Goal: Task Accomplishment & Management: Complete application form

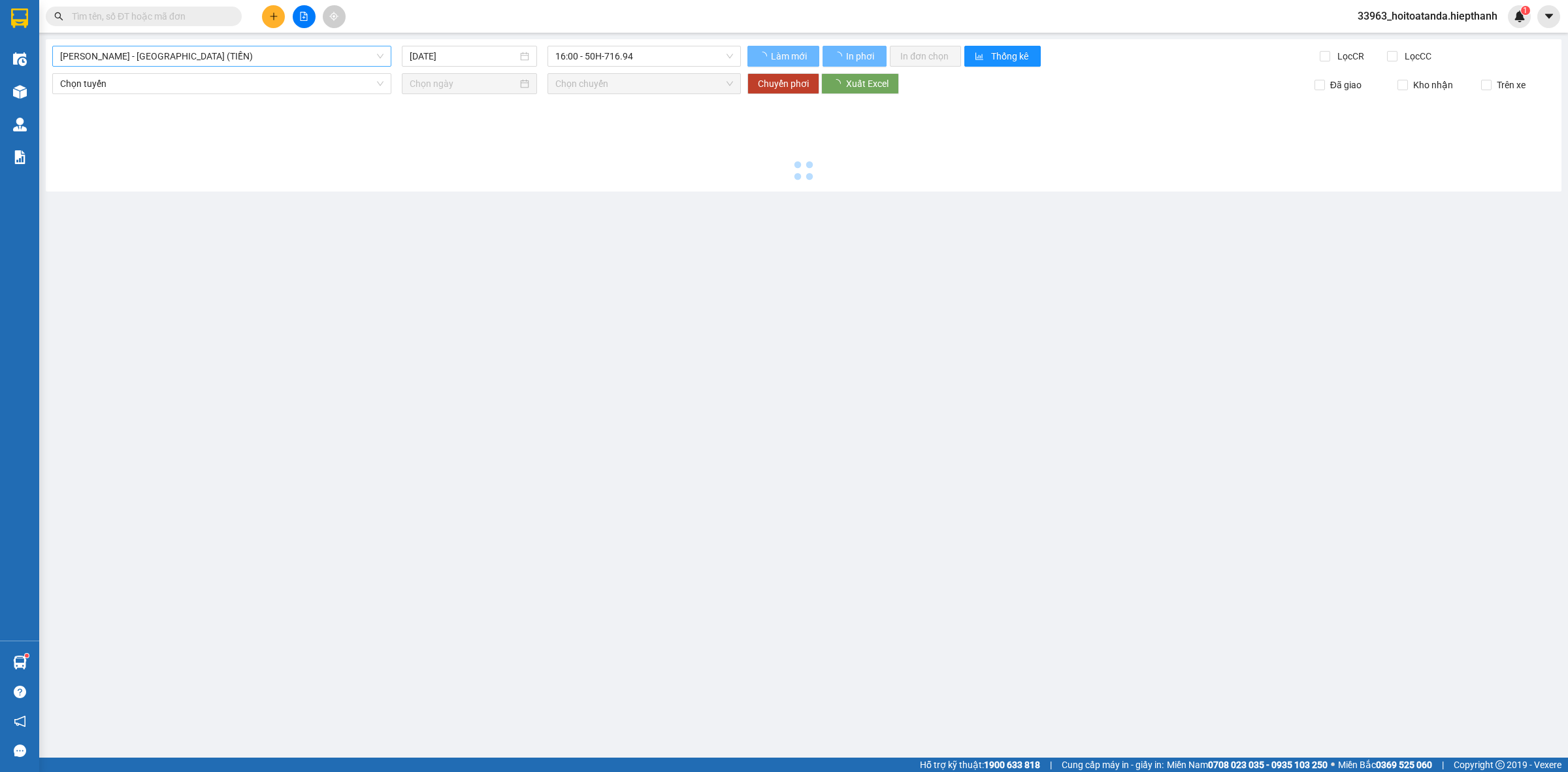
click at [178, 57] on span "[PERSON_NAME] - [GEOGRAPHIC_DATA] (TIỀN)" at bounding box center [222, 57] width 323 height 20
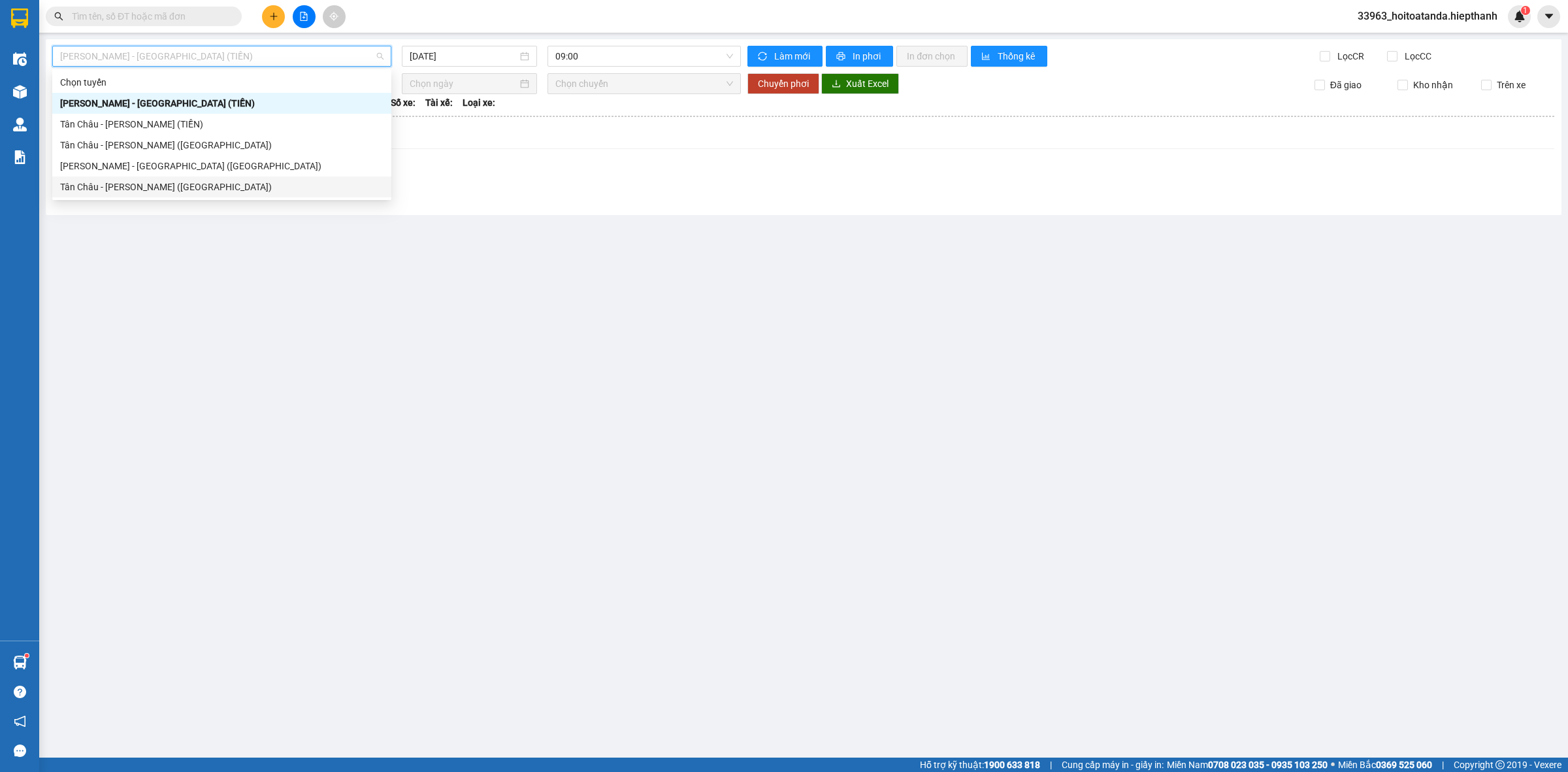
click at [155, 194] on div "Tân Châu - [PERSON_NAME] ([GEOGRAPHIC_DATA])" at bounding box center [222, 186] width 323 height 14
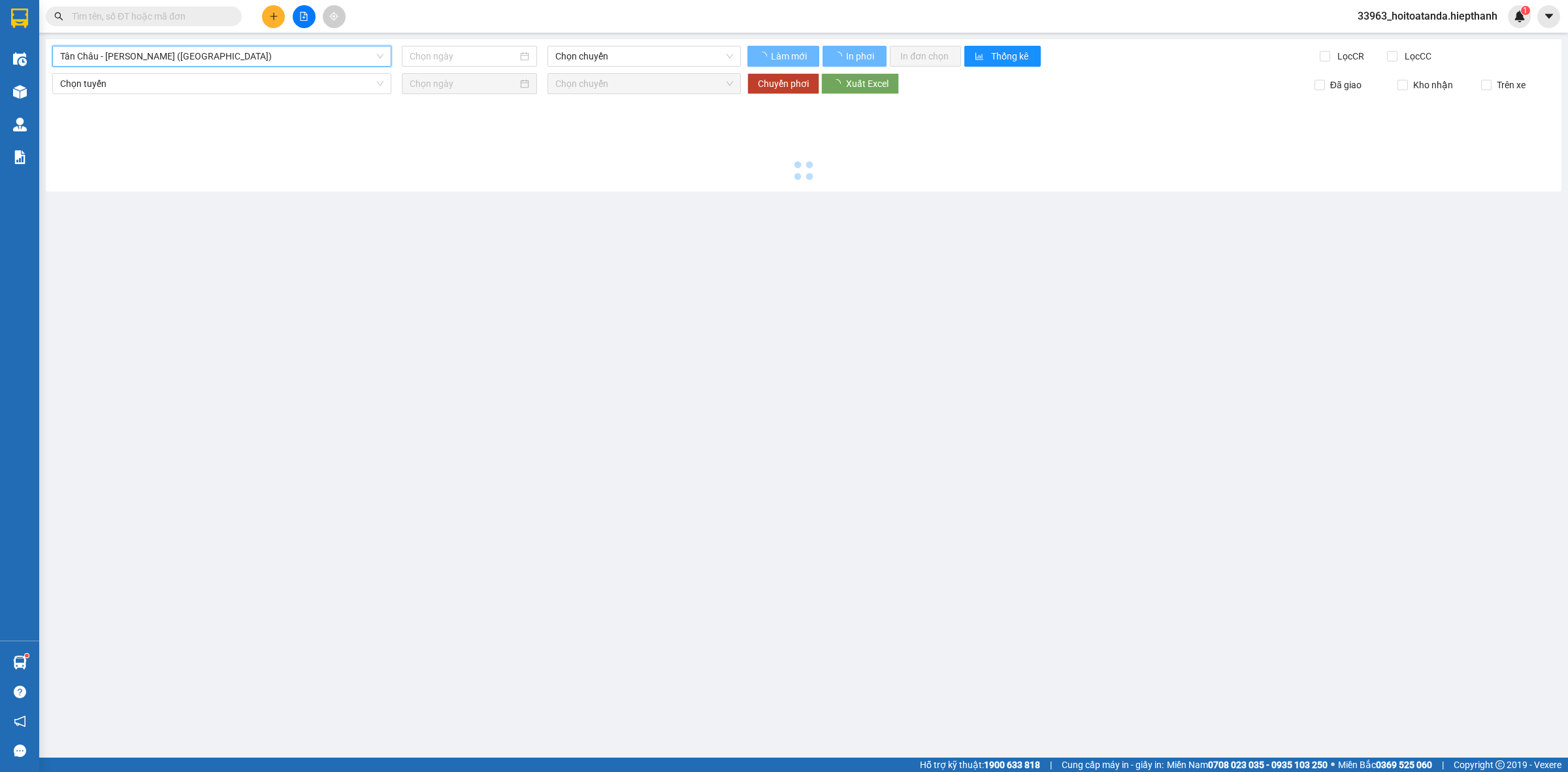
type input "[DATE]"
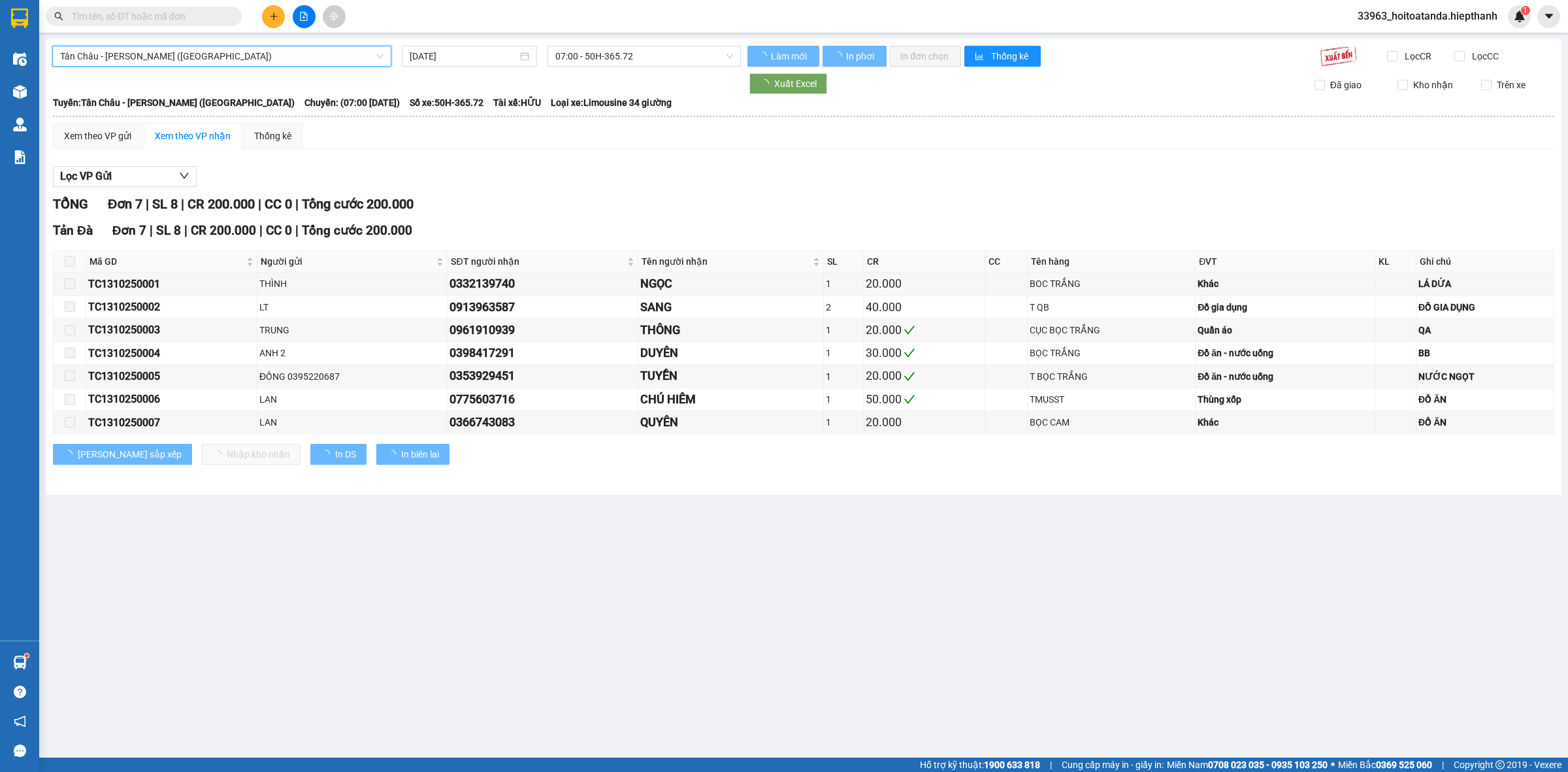
click at [591, 44] on div "[GEOGRAPHIC_DATA] - [GEOGRAPHIC_DATA] (Giường) [GEOGRAPHIC_DATA] - [GEOGRAPHIC_…" at bounding box center [803, 267] width 1516 height 456
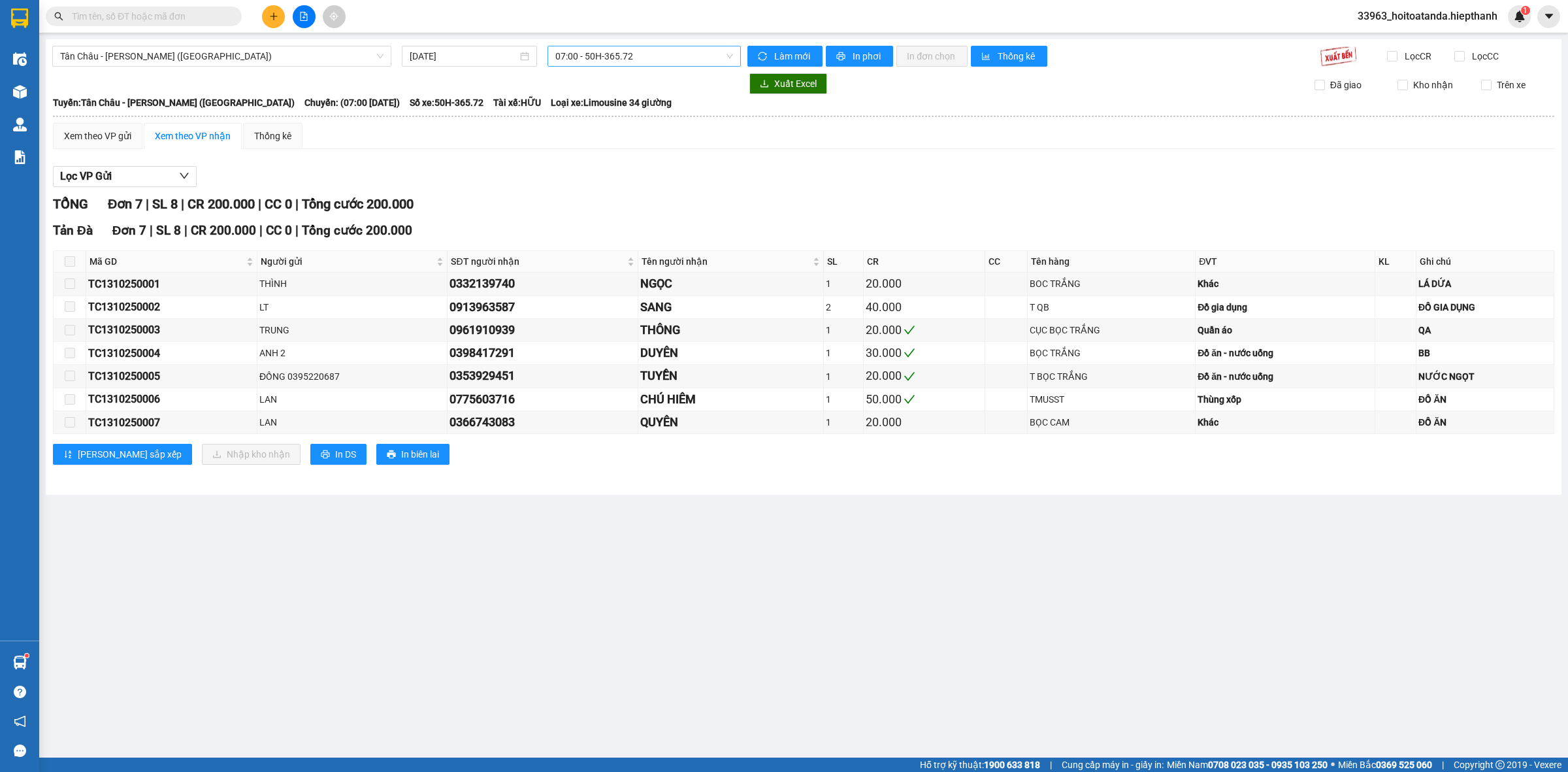
click at [624, 63] on span "07:00 - 50H-365.72" at bounding box center [645, 57] width 178 height 20
click at [594, 184] on div "14:00 - 50H-931.14" at bounding box center [606, 186] width 102 height 14
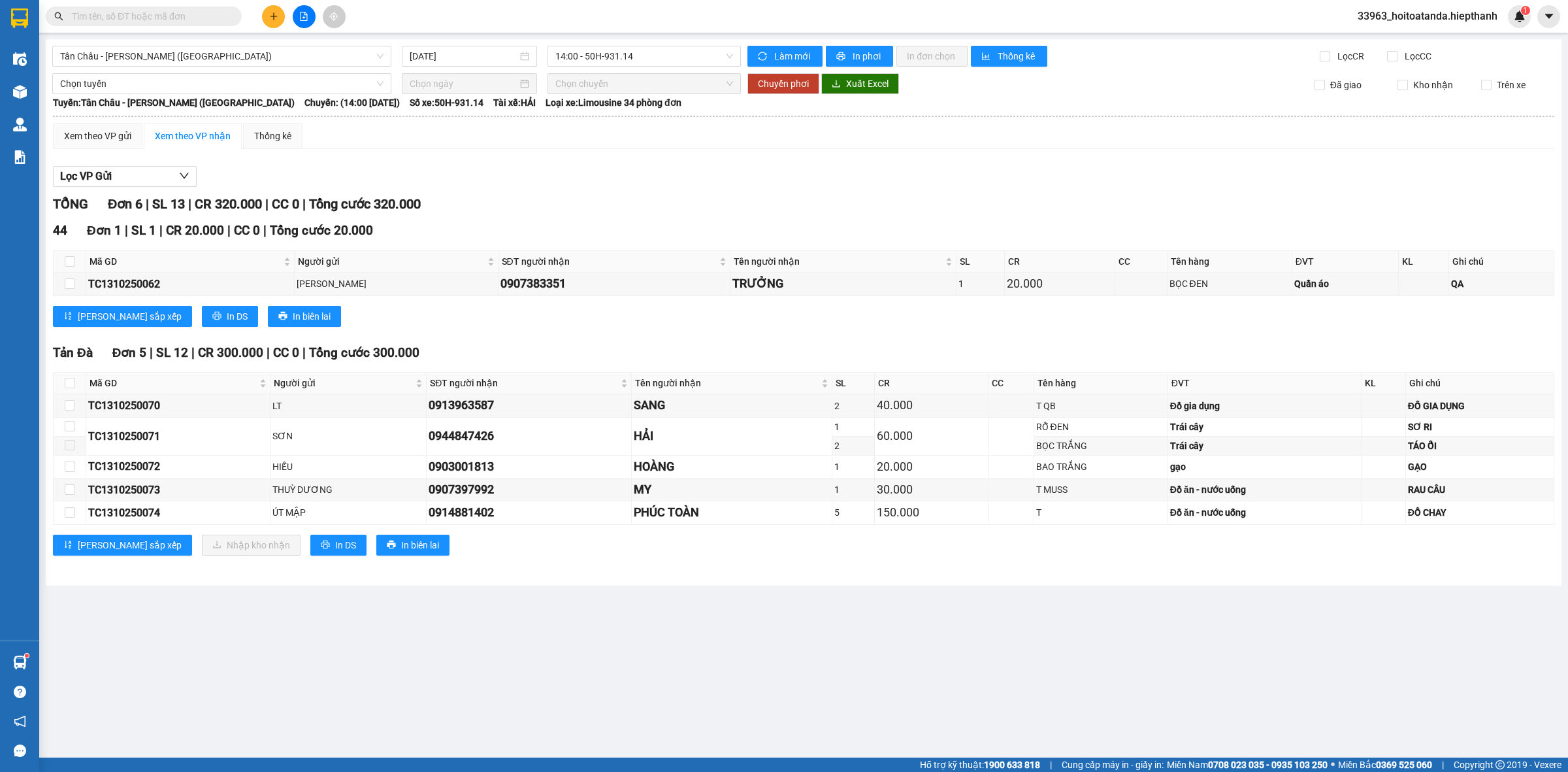
click at [799, 625] on main "[GEOGRAPHIC_DATA] - [GEOGRAPHIC_DATA] ([GEOGRAPHIC_DATA]) [DATE] 14:00 - 50H-93…" at bounding box center [784, 379] width 1568 height 757
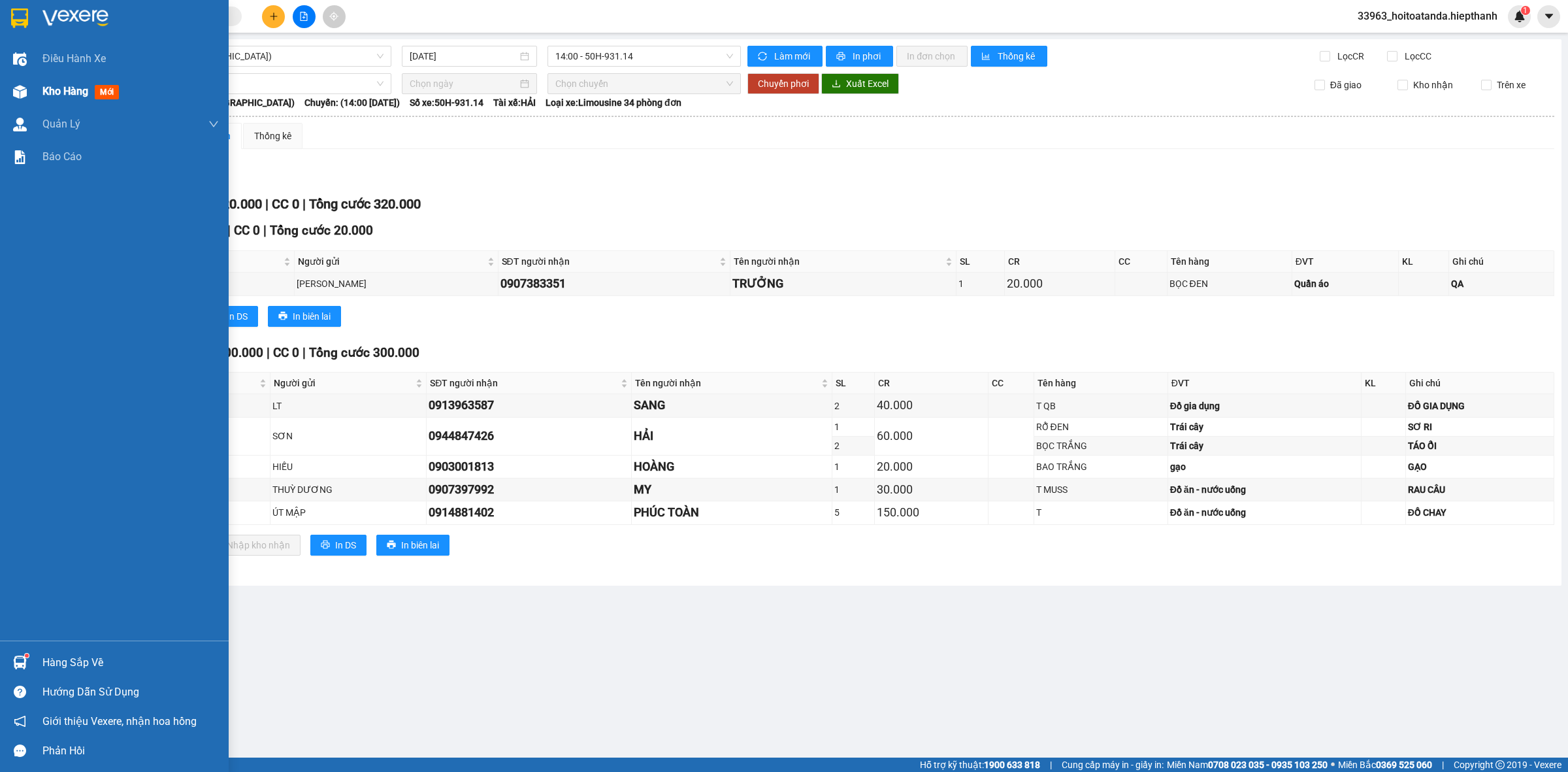
click at [28, 95] on div at bounding box center [20, 92] width 23 height 23
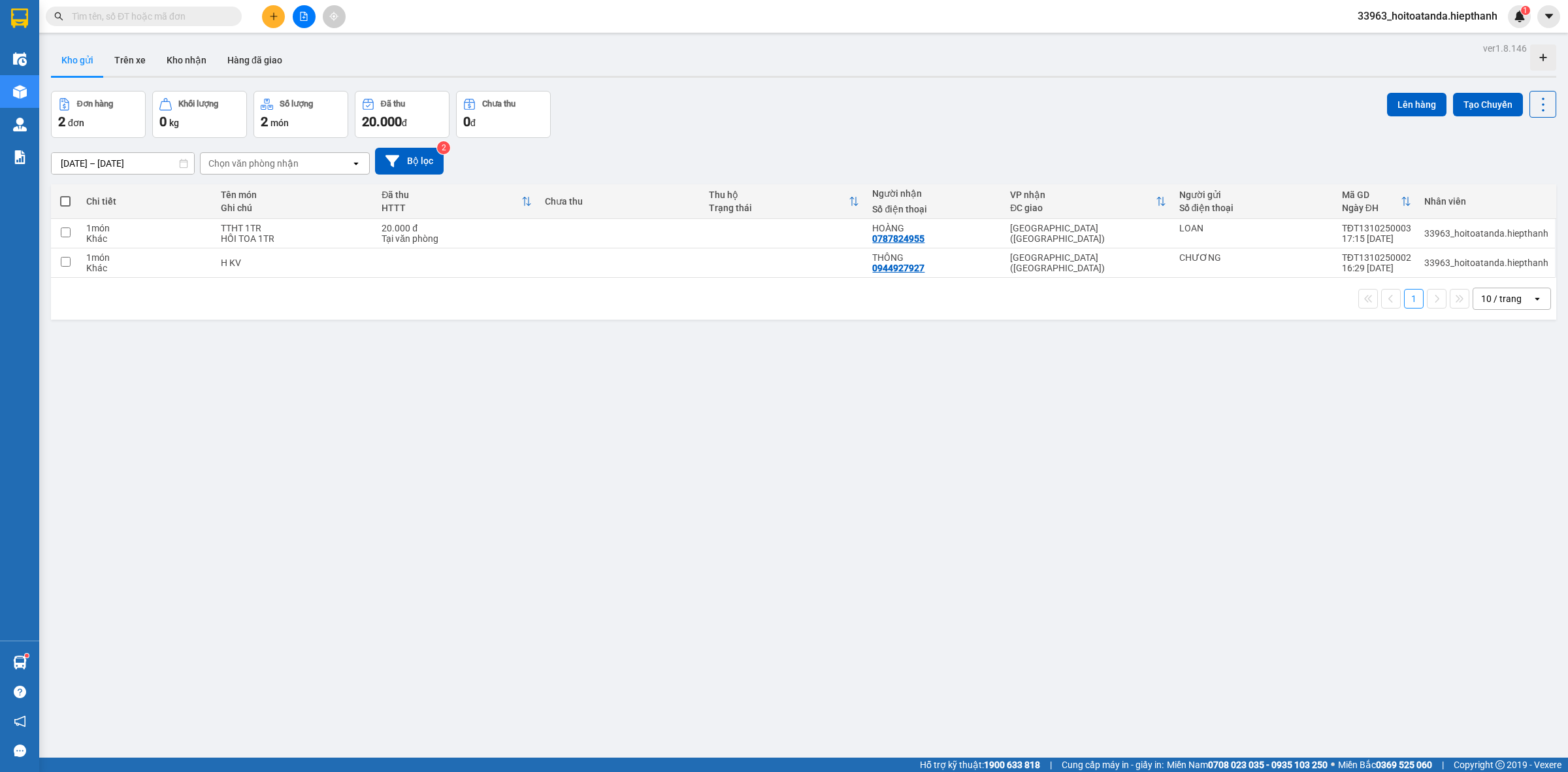
click at [564, 465] on div "ver 1.8.146 Kho gửi Trên xe Kho nhận Hàng đã giao Đơn hàng 2 đơn Khối lượng 0 k…" at bounding box center [803, 425] width 1516 height 772
click at [306, 11] on button at bounding box center [304, 16] width 23 height 23
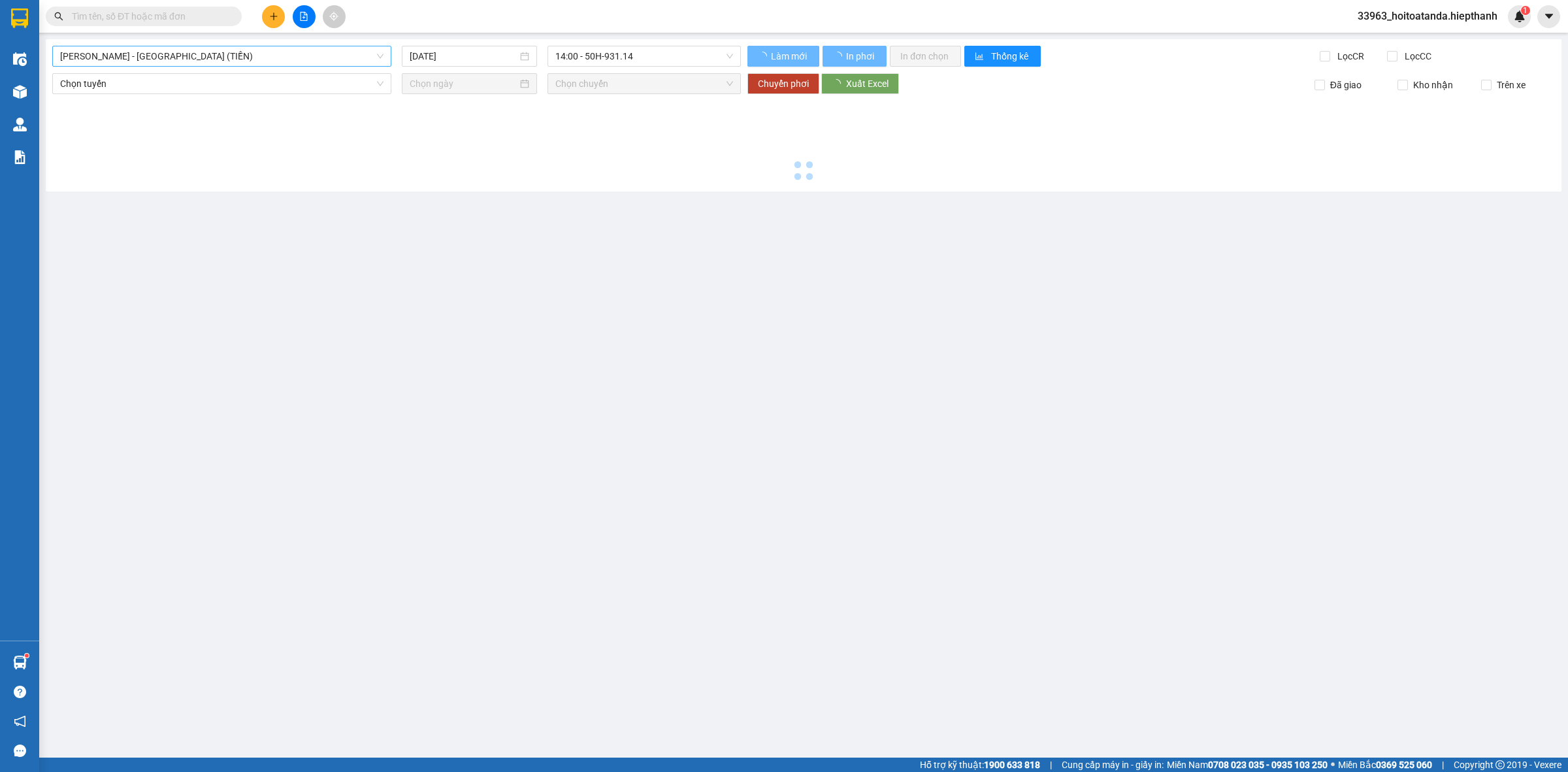
drag, startPoint x: 171, startPoint y: 49, endPoint x: 177, endPoint y: 51, distance: 6.3
click at [171, 50] on span "[PERSON_NAME] - [GEOGRAPHIC_DATA] (TIỀN)" at bounding box center [222, 57] width 323 height 20
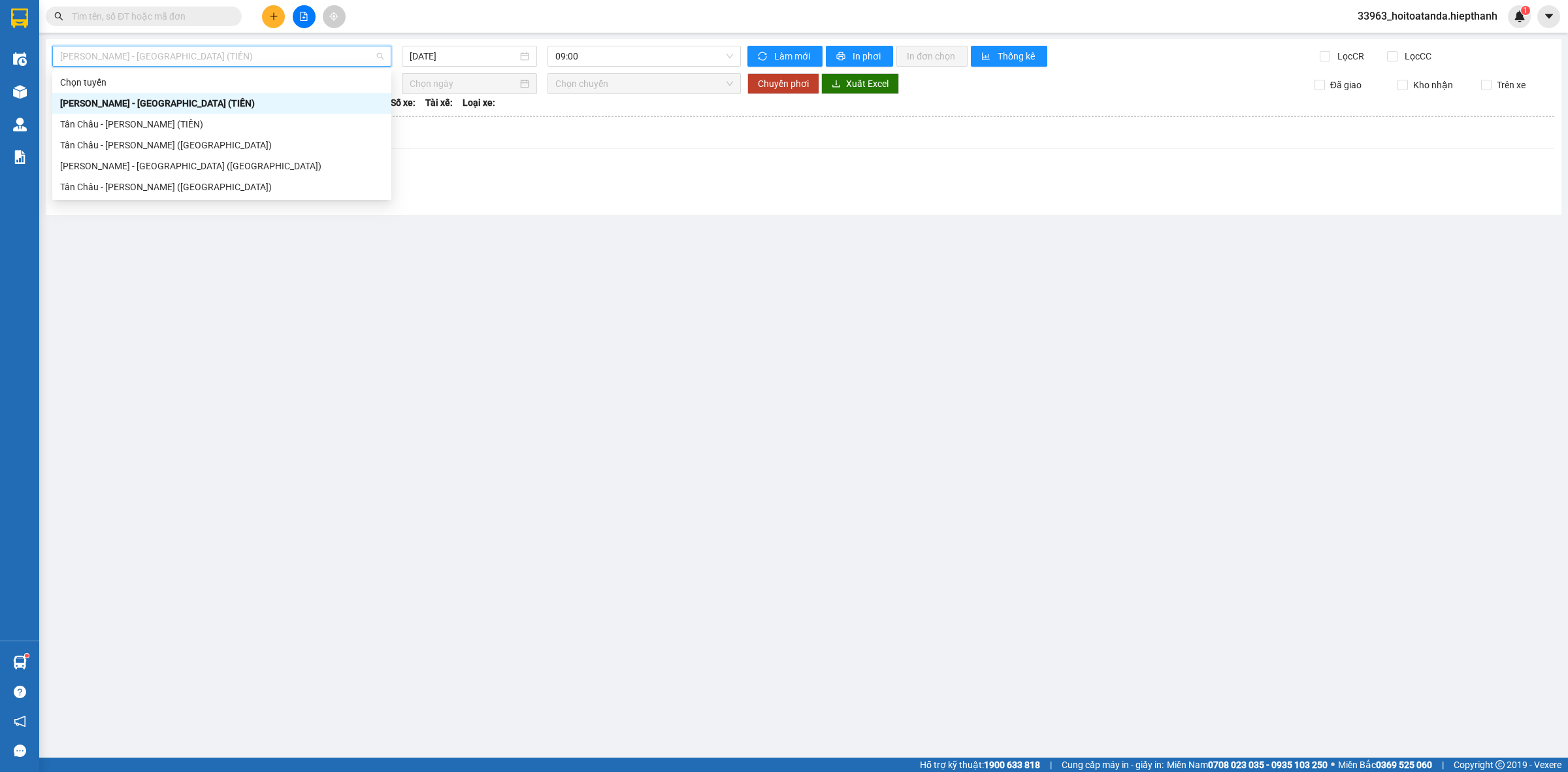
click at [711, 40] on div "[GEOGRAPHIC_DATA] - [GEOGRAPHIC_DATA] (TIỀN) [DATE] 09:00 Làm mới In phơi In đơ…" at bounding box center [803, 127] width 1516 height 176
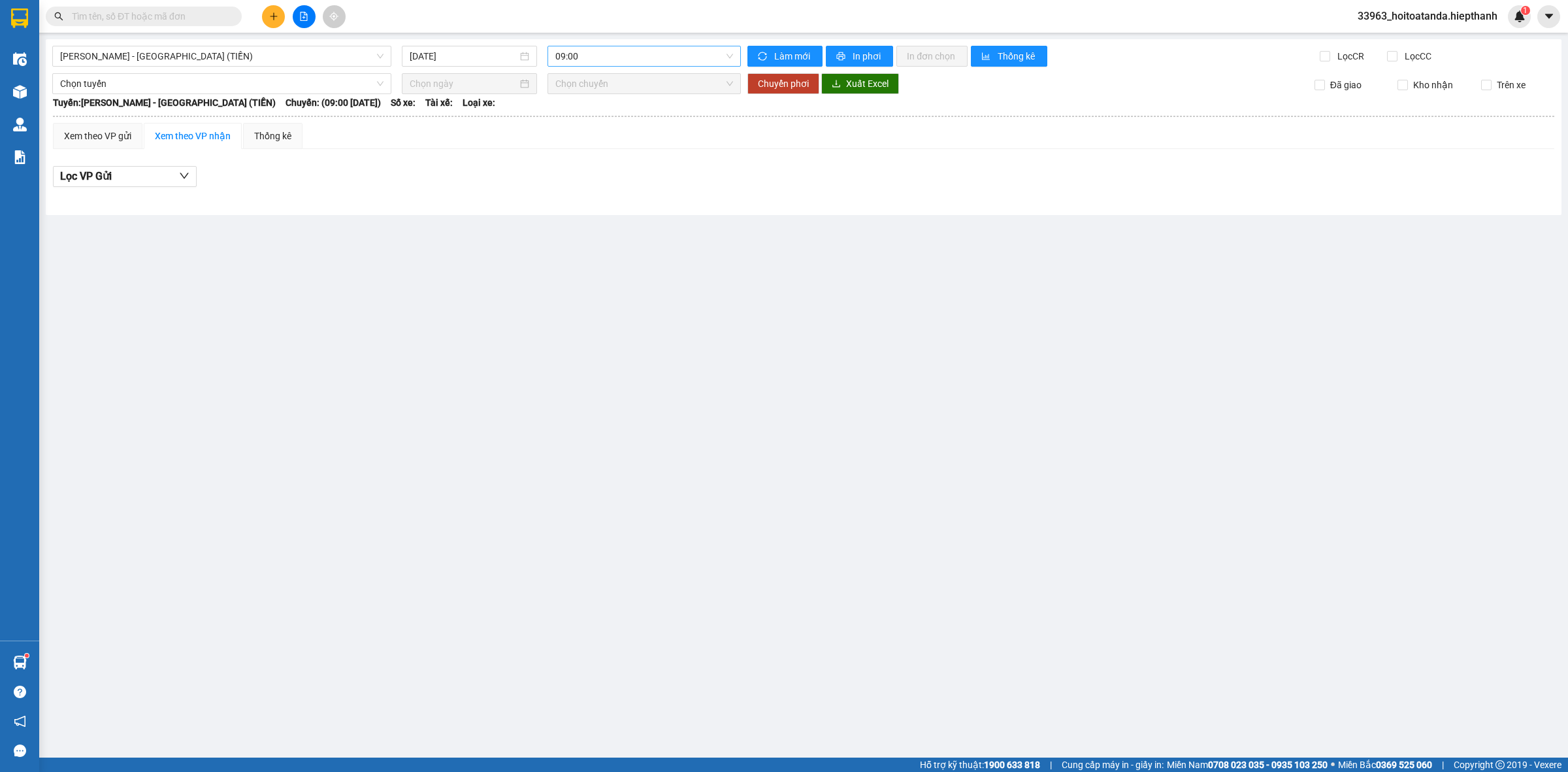
click at [683, 53] on span "09:00" at bounding box center [645, 57] width 178 height 20
click at [590, 148] on div "21:00" at bounding box center [606, 145] width 102 height 14
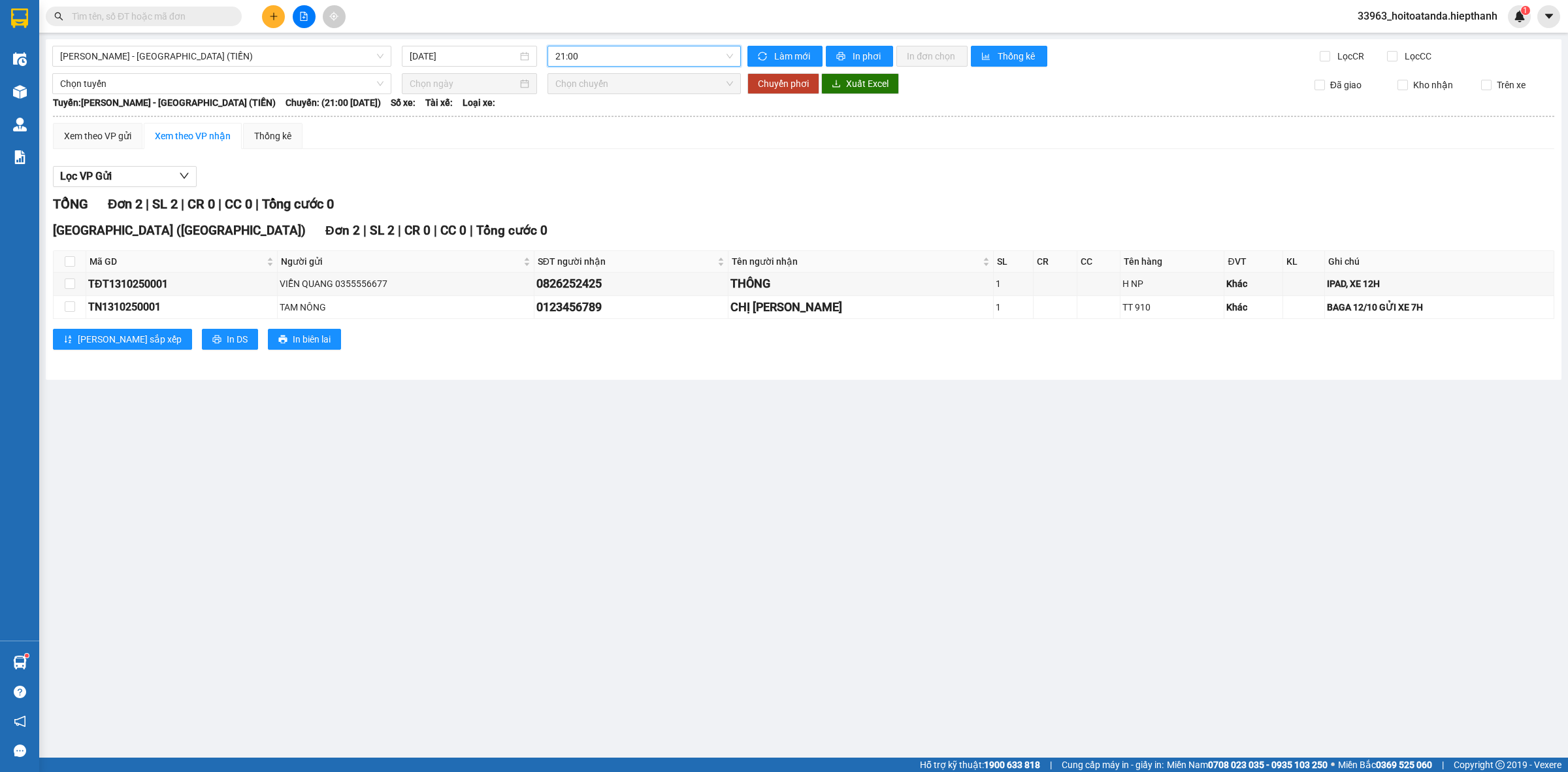
click at [985, 528] on main "[PERSON_NAME] - [GEOGRAPHIC_DATA] (TIỀN) [DATE] 21:00 21:00 Làm mới In phơi In …" at bounding box center [784, 379] width 1568 height 757
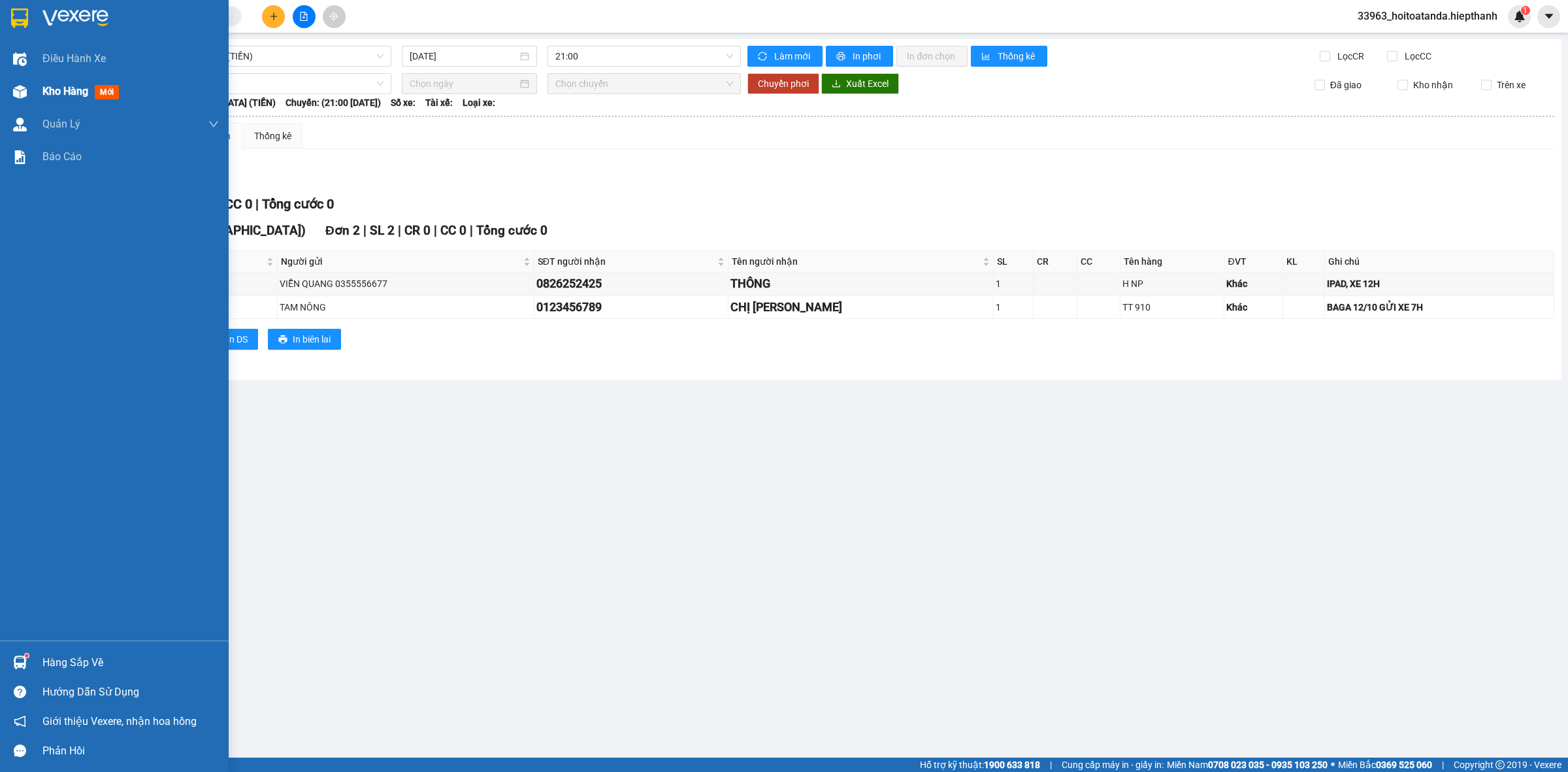
click at [17, 92] on img at bounding box center [20, 91] width 13 height 13
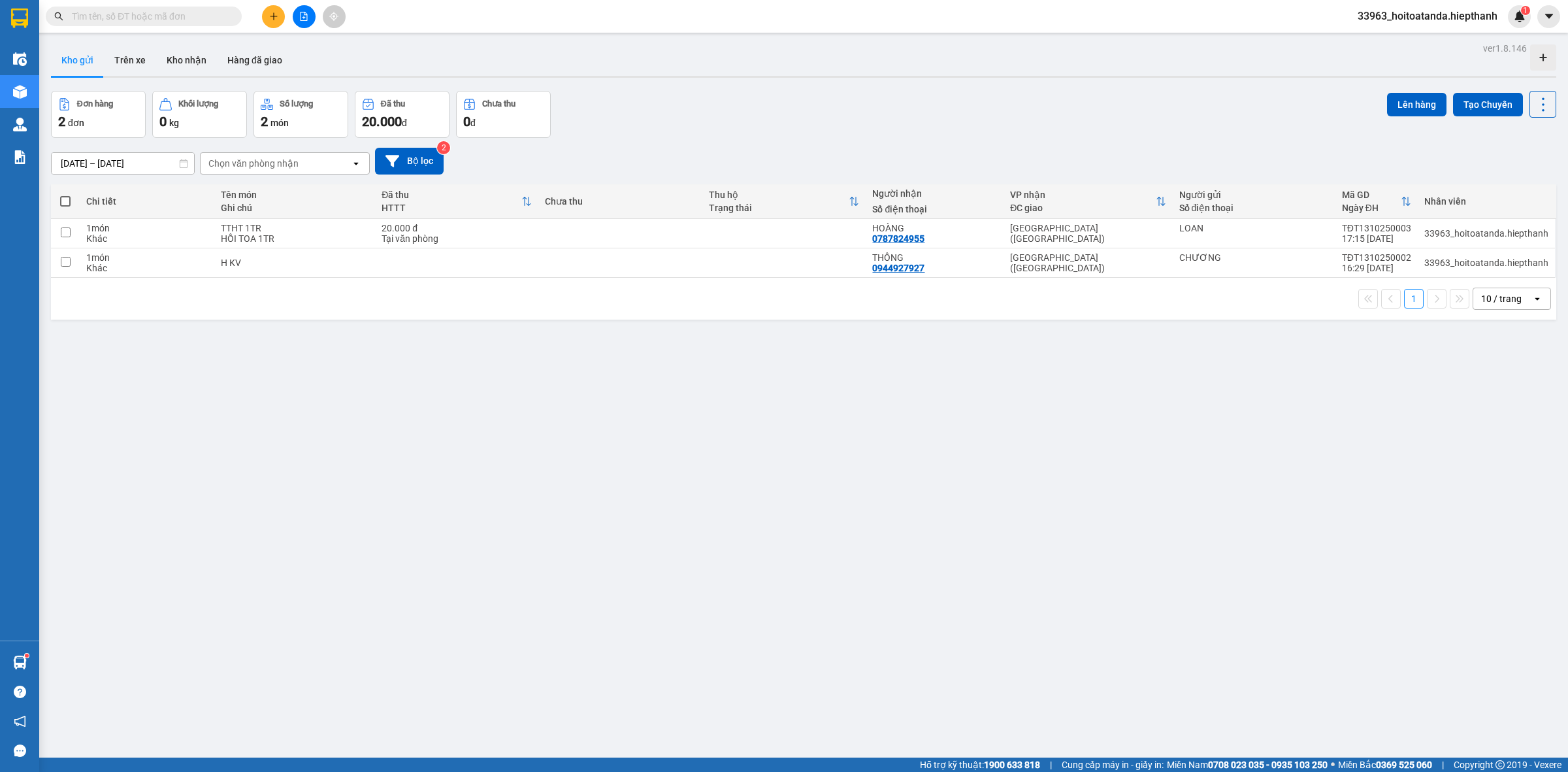
click at [196, 26] on div "Kết quả tìm kiếm ( 0 ) Bộ lọc No Data" at bounding box center [127, 16] width 255 height 23
click at [193, 22] on input "text" at bounding box center [149, 16] width 154 height 14
click at [134, 12] on input "text" at bounding box center [149, 16] width 154 height 14
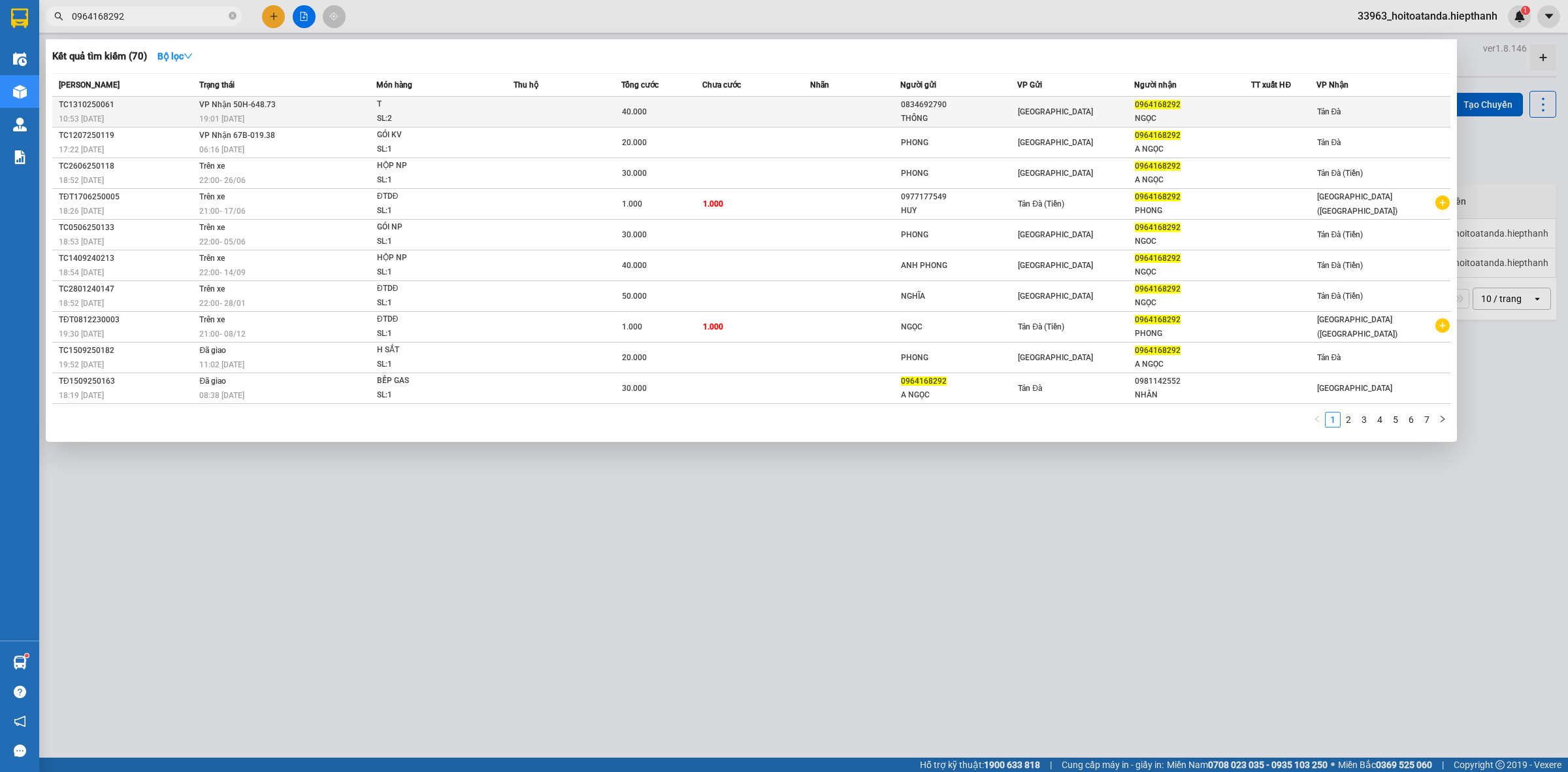
type input "0964168292"
click at [729, 108] on td at bounding box center [756, 112] width 108 height 30
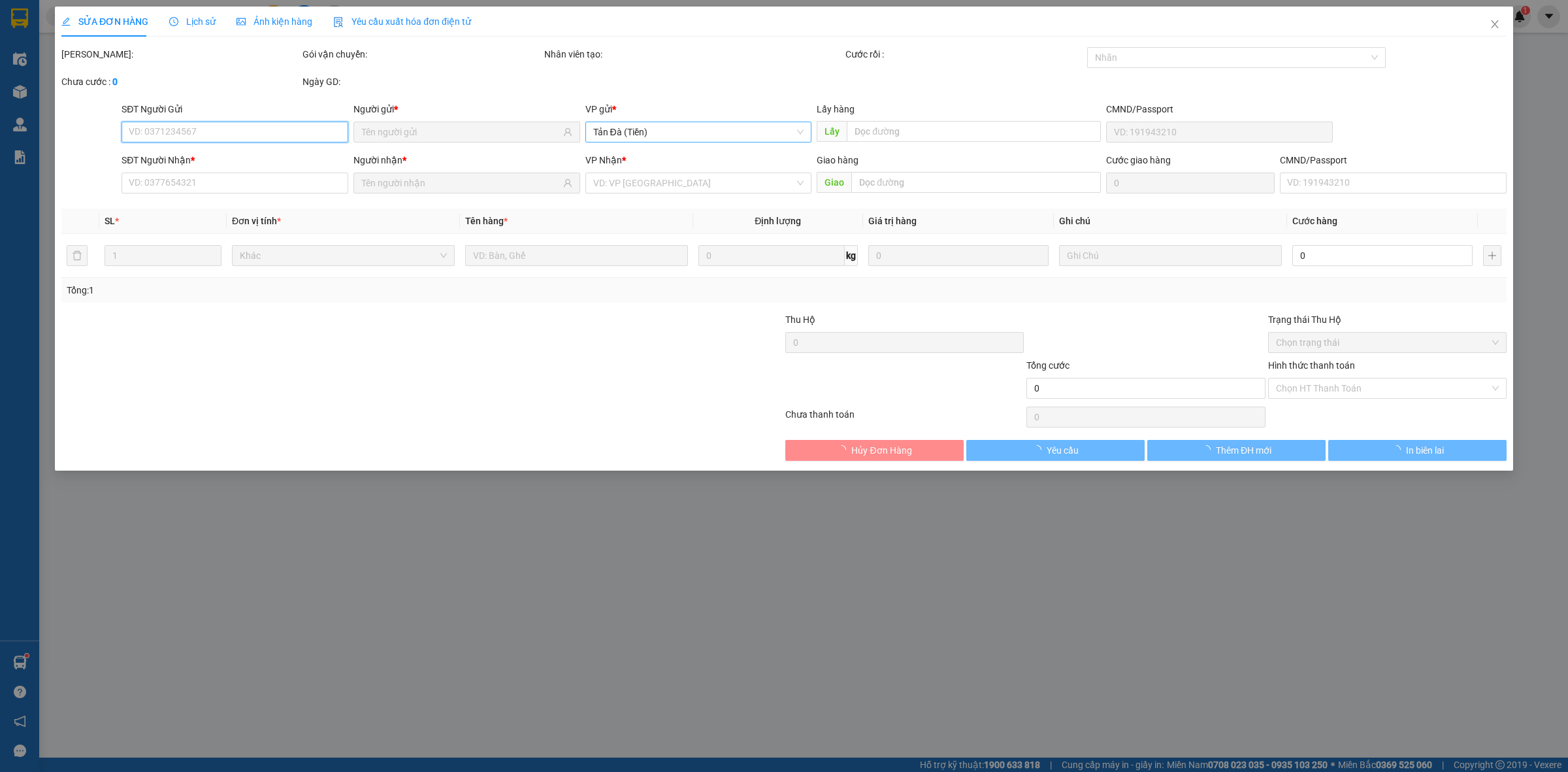
type input "0834692790"
type input "THÔNG"
type input "0964168292"
type input "NGỌC"
type input "40.000"
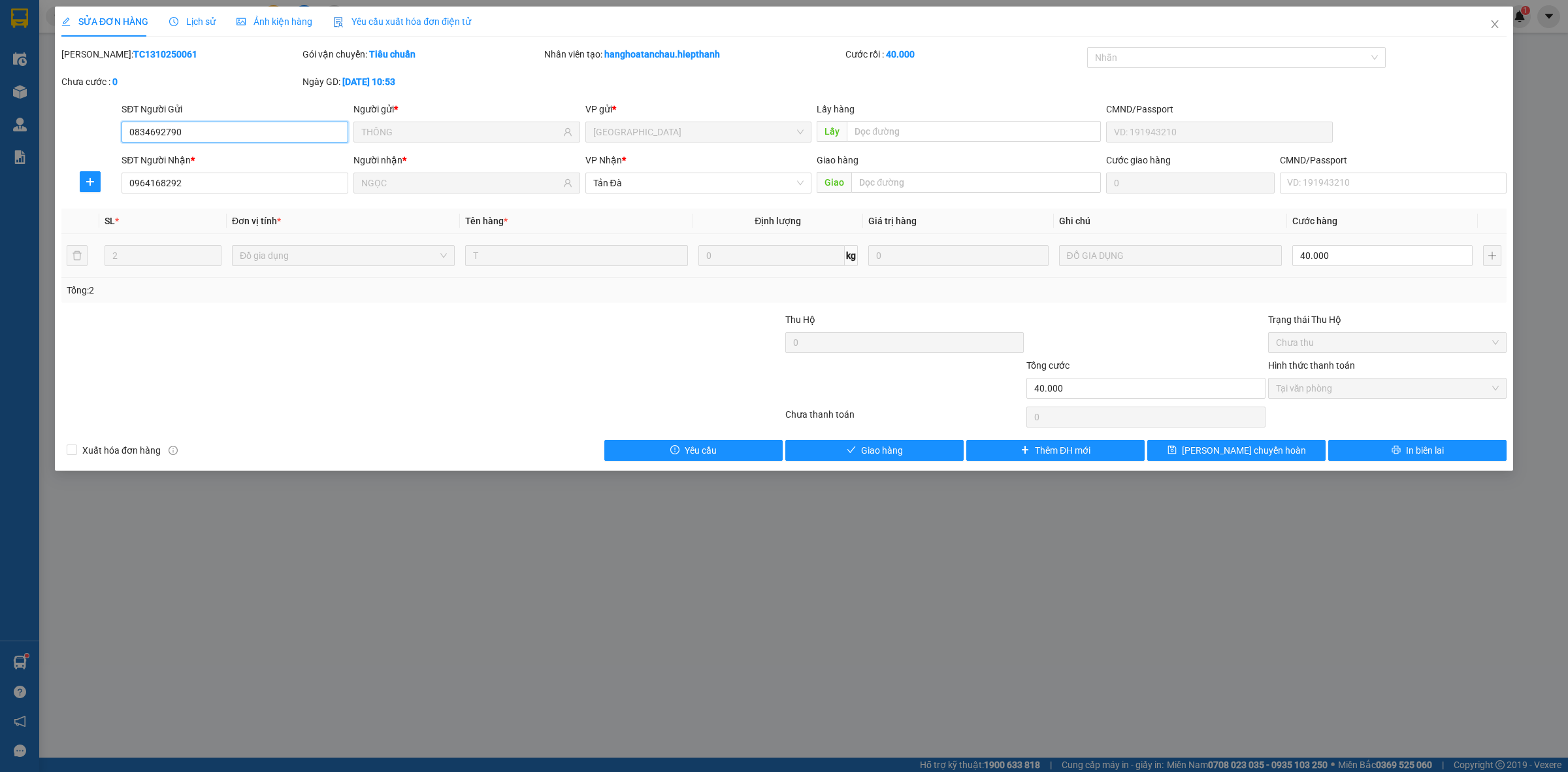
drag, startPoint x: 244, startPoint y: 261, endPoint x: 539, endPoint y: 256, distance: 295.0
click at [350, 256] on span "Đồ gia dụng" at bounding box center [343, 256] width 207 height 20
click at [501, 324] on div at bounding box center [301, 335] width 483 height 46
click at [471, 327] on div at bounding box center [301, 335] width 483 height 46
click at [500, 309] on div "Total Paid Fee 40.000 Total UnPaid Fee 0 Cash Collection Total Fee Mã ĐH: TC131…" at bounding box center [784, 254] width 1445 height 414
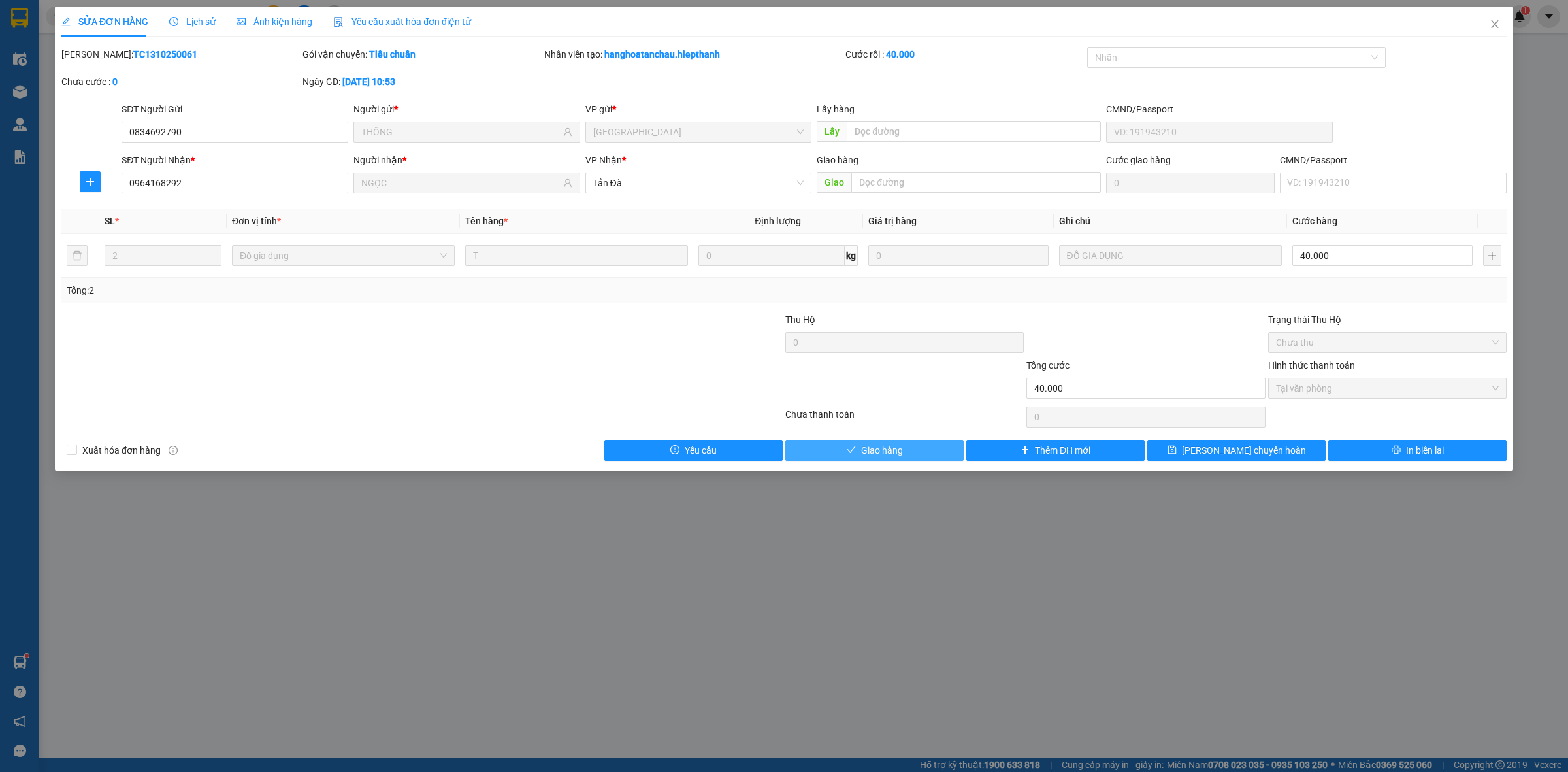
click at [893, 451] on span "Giao hàng" at bounding box center [882, 450] width 42 height 14
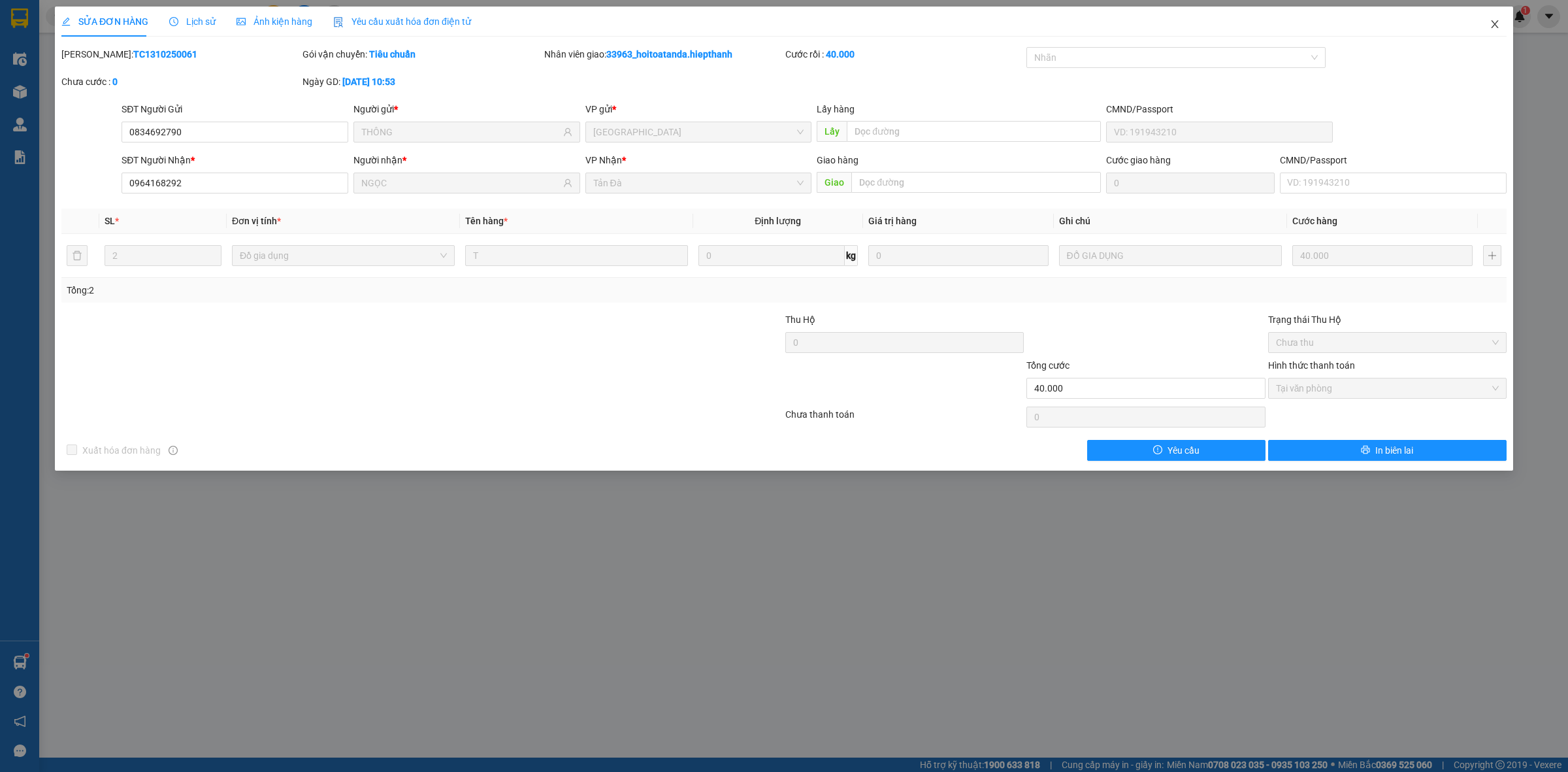
click at [1496, 23] on icon "close" at bounding box center [1495, 24] width 7 height 8
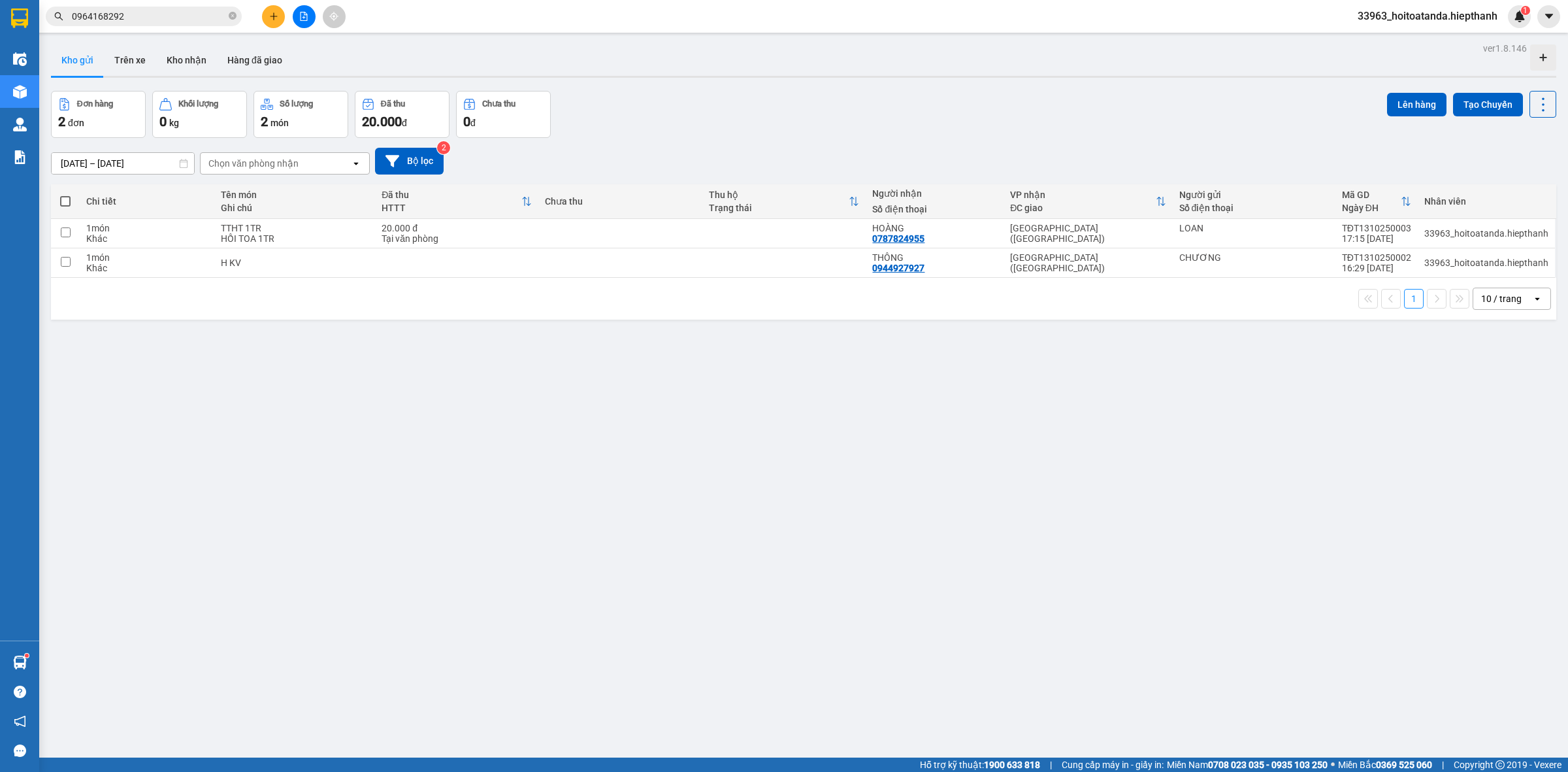
click at [163, 20] on input "0964168292" at bounding box center [149, 16] width 154 height 14
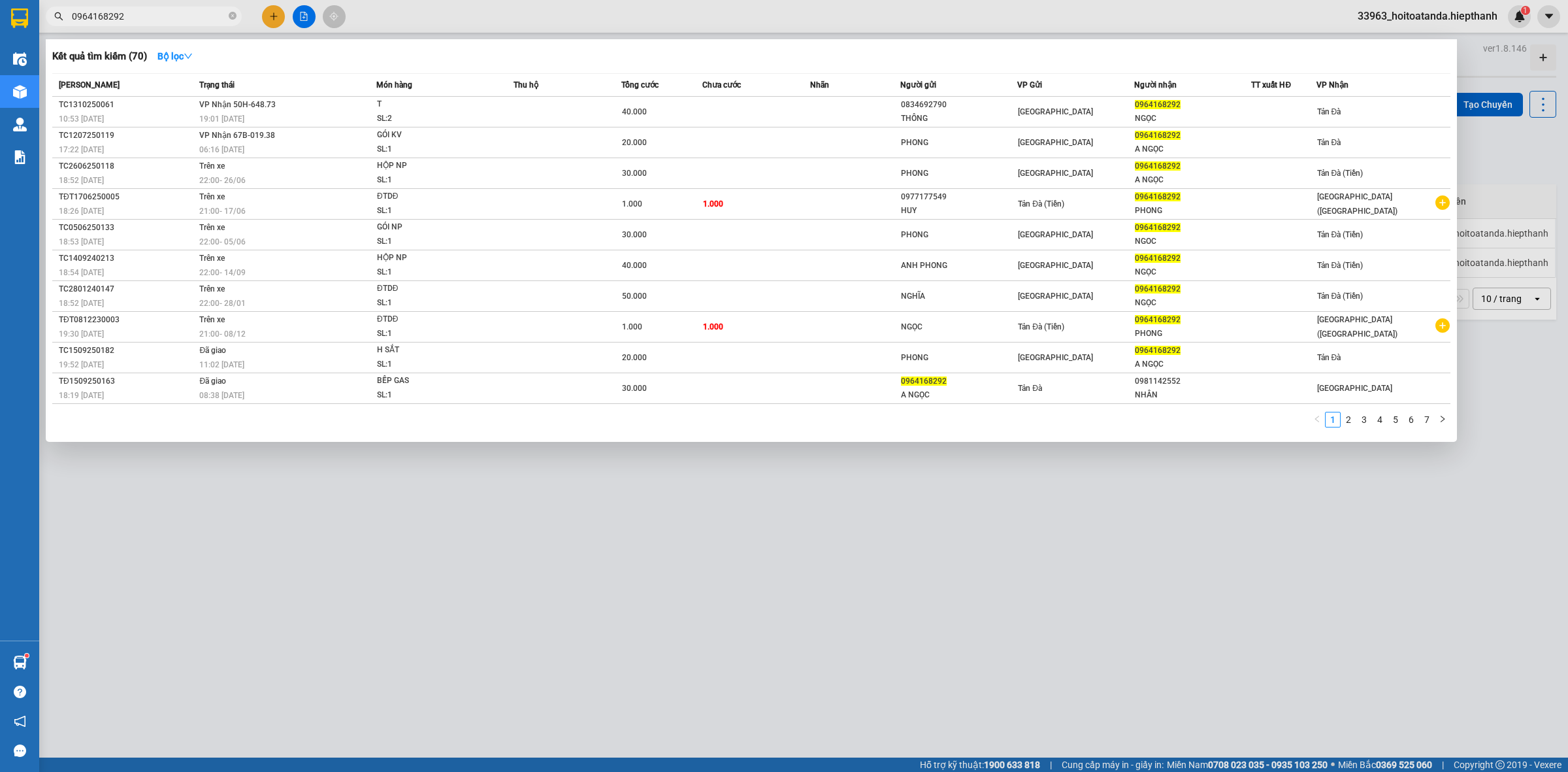
click at [163, 20] on input "0964168292" at bounding box center [149, 16] width 154 height 14
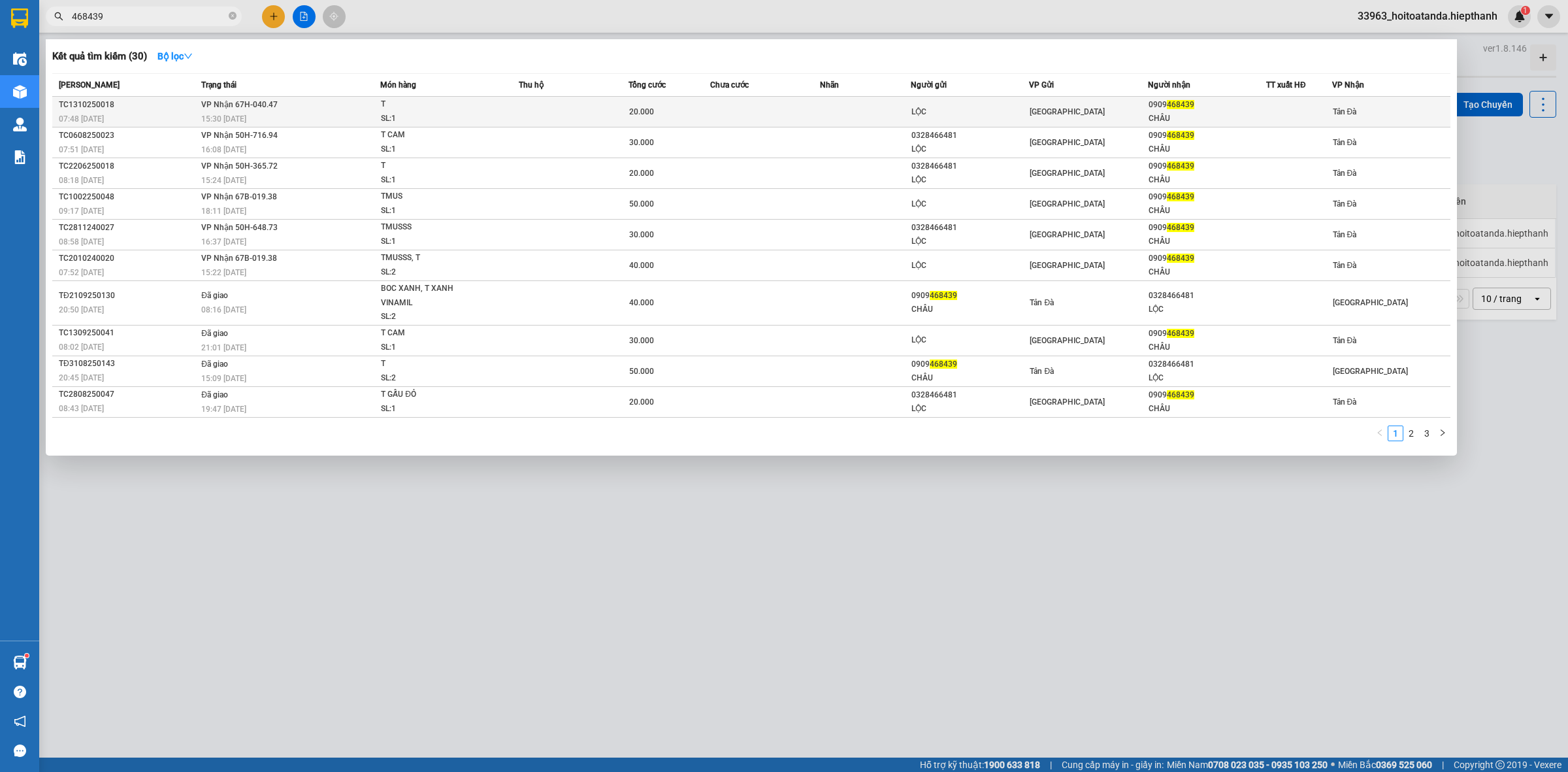
type input "468439"
click at [1070, 107] on div "[GEOGRAPHIC_DATA]" at bounding box center [1088, 112] width 117 height 14
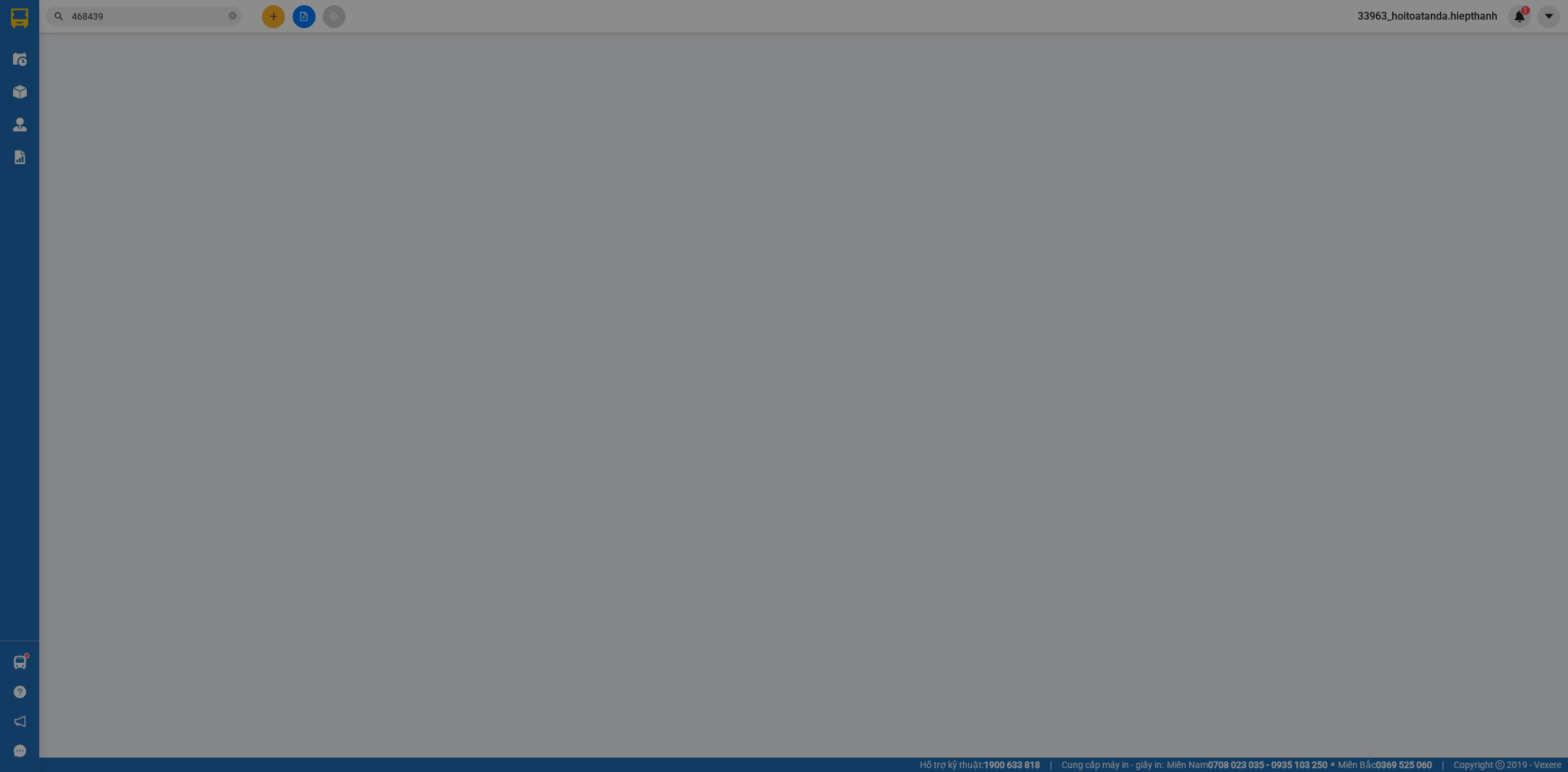
type input "LỘC"
type input "0909468439"
type input "CHÂU"
type input "20.000"
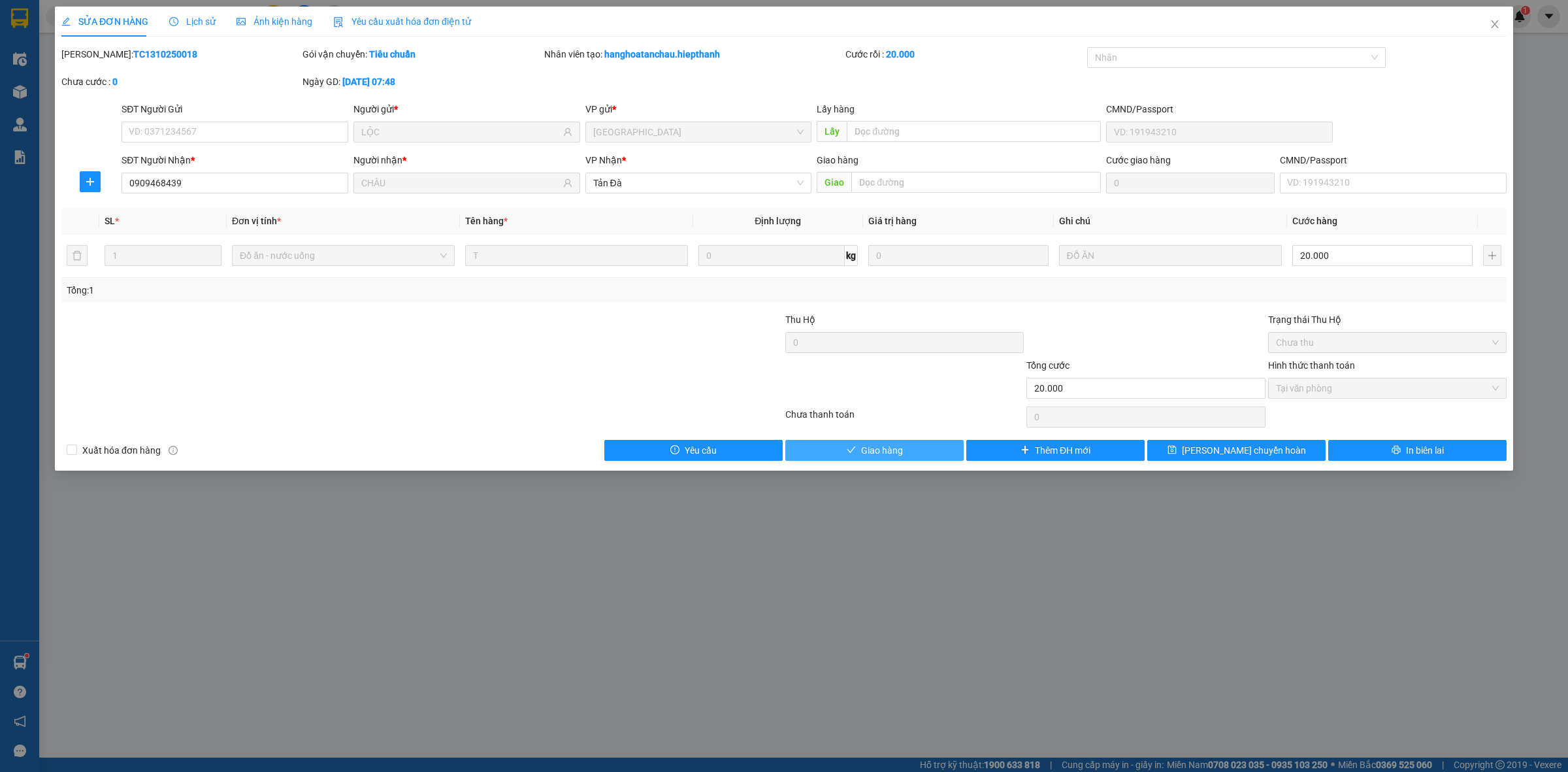
click at [882, 448] on span "Giao hàng" at bounding box center [882, 450] width 42 height 14
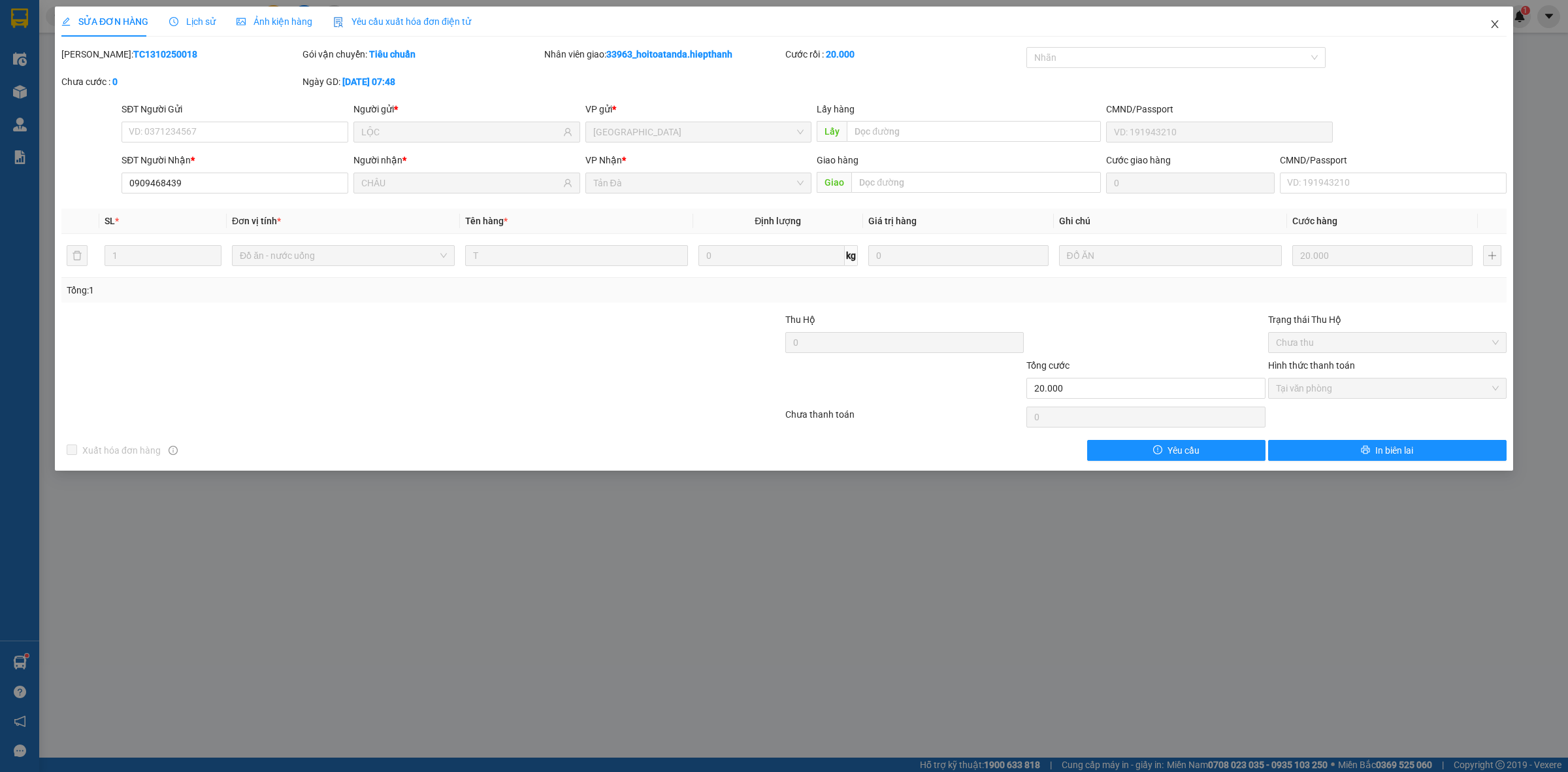
click at [1492, 24] on icon "close" at bounding box center [1495, 24] width 11 height 11
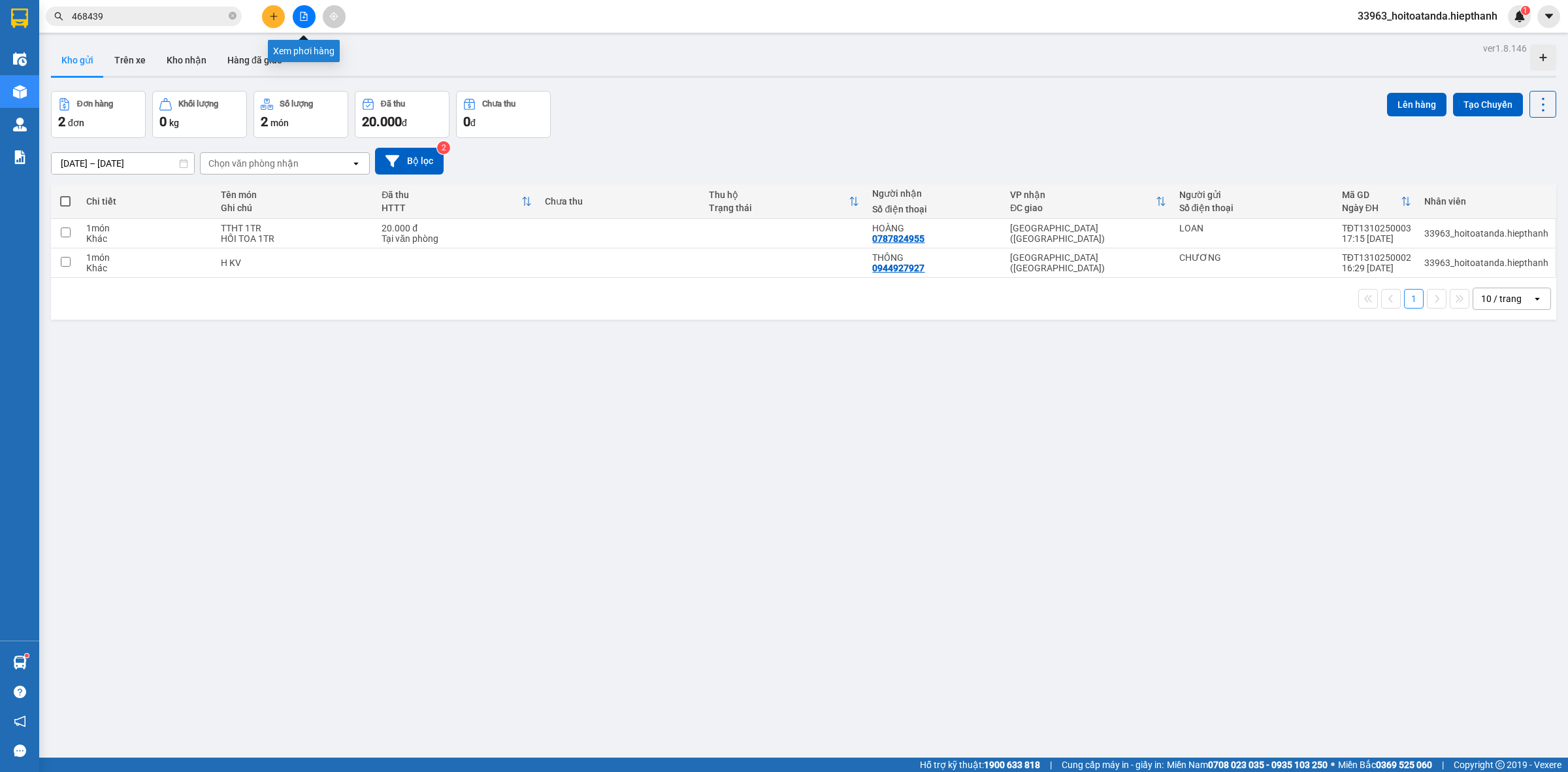
click at [302, 12] on icon "file-add" at bounding box center [304, 16] width 7 height 9
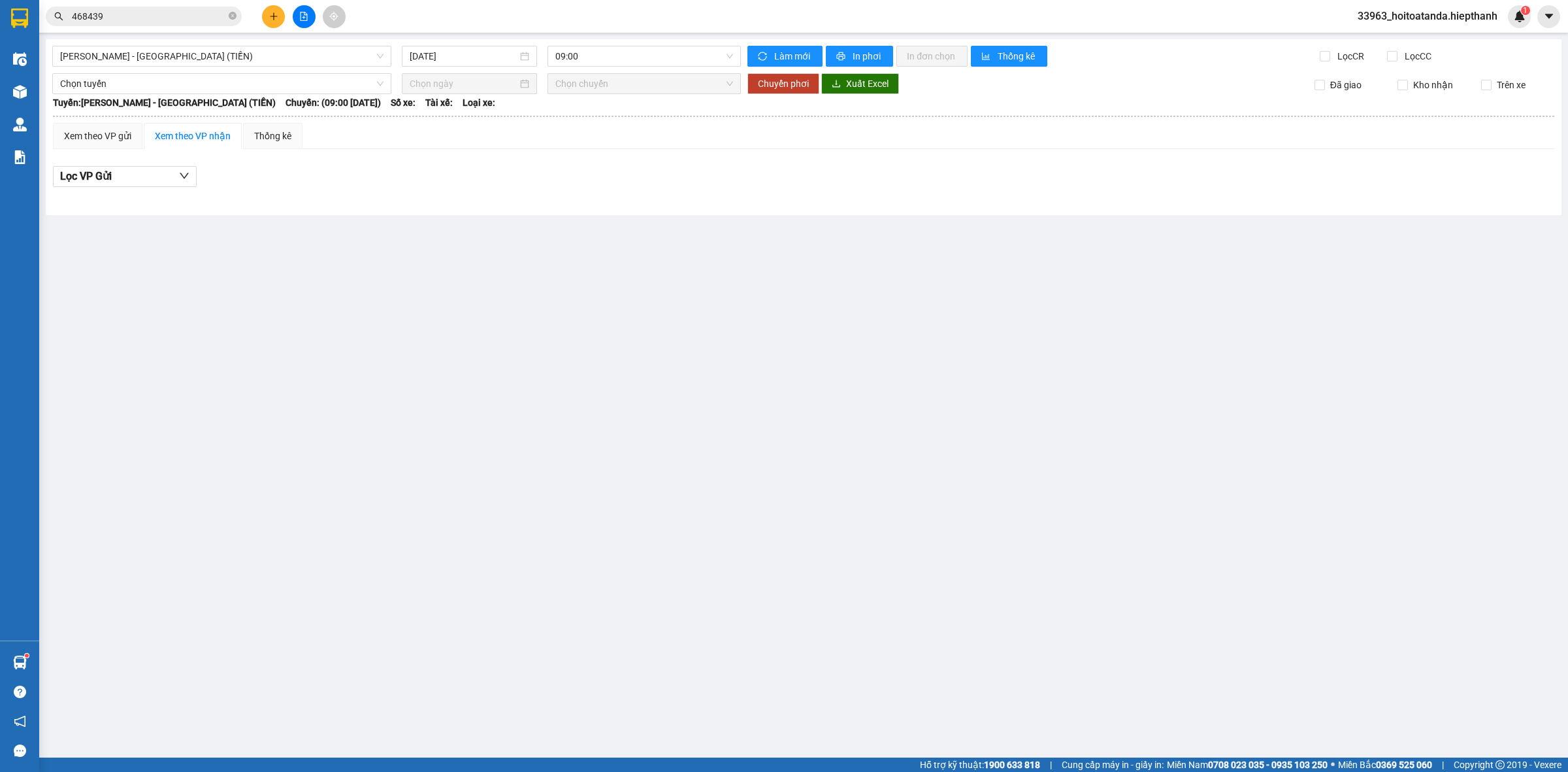
drag, startPoint x: 145, startPoint y: 52, endPoint x: 145, endPoint y: 67, distance: 15.0
click at [145, 52] on span "[PERSON_NAME] - [GEOGRAPHIC_DATA] (TIỀN)" at bounding box center [222, 57] width 323 height 20
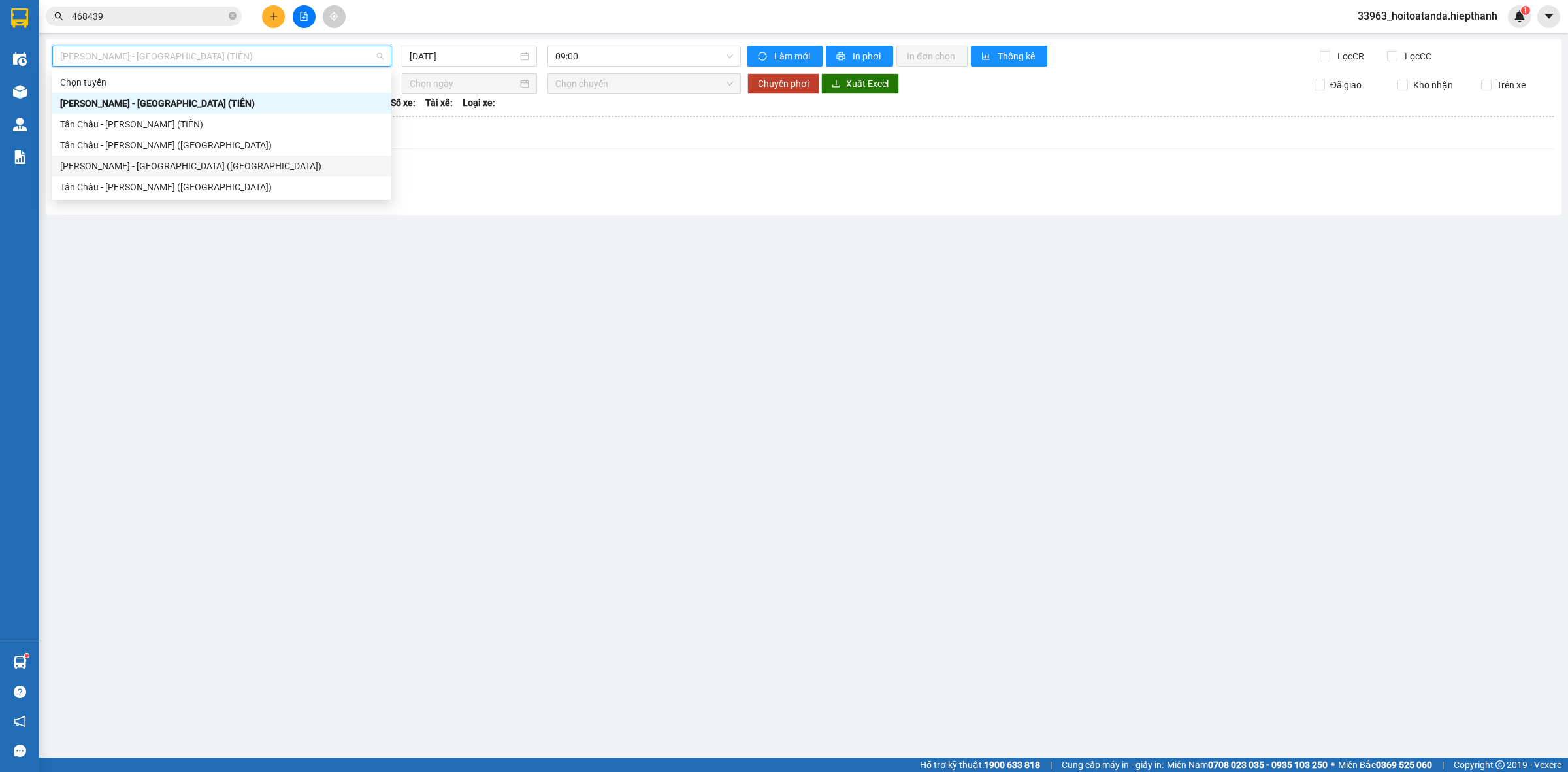
click at [122, 167] on div "[PERSON_NAME] - [GEOGRAPHIC_DATA] ([GEOGRAPHIC_DATA])" at bounding box center [222, 166] width 323 height 14
type input "[DATE]"
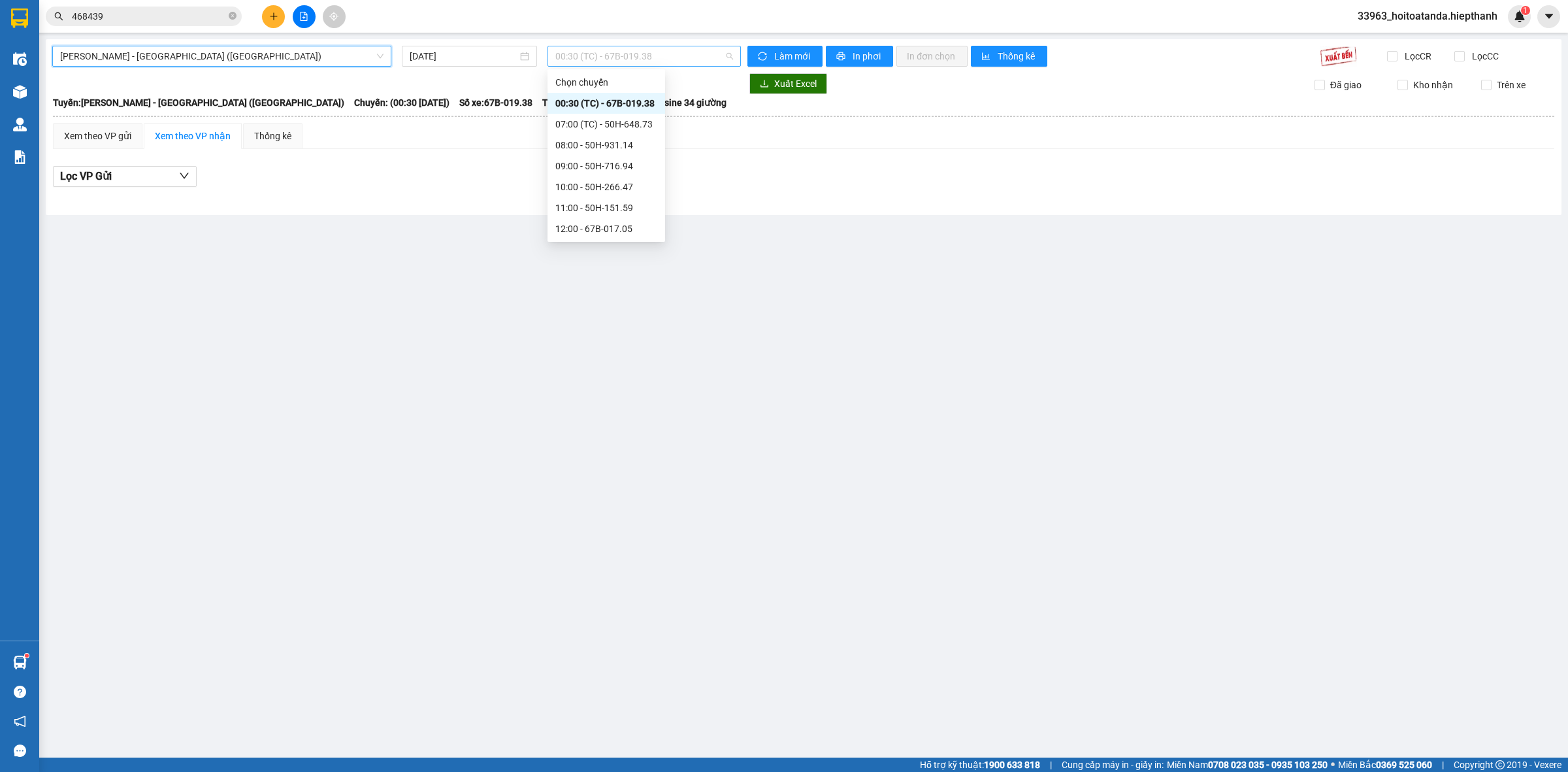
click at [679, 50] on span "00:30 (TC) - 67B-019.38" at bounding box center [645, 57] width 178 height 20
click at [590, 187] on div "19:00 - 50H-648.73" at bounding box center [606, 187] width 102 height 14
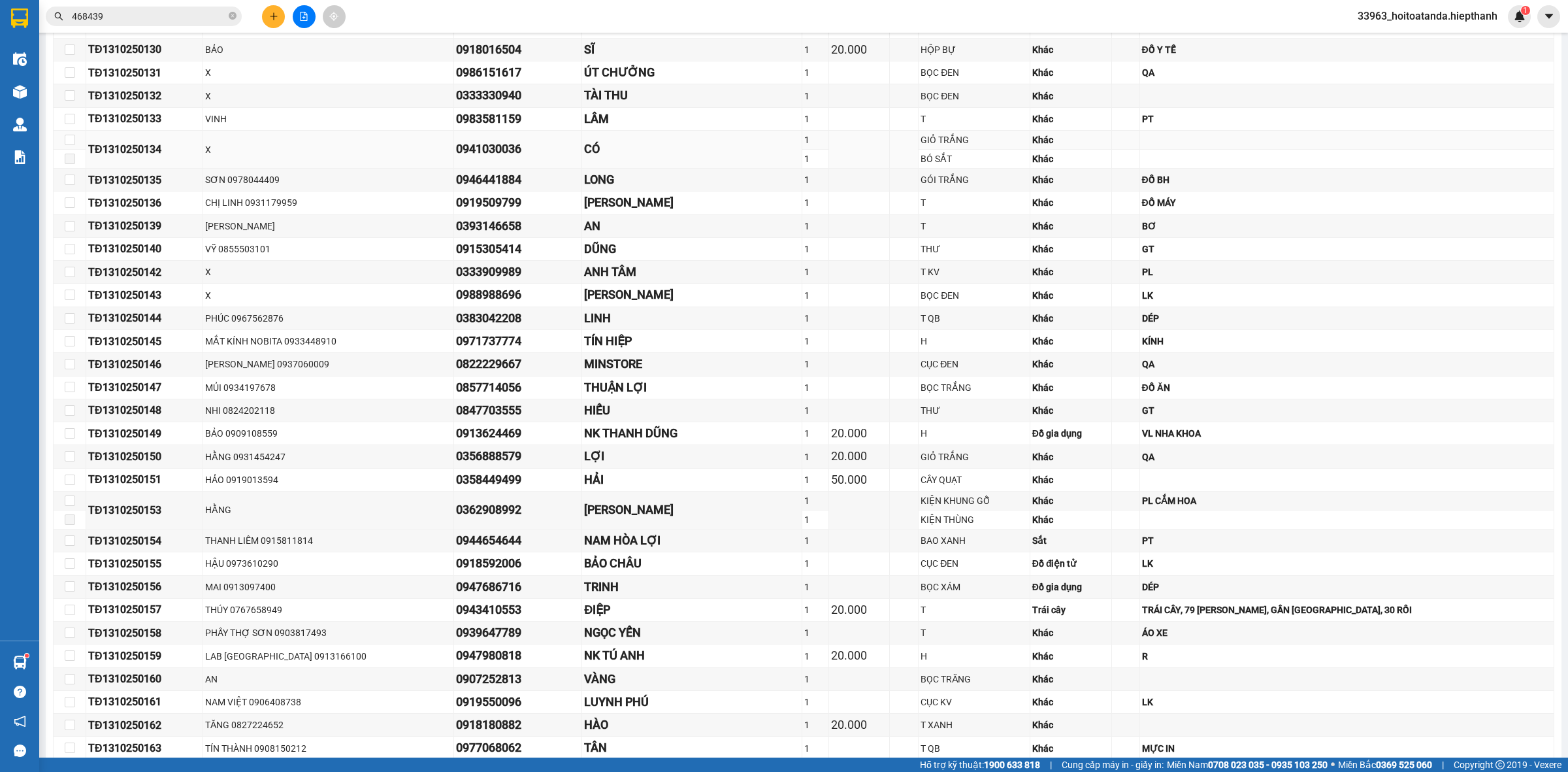
scroll to position [817, 0]
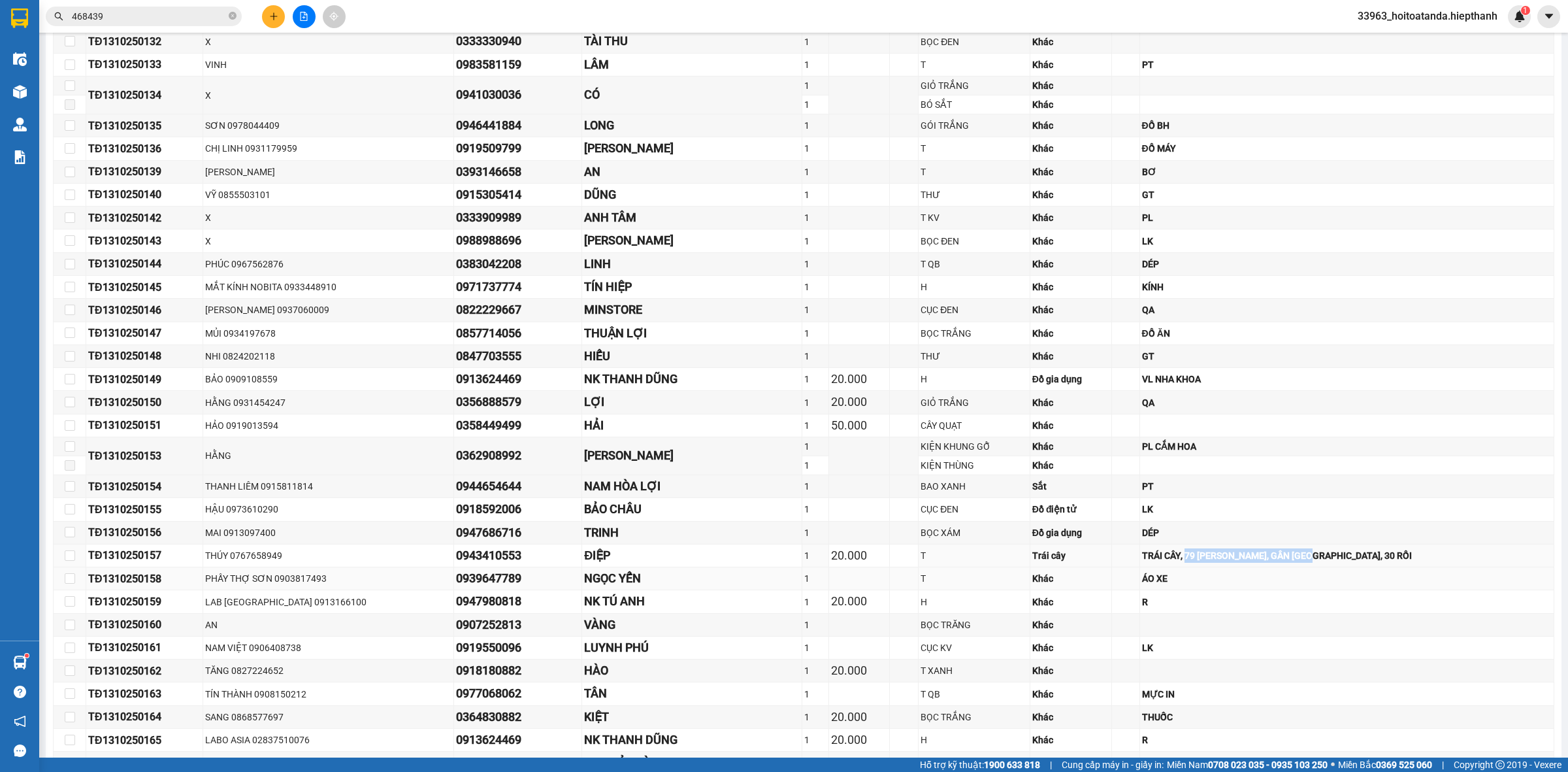
drag, startPoint x: 1157, startPoint y: 566, endPoint x: 1310, endPoint y: 587, distance: 154.4
click at [1315, 576] on tbody "TĐ1310250115 ANH PHÚ 0853079461 0916786841 HÀ 1 30.000 CỤC TRẮNG Khác NỆM HƠI T…" at bounding box center [804, 199] width 1501 height 1151
click at [1274, 576] on td "ÁO XE" at bounding box center [1347, 578] width 414 height 23
click at [1269, 563] on div "TRÁI CÂY, 79 [PERSON_NAME], GẦN [GEOGRAPHIC_DATA], 30 RỒI" at bounding box center [1347, 555] width 409 height 14
click at [1266, 562] on div "TRÁI CÂY, 79 [PERSON_NAME], GẦN [GEOGRAPHIC_DATA], 30 RỒI" at bounding box center [1347, 555] width 409 height 14
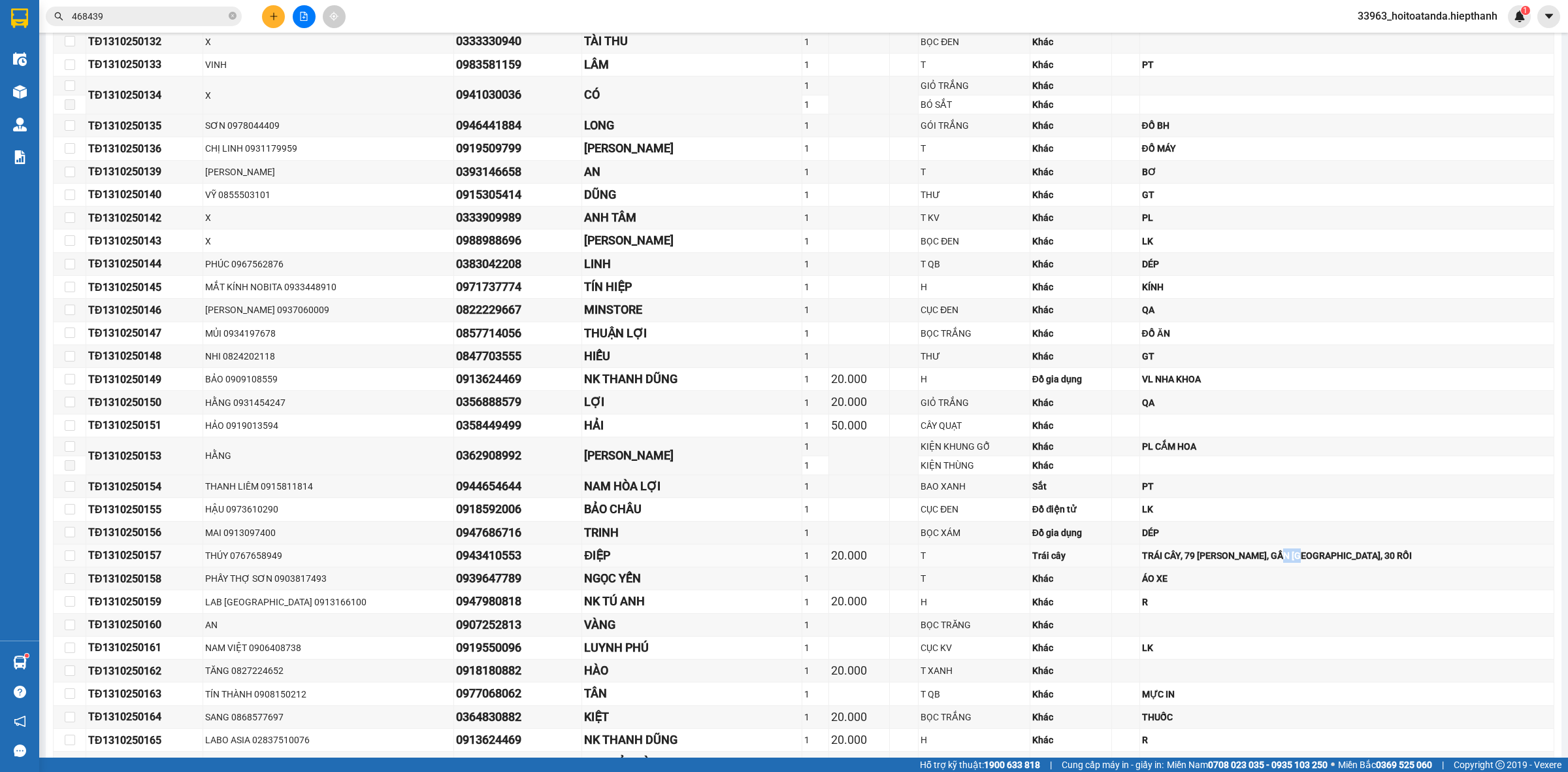
click at [1266, 562] on div "TRÁI CÂY, 79 [PERSON_NAME], GẦN [GEOGRAPHIC_DATA], 30 RỒI" at bounding box center [1347, 555] width 409 height 14
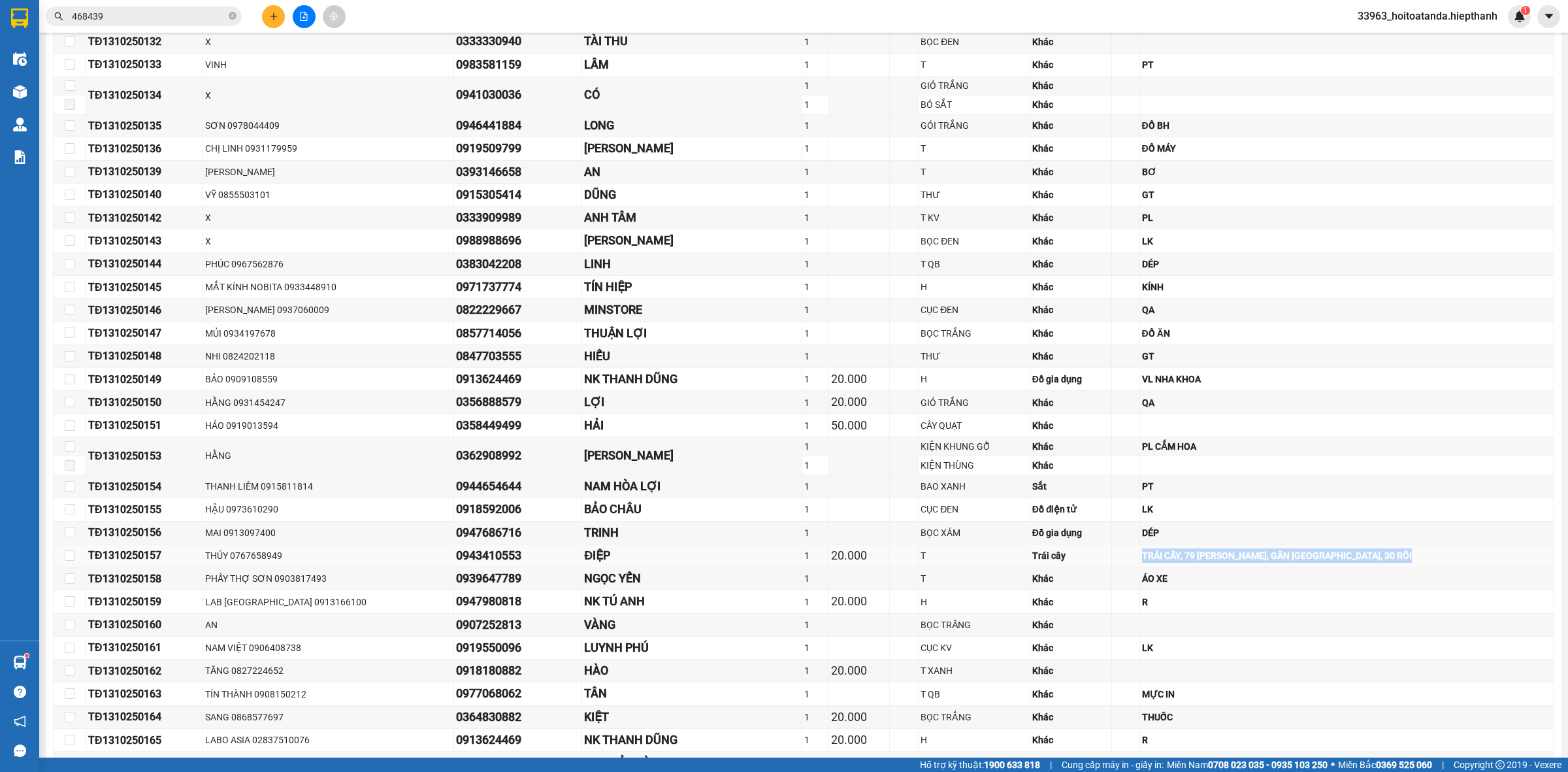
click at [1266, 562] on div "TRÁI CÂY, 79 [PERSON_NAME], GẦN [GEOGRAPHIC_DATA], 30 RỒI" at bounding box center [1347, 555] width 409 height 14
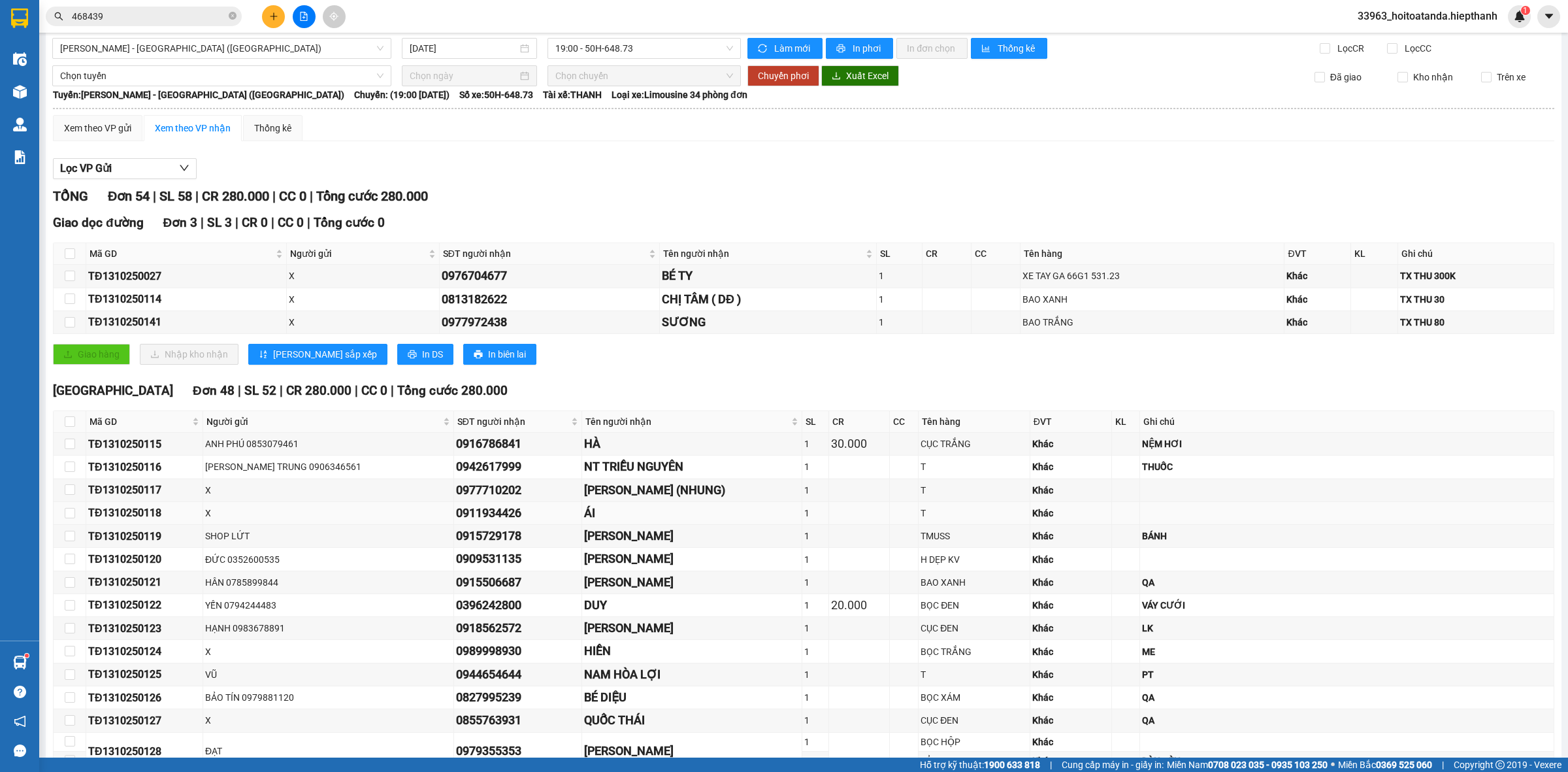
scroll to position [0, 0]
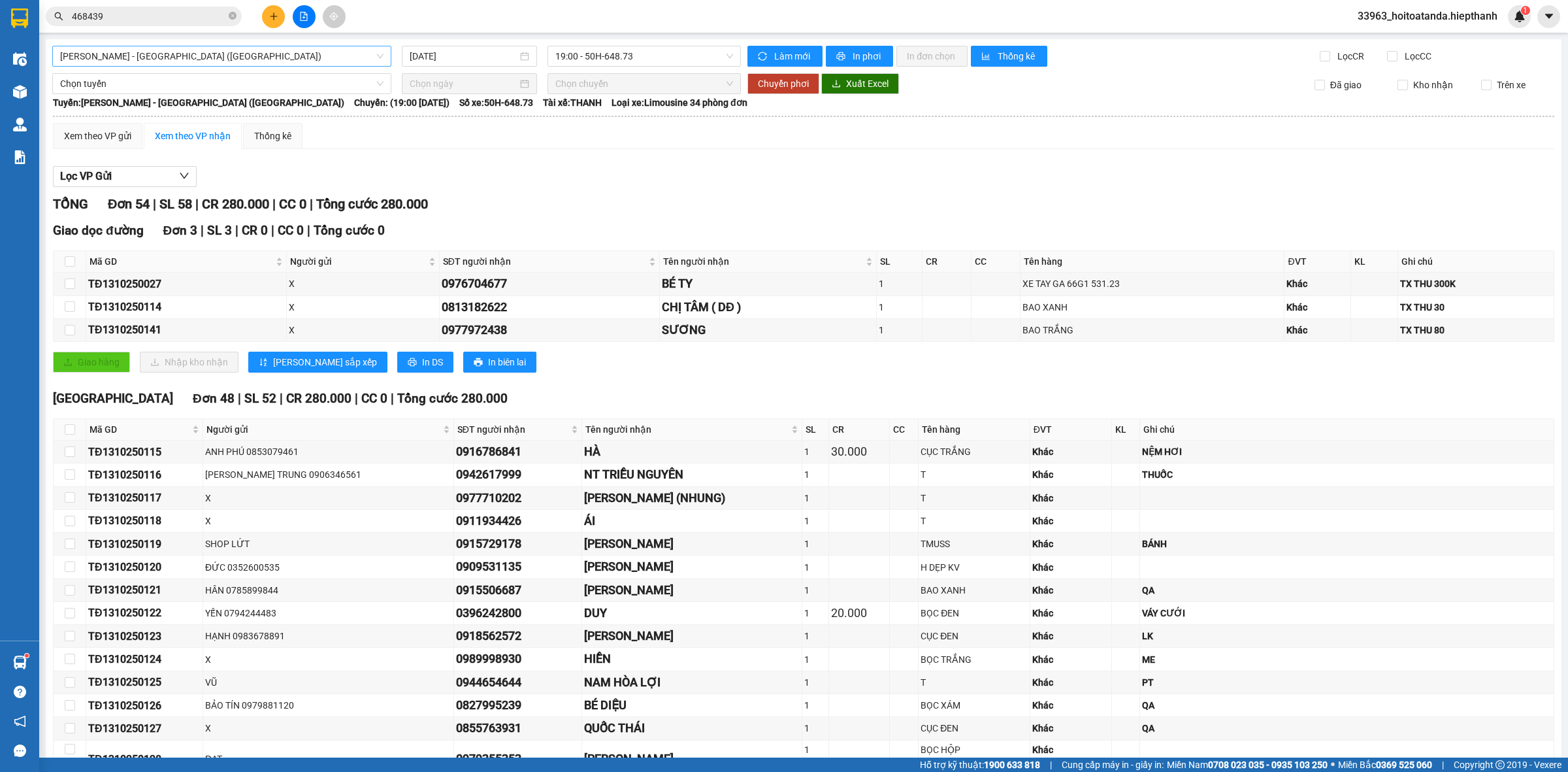
click at [240, 66] on div "[PERSON_NAME] - [GEOGRAPHIC_DATA] ([GEOGRAPHIC_DATA])" at bounding box center [222, 57] width 339 height 21
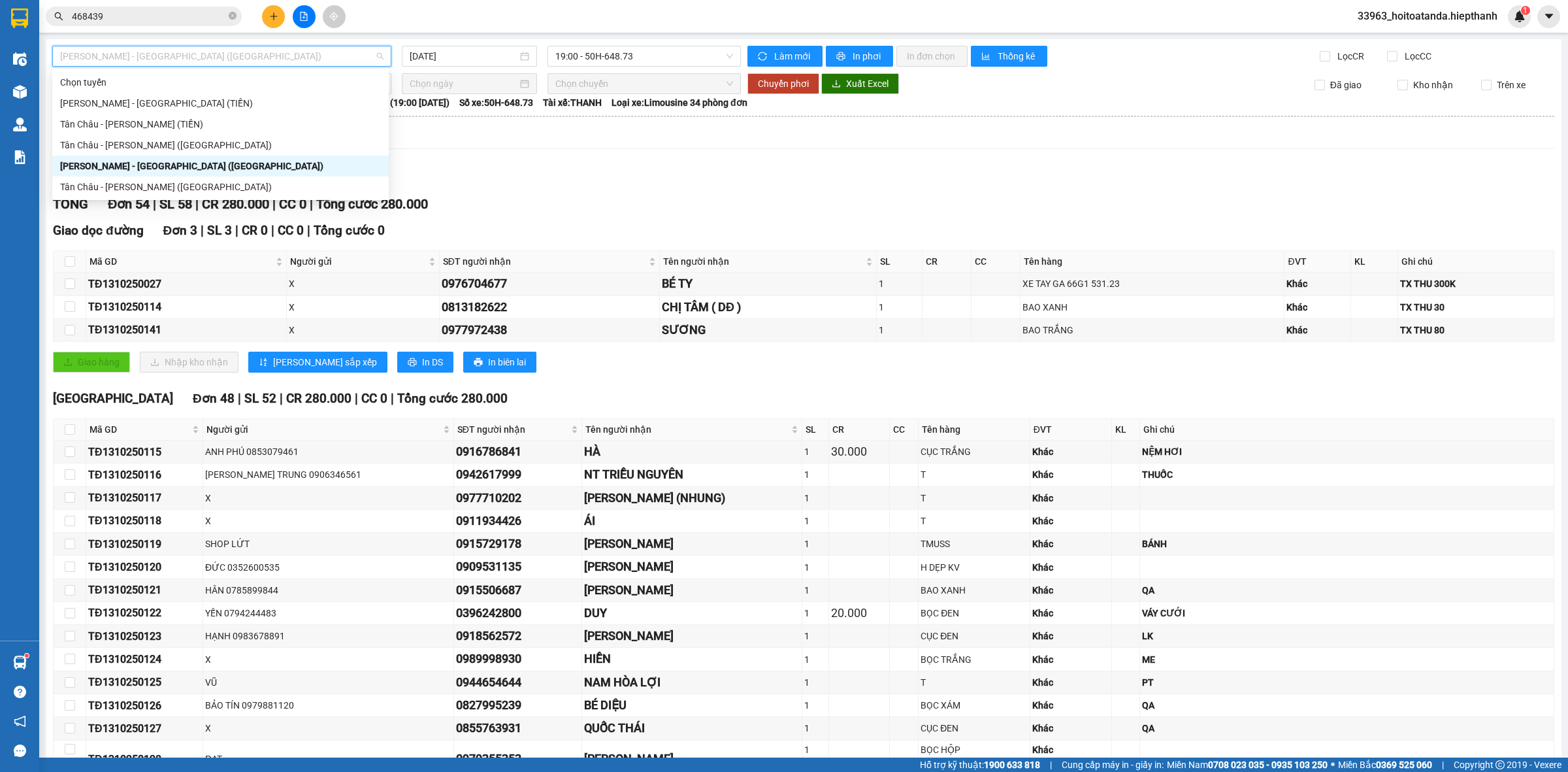
click at [152, 15] on input "468439" at bounding box center [149, 16] width 154 height 14
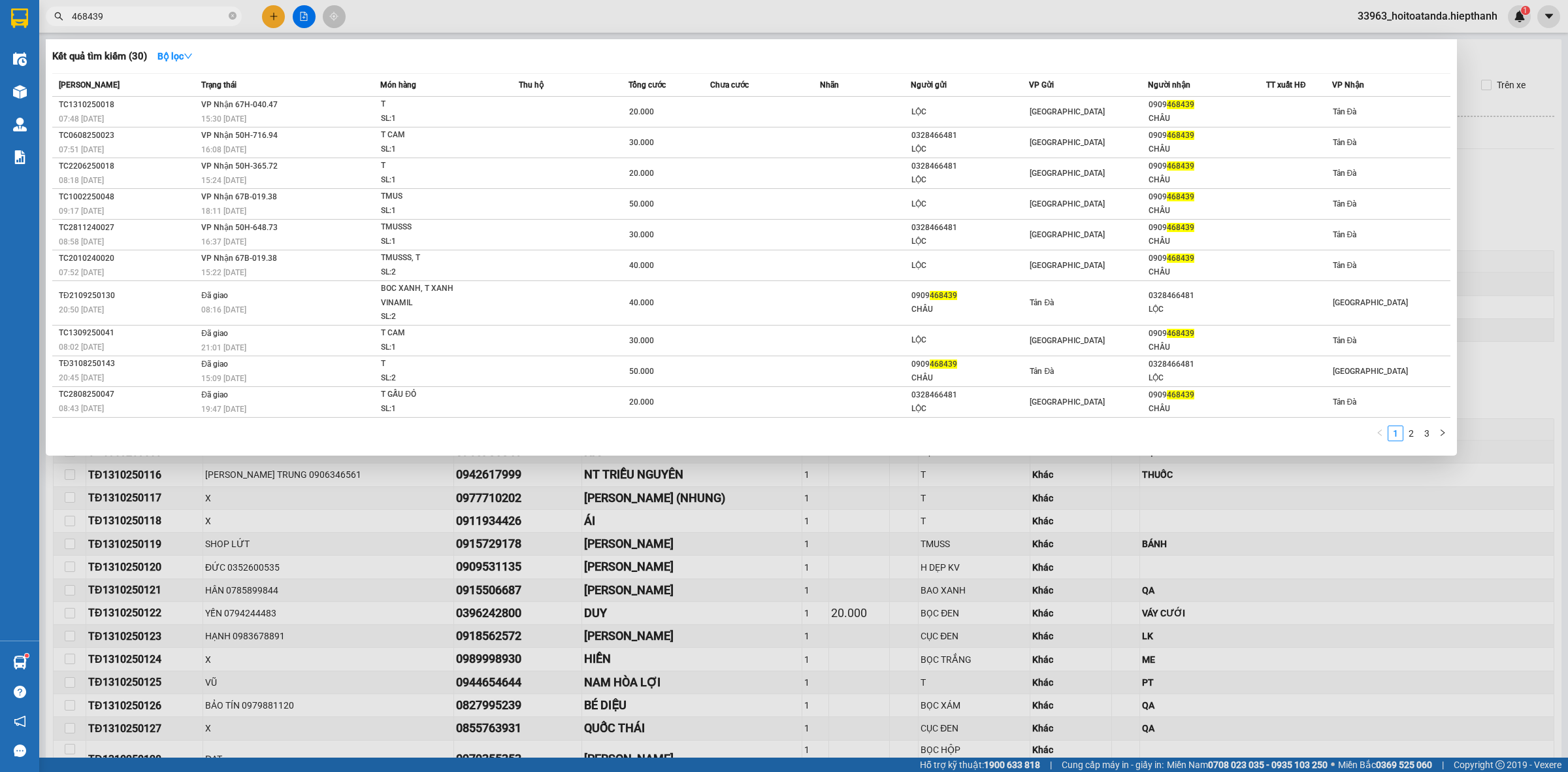
click at [152, 15] on input "468439" at bounding box center [149, 16] width 154 height 14
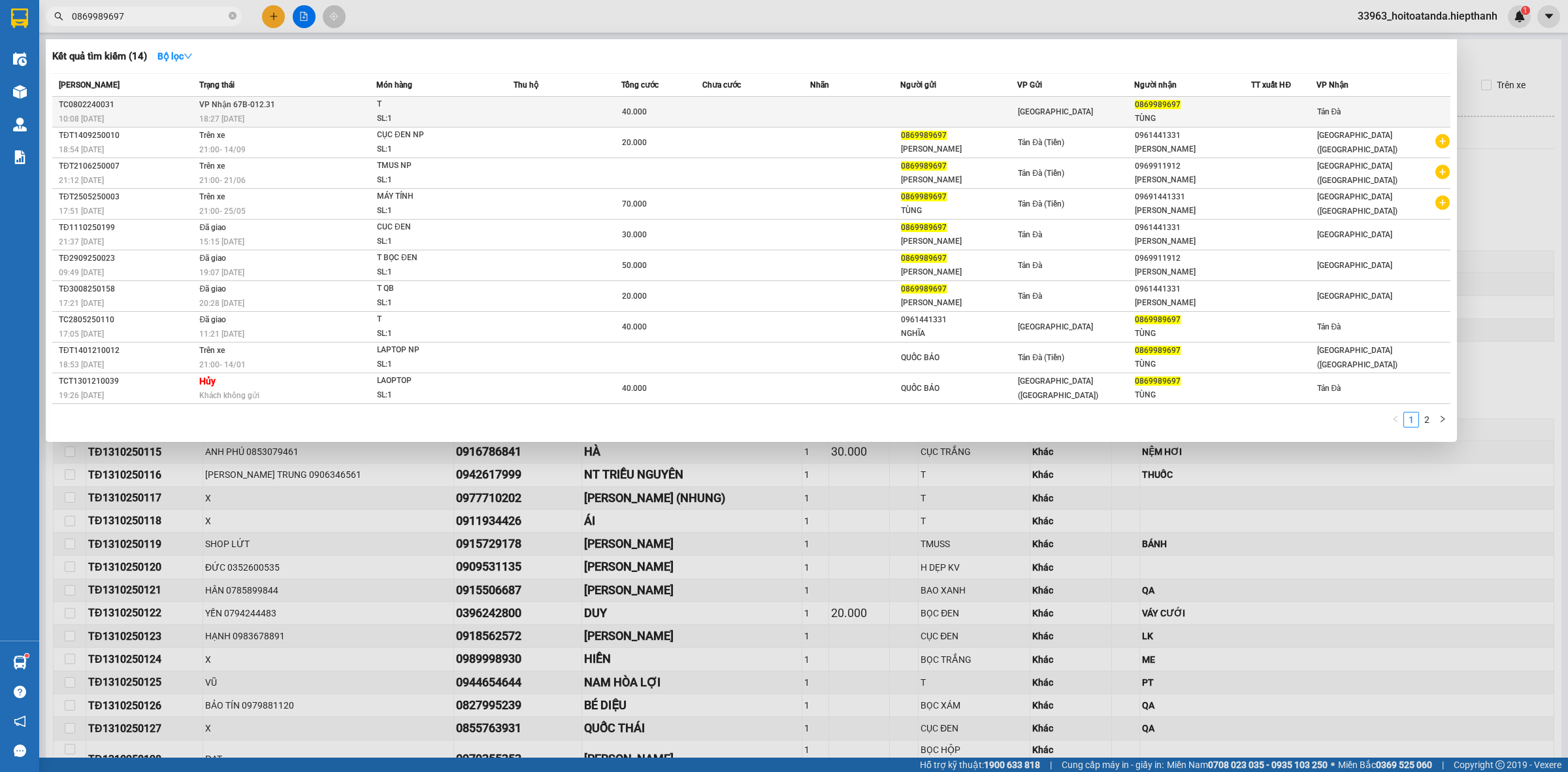
type input "0869989697"
click at [1149, 109] on div "0869989697" at bounding box center [1192, 105] width 116 height 13
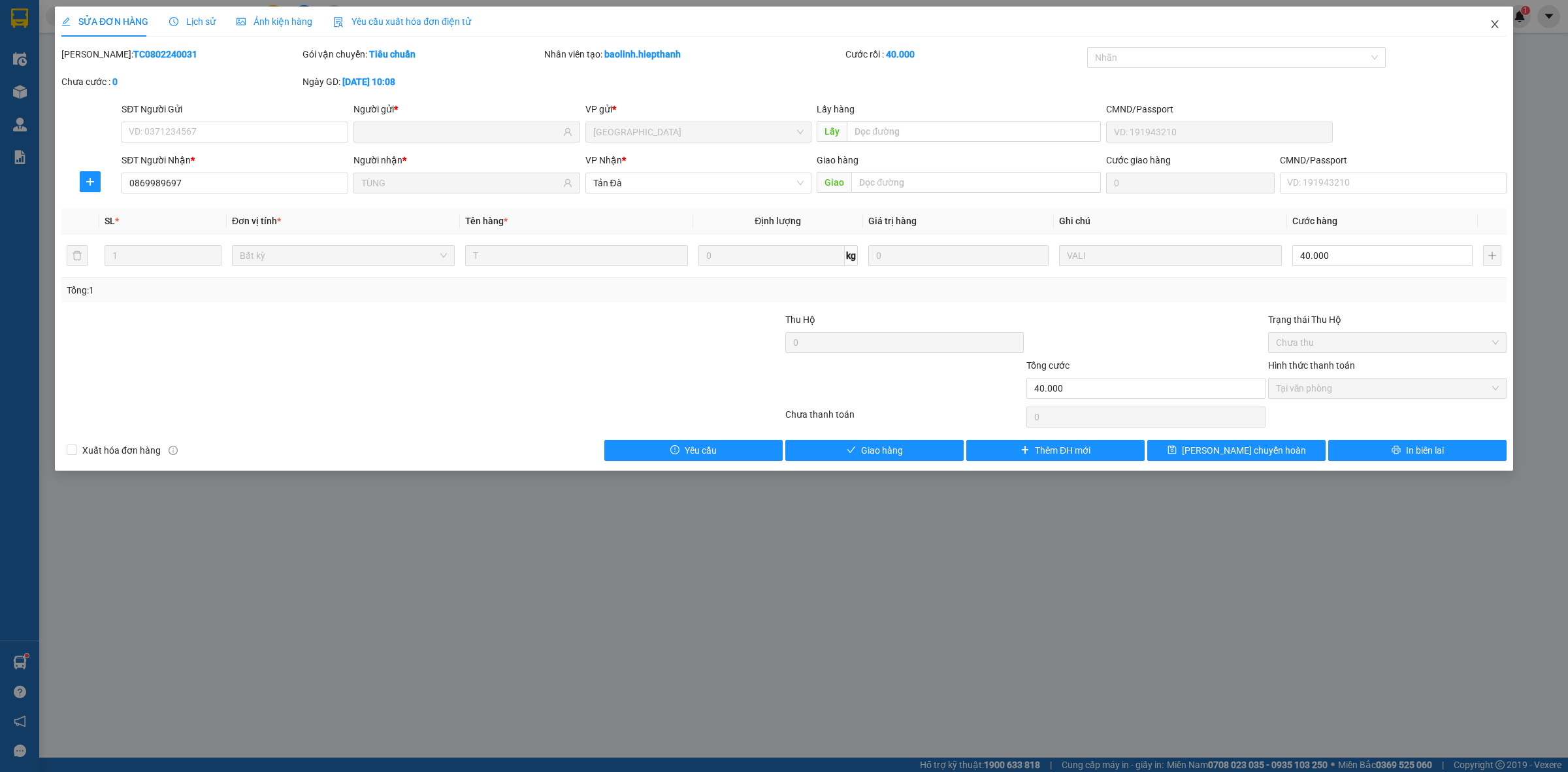
drag, startPoint x: 1488, startPoint y: 24, endPoint x: 1339, endPoint y: 2, distance: 150.6
click at [1484, 26] on span "Close" at bounding box center [1495, 25] width 37 height 37
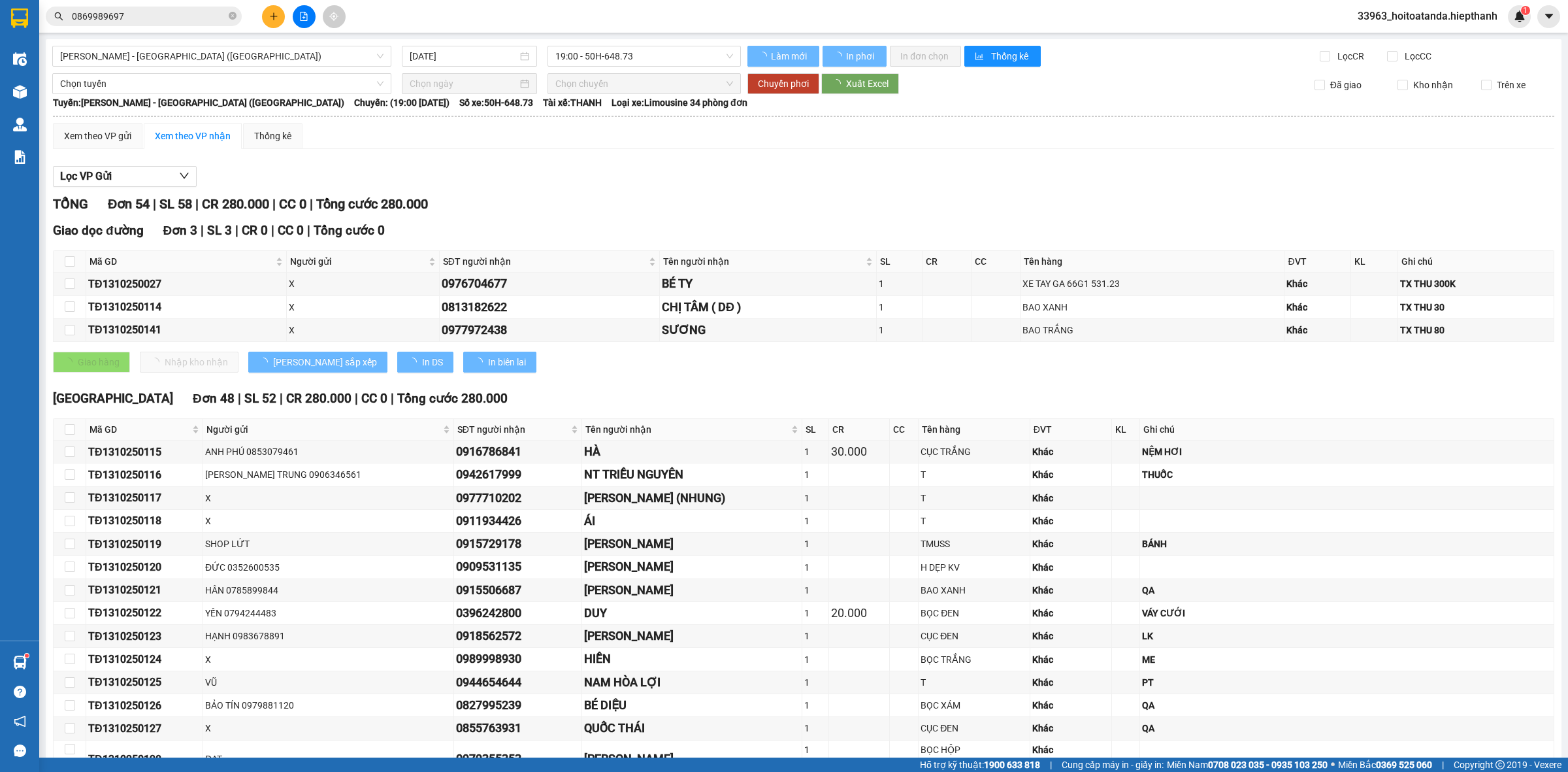
click at [184, 16] on input "0869989697" at bounding box center [149, 16] width 154 height 14
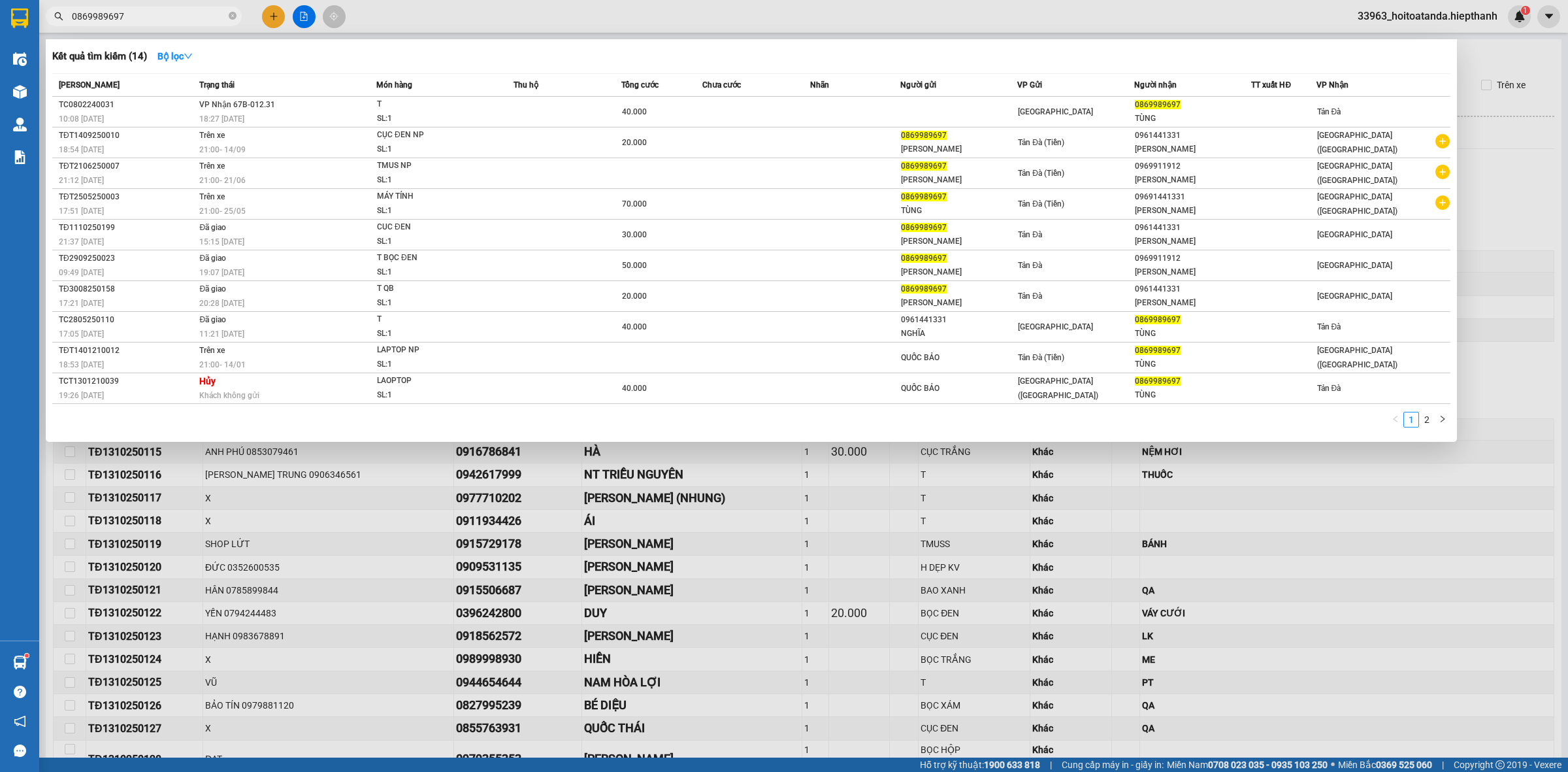
click at [138, 23] on input "0869989697" at bounding box center [149, 16] width 154 height 14
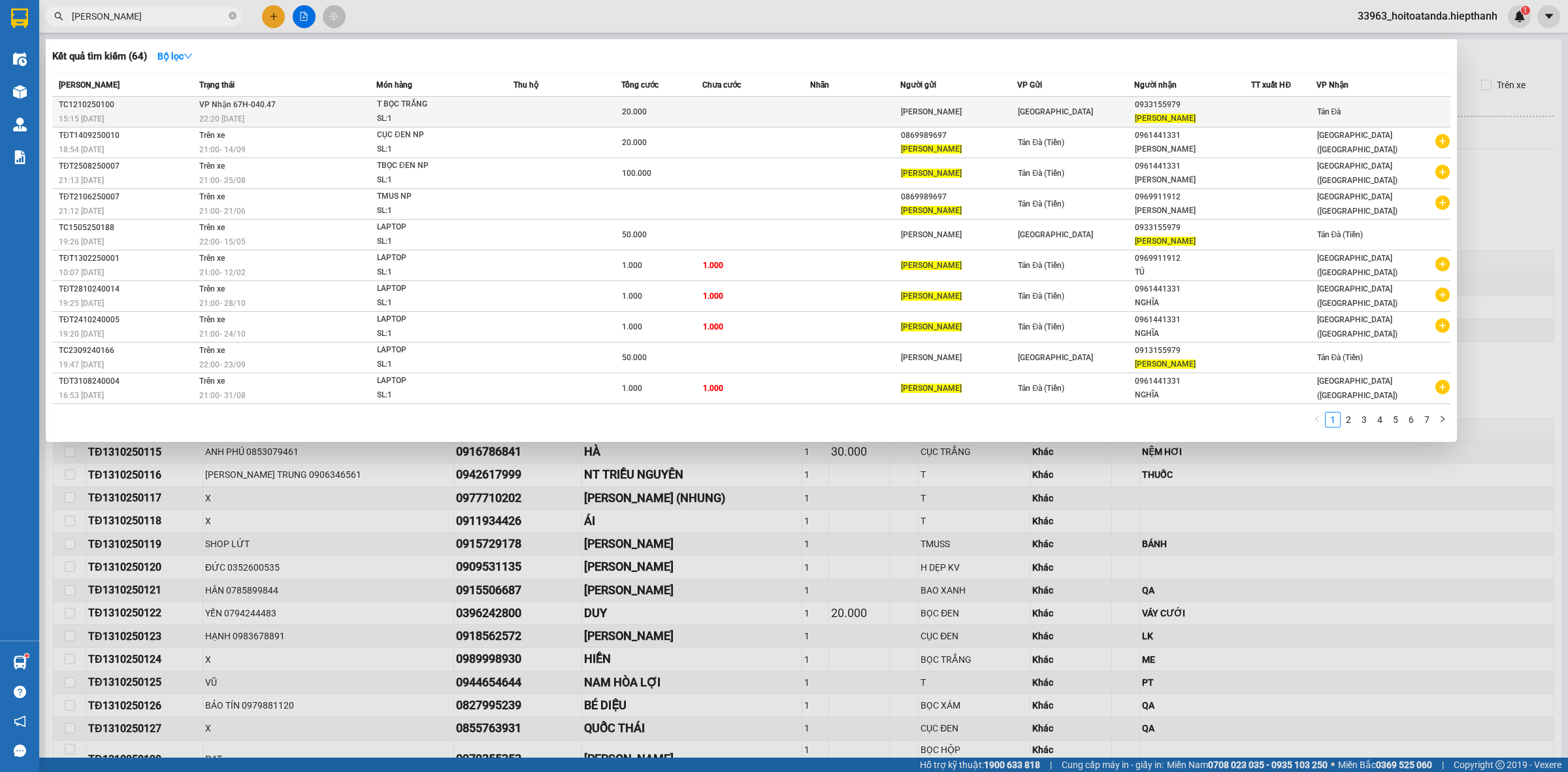
type input "[PERSON_NAME]"
click at [1095, 114] on div "[GEOGRAPHIC_DATA]" at bounding box center [1076, 112] width 116 height 14
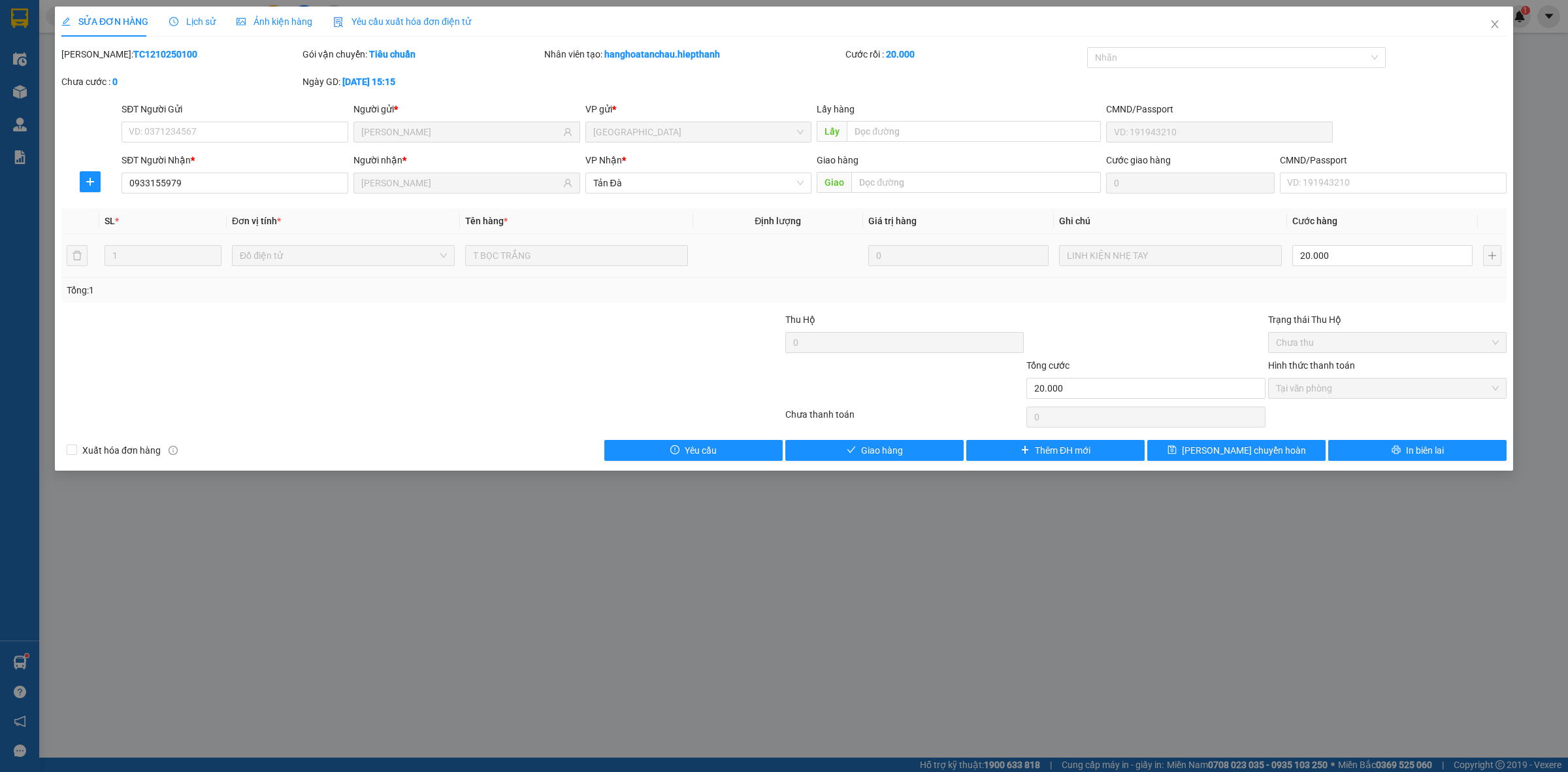
drag, startPoint x: 460, startPoint y: 259, endPoint x: 801, endPoint y: 275, distance: 341.4
click at [767, 266] on tr "1 Đồ điện tử T BỌC TRẮNG 0 LINH KIỆN NHẸ TAY 20.000" at bounding box center [784, 256] width 1445 height 44
click at [906, 451] on button "Giao hàng" at bounding box center [874, 451] width 179 height 21
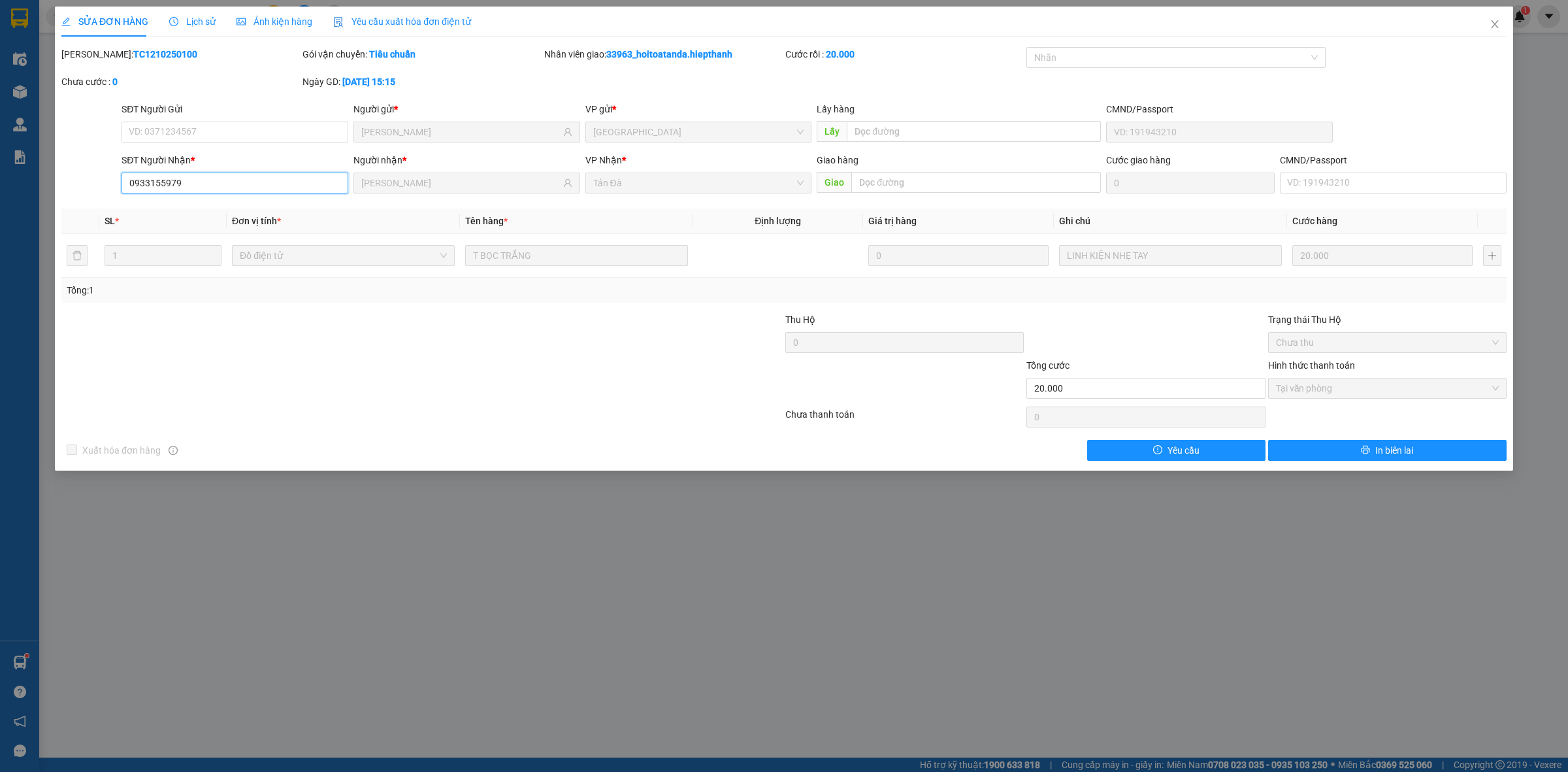
drag, startPoint x: 131, startPoint y: 185, endPoint x: 195, endPoint y: 222, distance: 73.9
click at [185, 180] on input "0933155979" at bounding box center [234, 183] width 227 height 21
click at [185, 302] on div "Total Paid Fee 20.000 Total UnPaid Fee 0 Cash Collection Total Fee Mã ĐH: TC121…" at bounding box center [784, 254] width 1445 height 414
drag, startPoint x: 125, startPoint y: 180, endPoint x: 203, endPoint y: 213, distance: 84.7
click at [191, 180] on input "0933155979" at bounding box center [234, 183] width 227 height 21
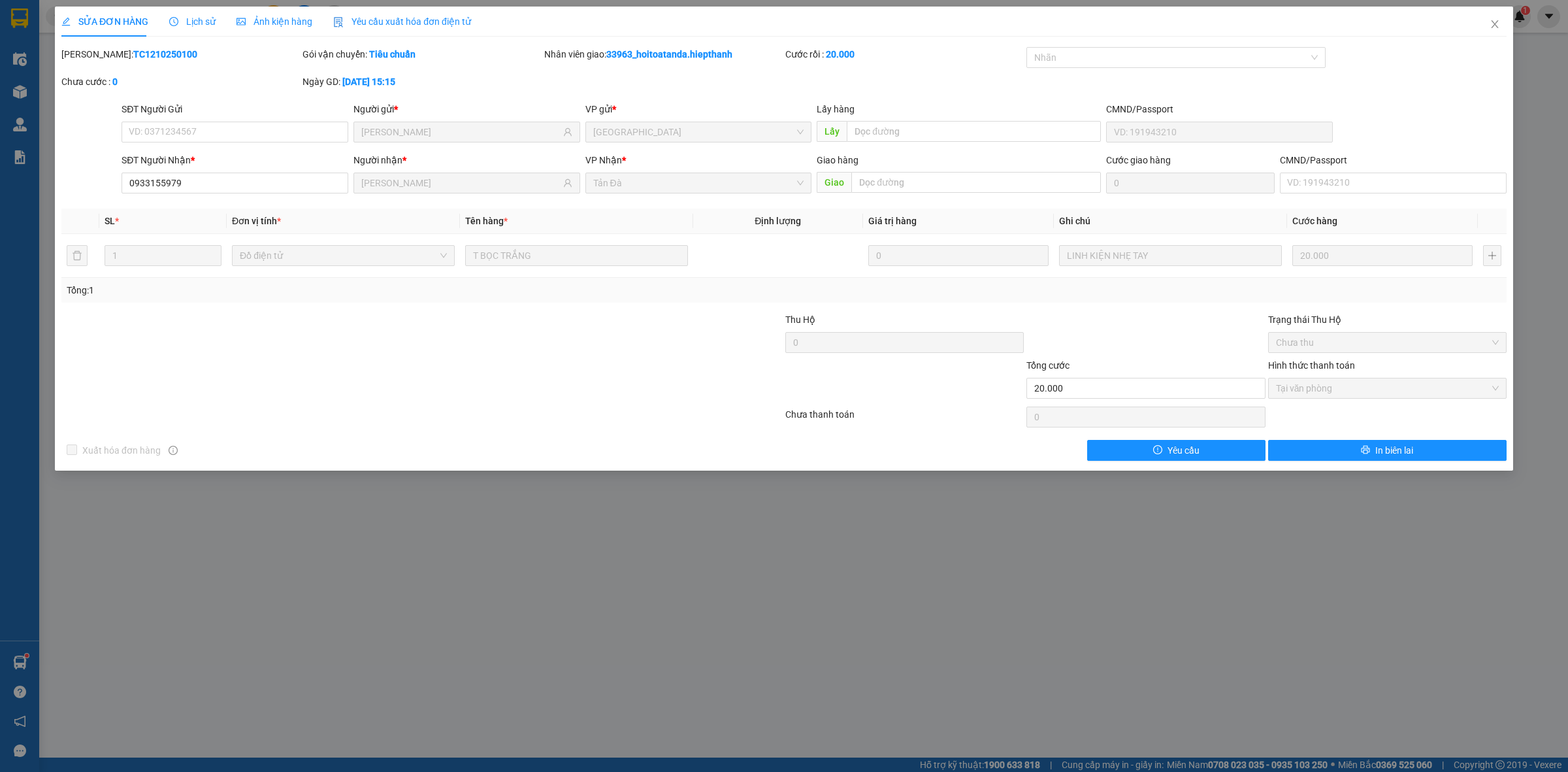
click at [176, 335] on div at bounding box center [301, 335] width 483 height 46
click at [155, 182] on input "0933155979" at bounding box center [234, 183] width 227 height 21
drag, startPoint x: 230, startPoint y: 494, endPoint x: 245, endPoint y: 488, distance: 16.2
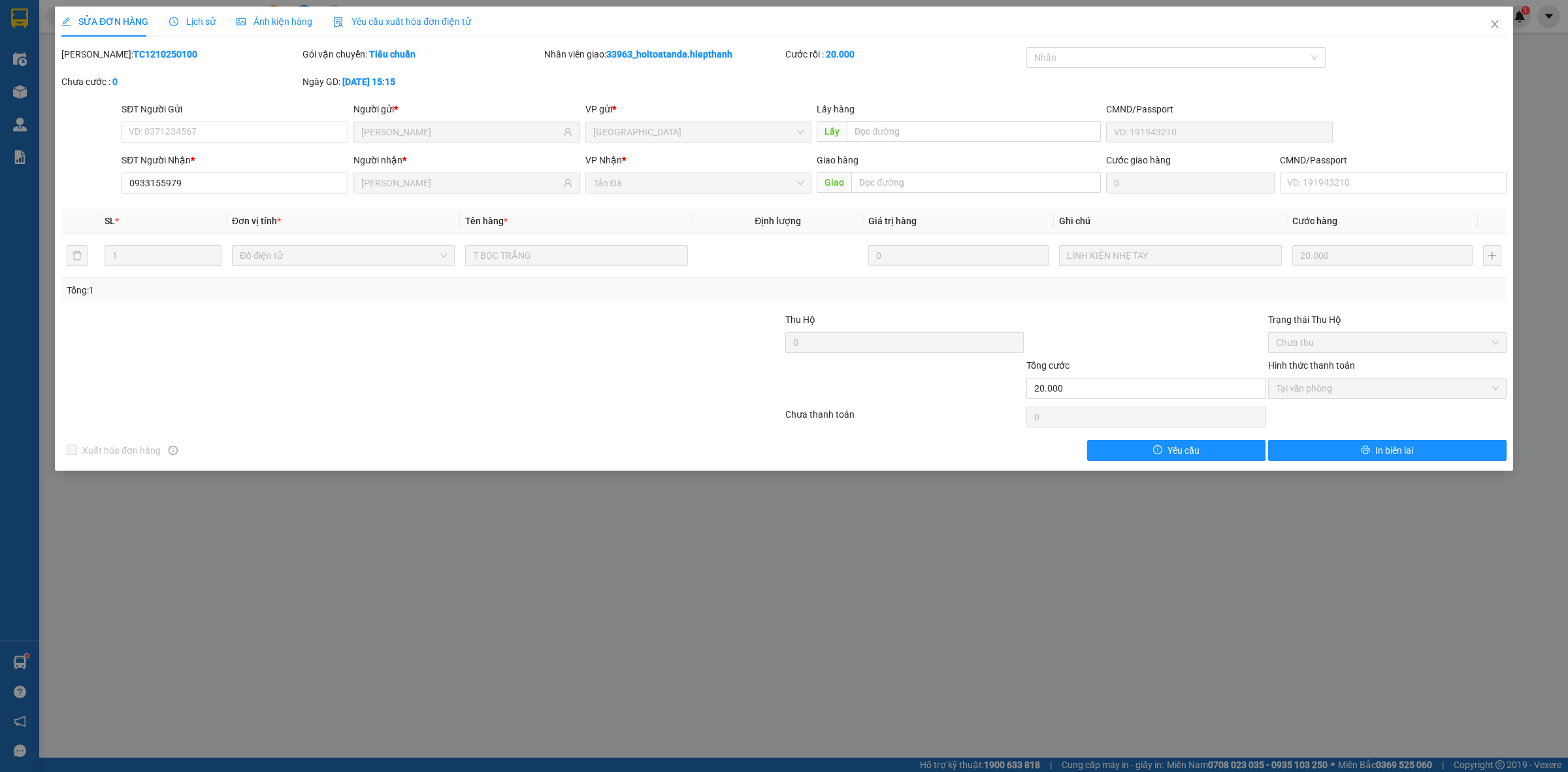
click at [239, 492] on div "SỬA ĐƠN HÀNG Lịch sử Ảnh kiện hàng Yêu cầu xuất hóa đơn điện tử Total Paid Fee …" at bounding box center [784, 386] width 1568 height 772
click at [1490, 20] on icon "close" at bounding box center [1495, 24] width 11 height 11
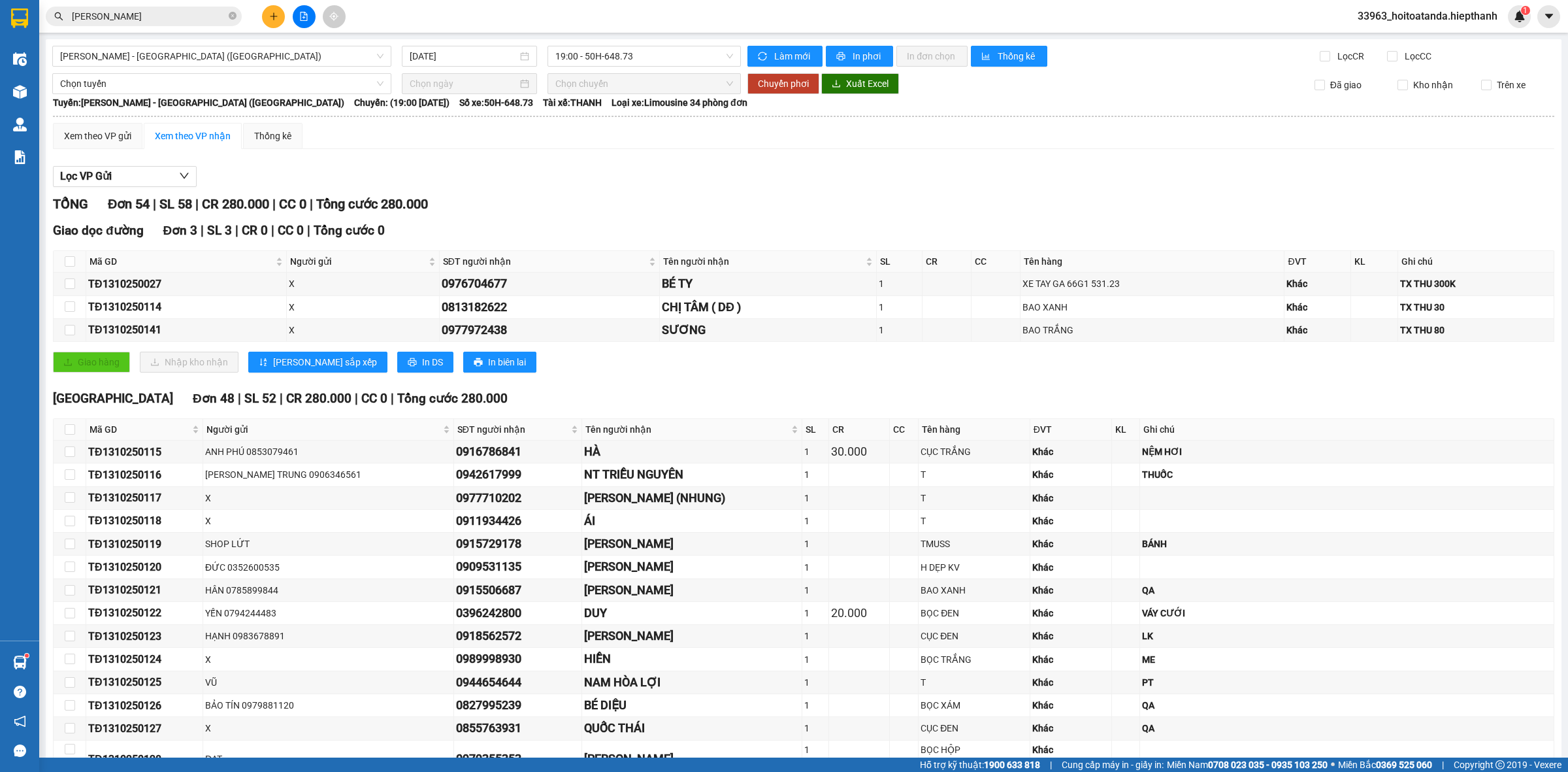
click at [271, 17] on icon "plus" at bounding box center [273, 16] width 9 height 9
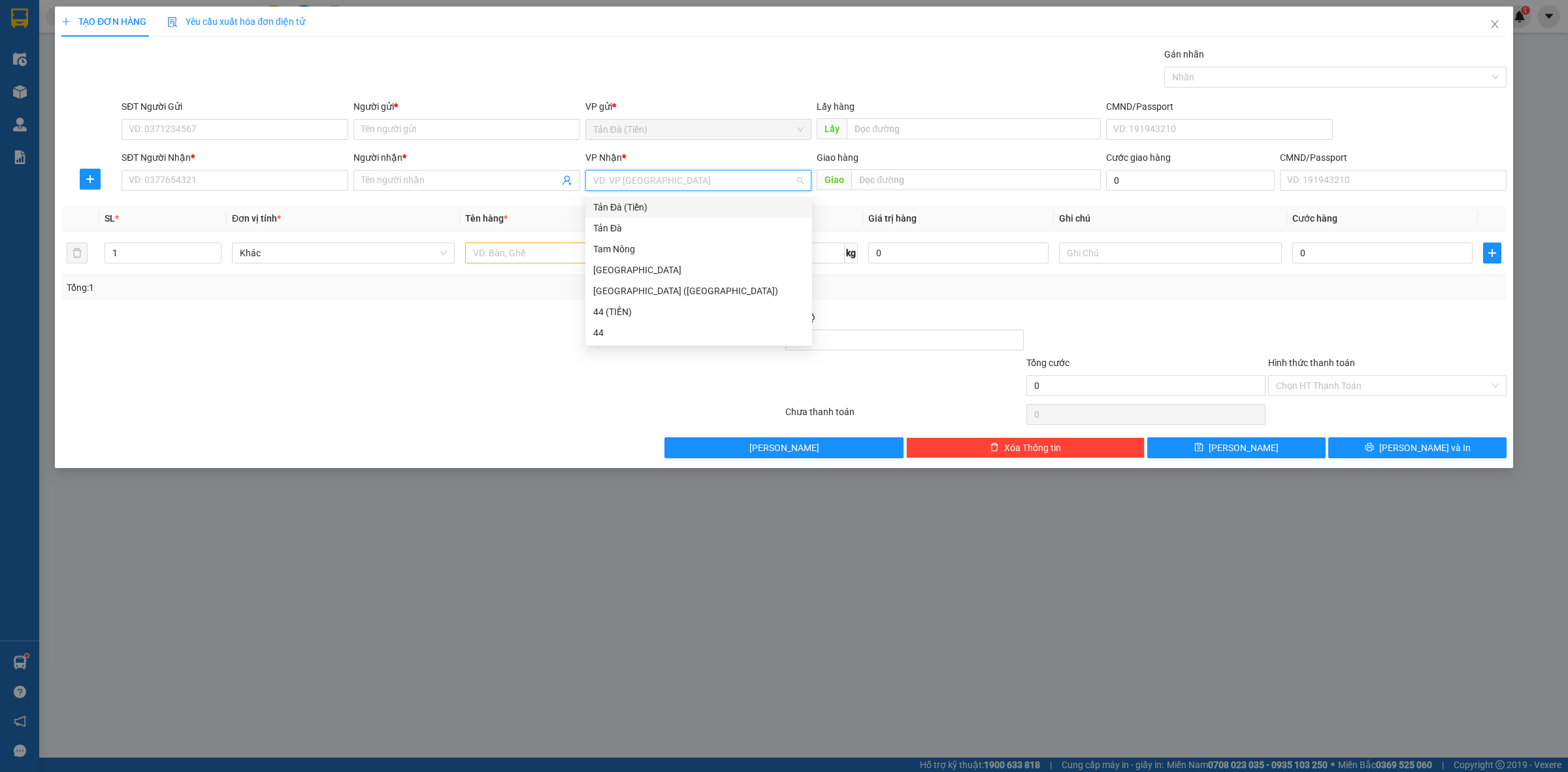
click at [662, 177] on input "search" at bounding box center [694, 181] width 202 height 20
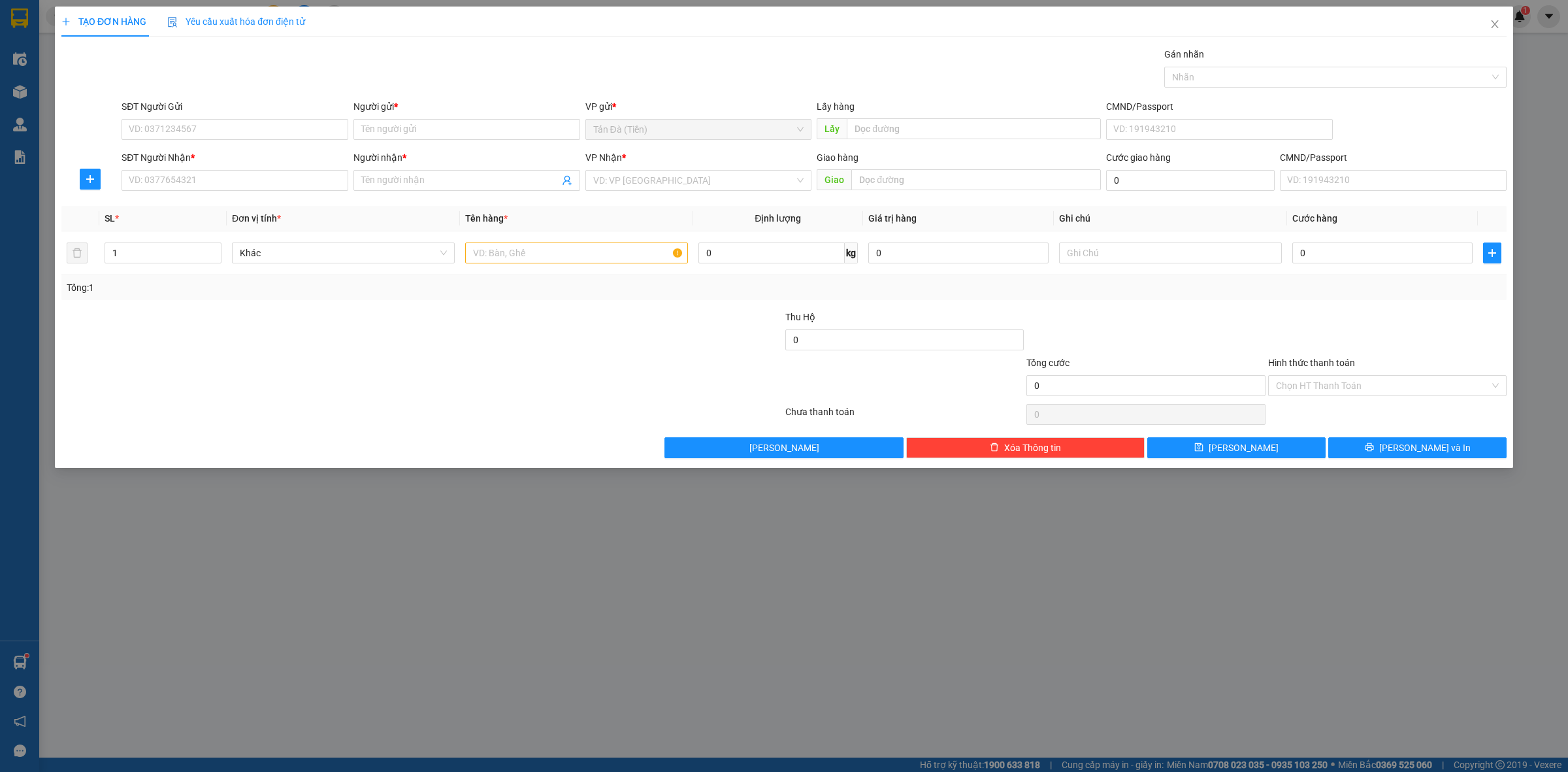
click at [474, 115] on div "Người gửi *" at bounding box center [467, 109] width 227 height 20
click at [687, 129] on span "Tản Đà (Tiền)" at bounding box center [698, 129] width 211 height 20
click at [818, 131] on span "Lấy" at bounding box center [832, 129] width 30 height 21
click at [808, 131] on div "Tản Đà (Tiền)" at bounding box center [698, 129] width 227 height 21
click at [801, 131] on div "Tản Đà (Tiền)" at bounding box center [698, 129] width 227 height 21
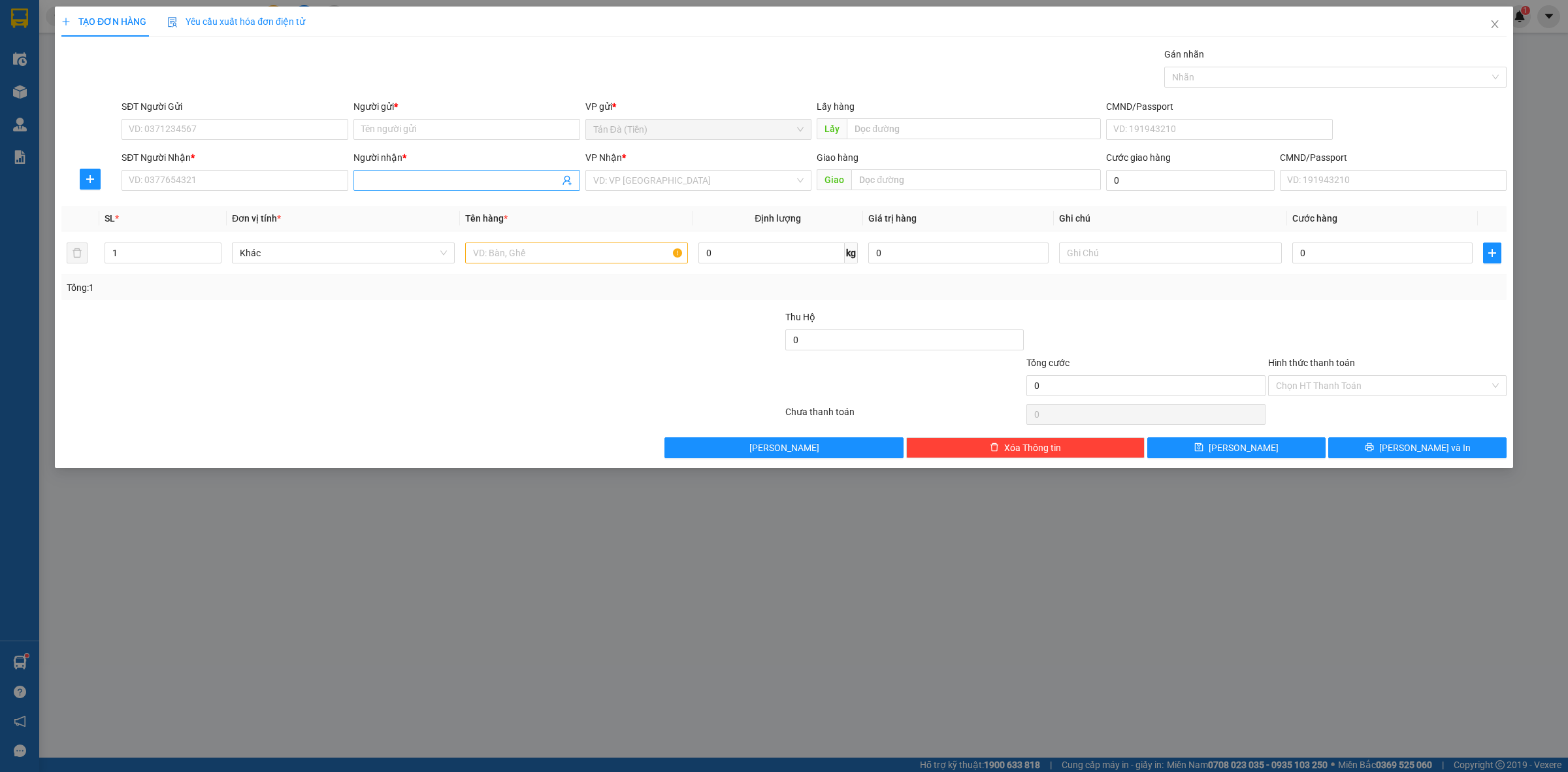
drag, startPoint x: 700, startPoint y: 162, endPoint x: 459, endPoint y: 189, distance: 242.5
click at [662, 165] on div "VP Nhận *" at bounding box center [698, 158] width 227 height 14
click at [366, 189] on span at bounding box center [467, 181] width 227 height 21
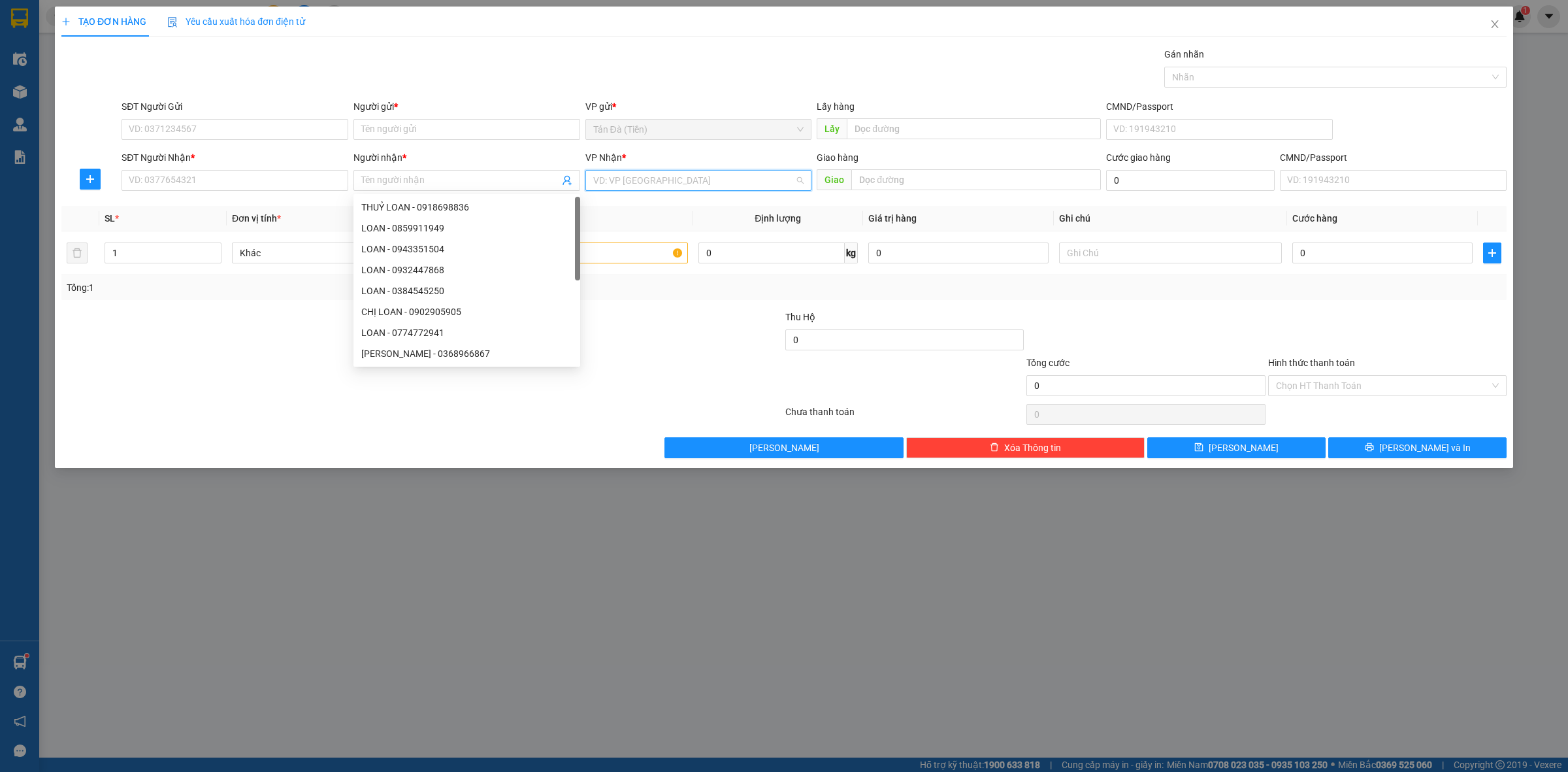
click at [658, 189] on input "search" at bounding box center [694, 181] width 202 height 20
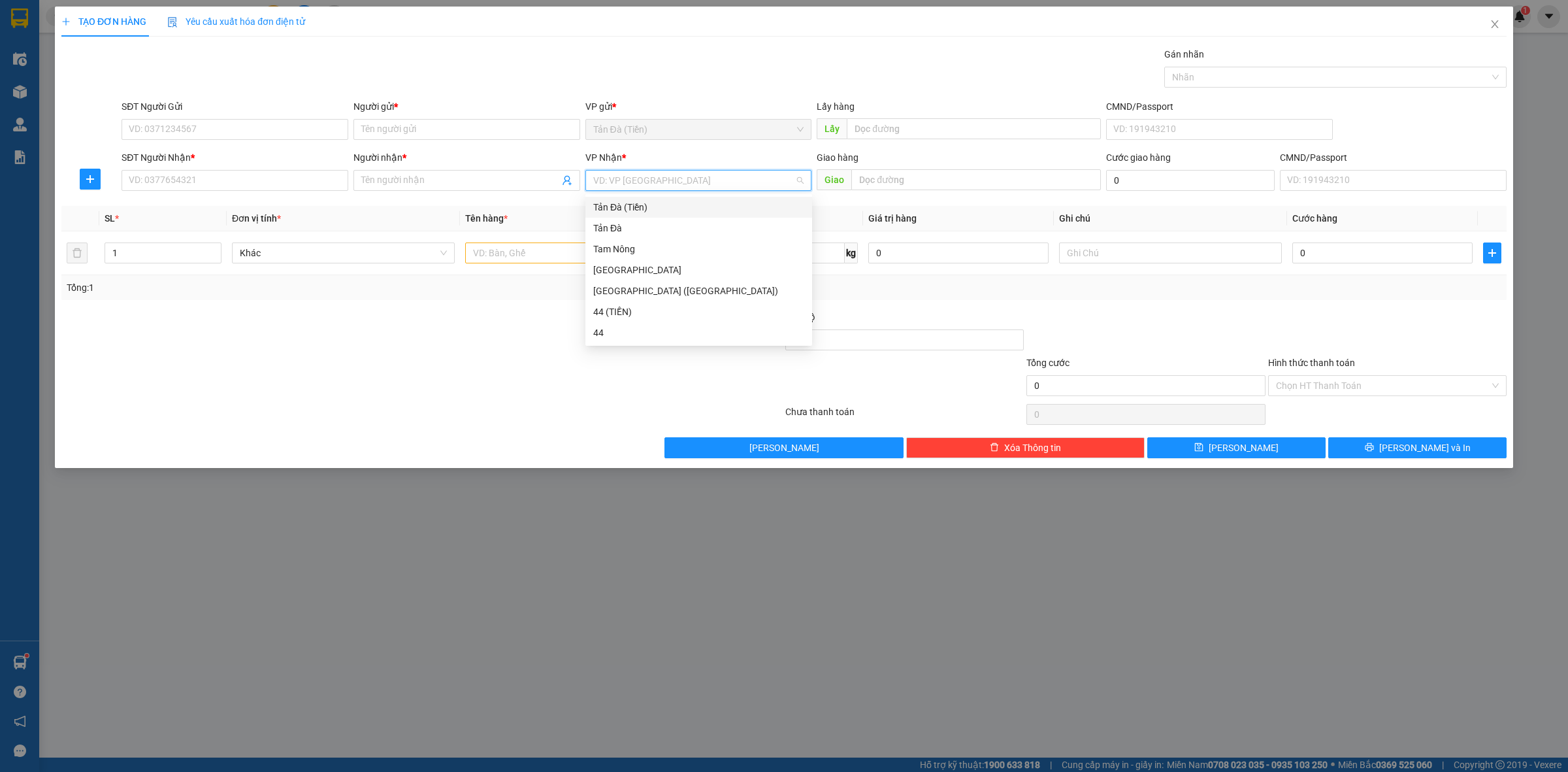
click at [549, 168] on div "Người nhận *" at bounding box center [467, 160] width 227 height 20
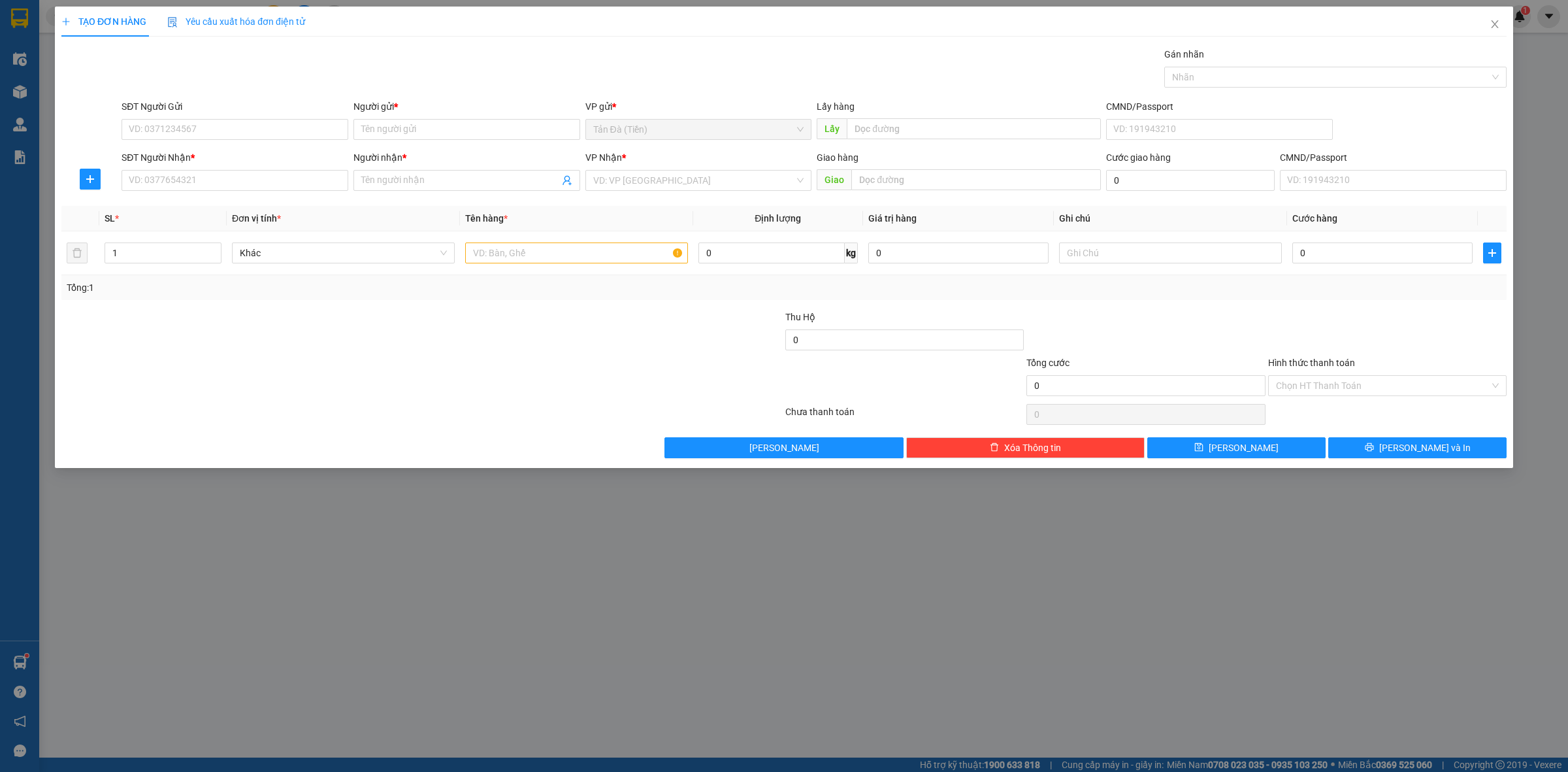
drag, startPoint x: 514, startPoint y: 117, endPoint x: 765, endPoint y: 167, distance: 255.9
click at [516, 118] on div "Người gửi *" at bounding box center [467, 109] width 227 height 20
drag, startPoint x: 775, startPoint y: 167, endPoint x: 575, endPoint y: 167, distance: 200.0
click at [763, 167] on div "VP Nhận *" at bounding box center [698, 160] width 227 height 20
drag, startPoint x: 539, startPoint y: 168, endPoint x: 658, endPoint y: 201, distance: 123.5
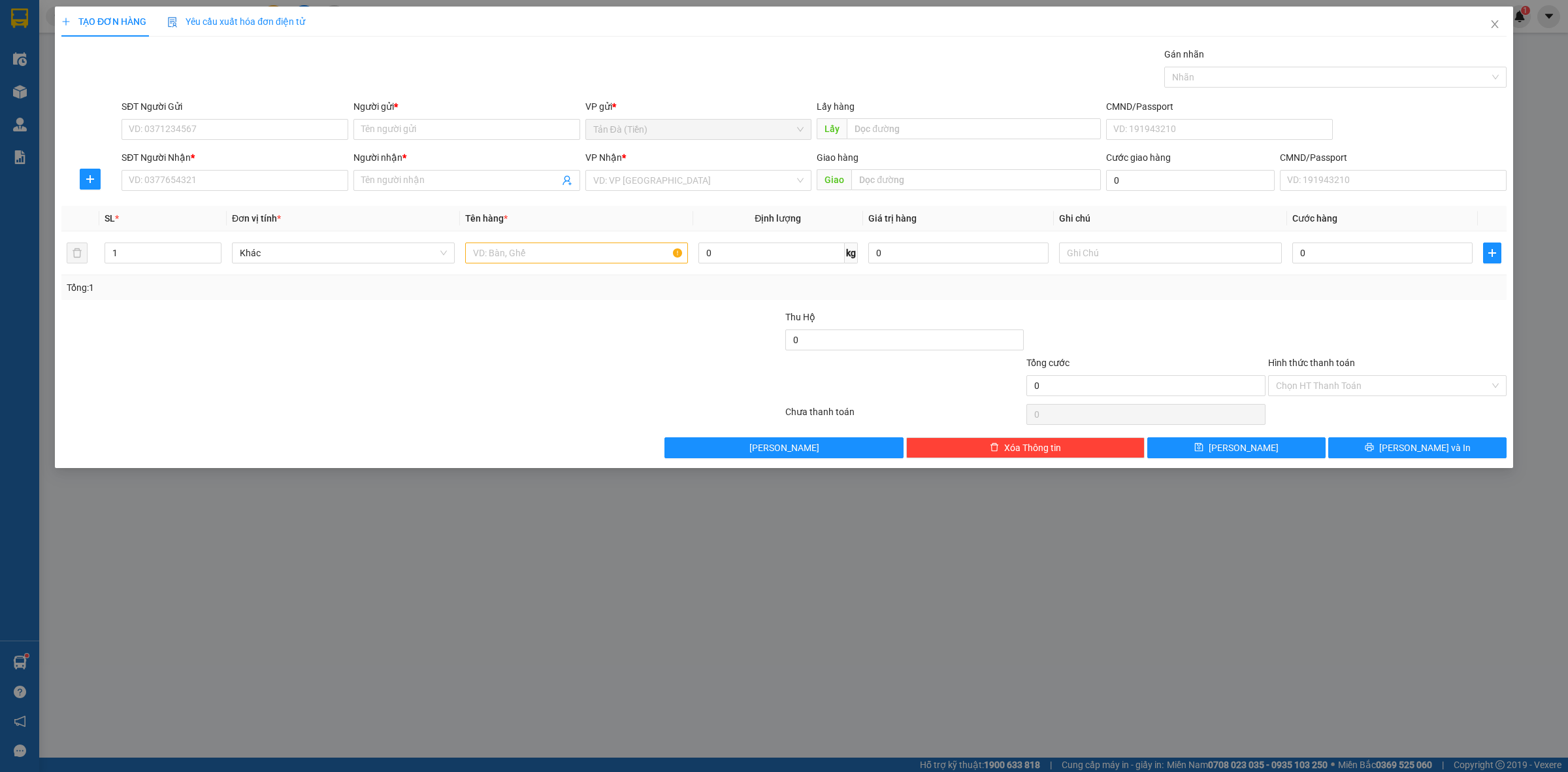
click at [547, 173] on div "Người nhận * Tên người nhận" at bounding box center [467, 173] width 227 height 46
drag, startPoint x: 666, startPoint y: 181, endPoint x: 711, endPoint y: 146, distance: 57.0
click at [666, 180] on input "search" at bounding box center [694, 181] width 202 height 20
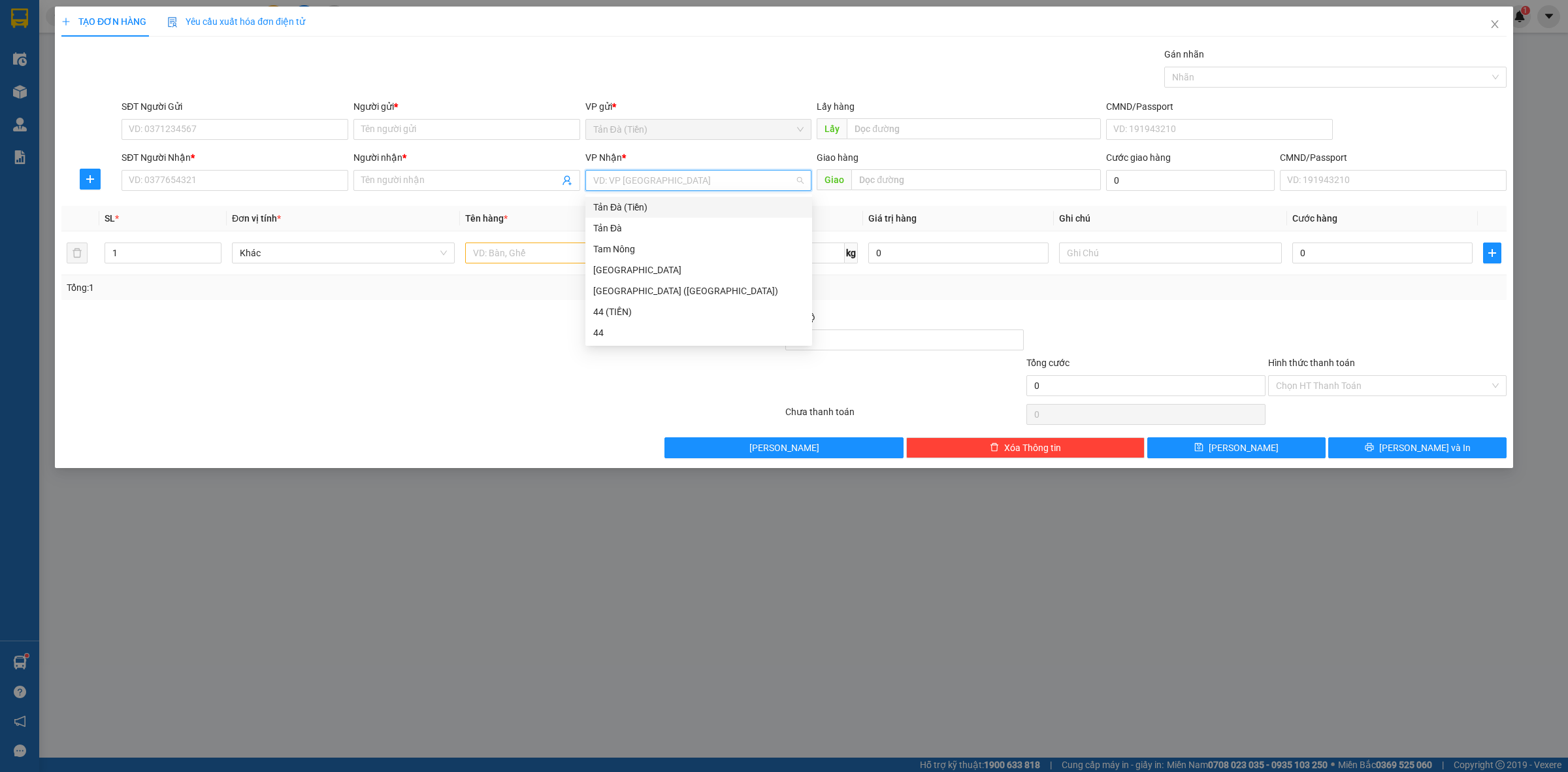
click at [761, 131] on span "Tản Đà (Tiền)" at bounding box center [698, 129] width 211 height 20
click at [788, 151] on div "VP Nhận *" at bounding box center [698, 158] width 227 height 14
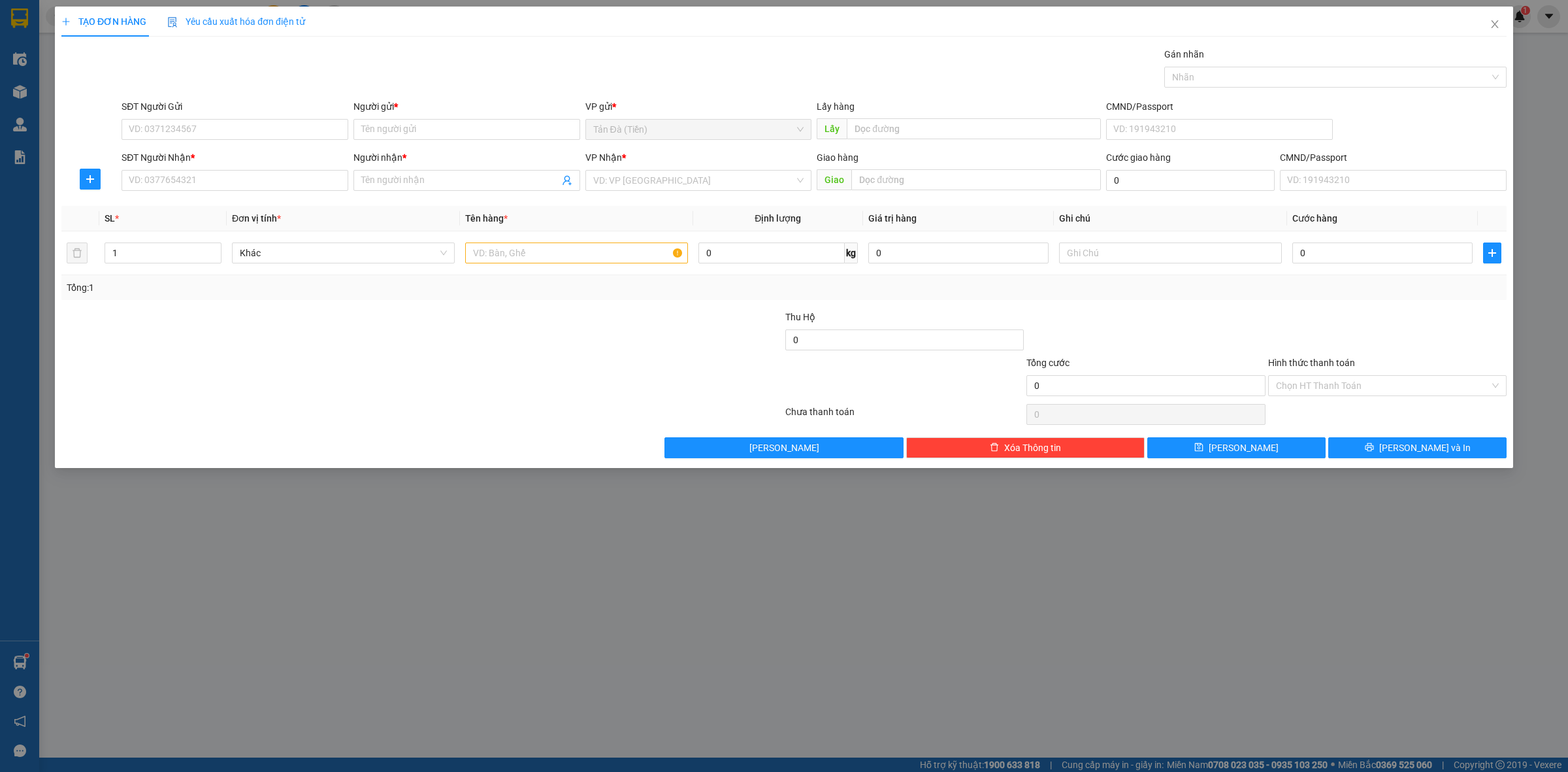
drag, startPoint x: 707, startPoint y: 129, endPoint x: 887, endPoint y: 160, distance: 182.6
click at [833, 153] on form "SĐT Người Gửi VD: 0371234567 Người gửi * Tên người gửi VP gửi * Tản Đà (Tiền…" at bounding box center [784, 148] width 1445 height 97
click at [1492, 22] on icon "close" at bounding box center [1495, 24] width 7 height 8
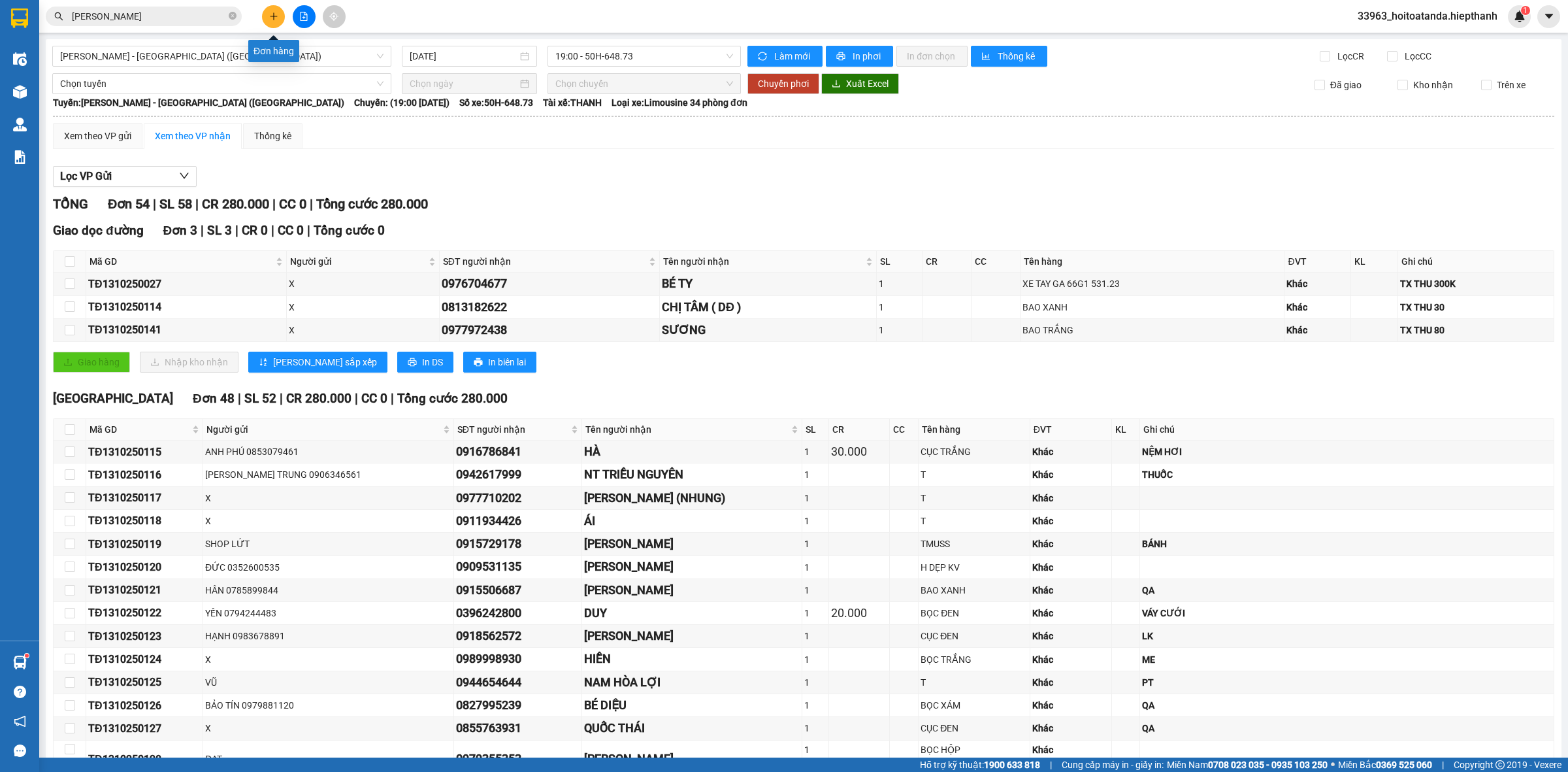
click at [268, 11] on button at bounding box center [273, 16] width 23 height 23
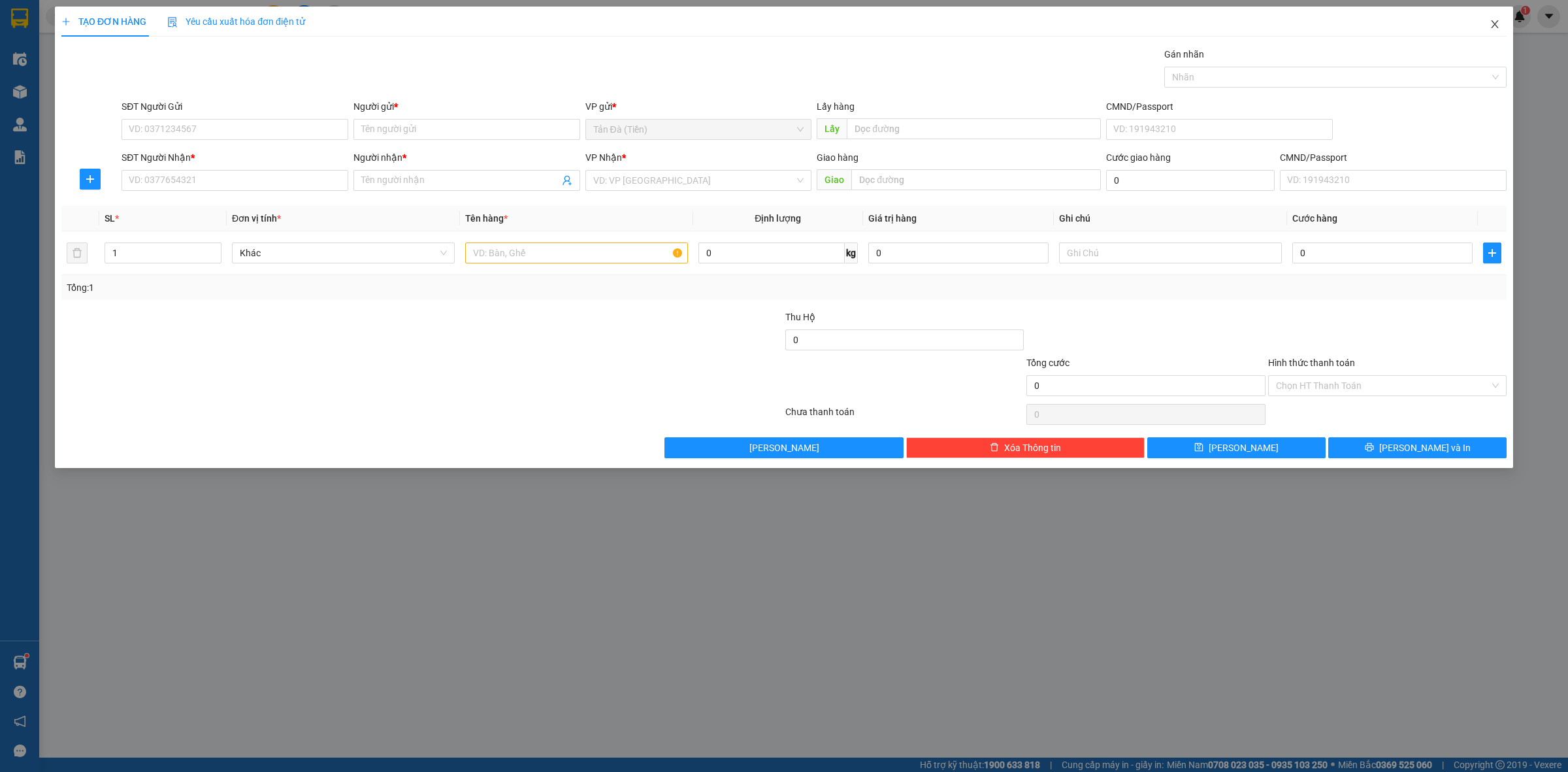
click at [1496, 26] on icon "close" at bounding box center [1495, 24] width 7 height 8
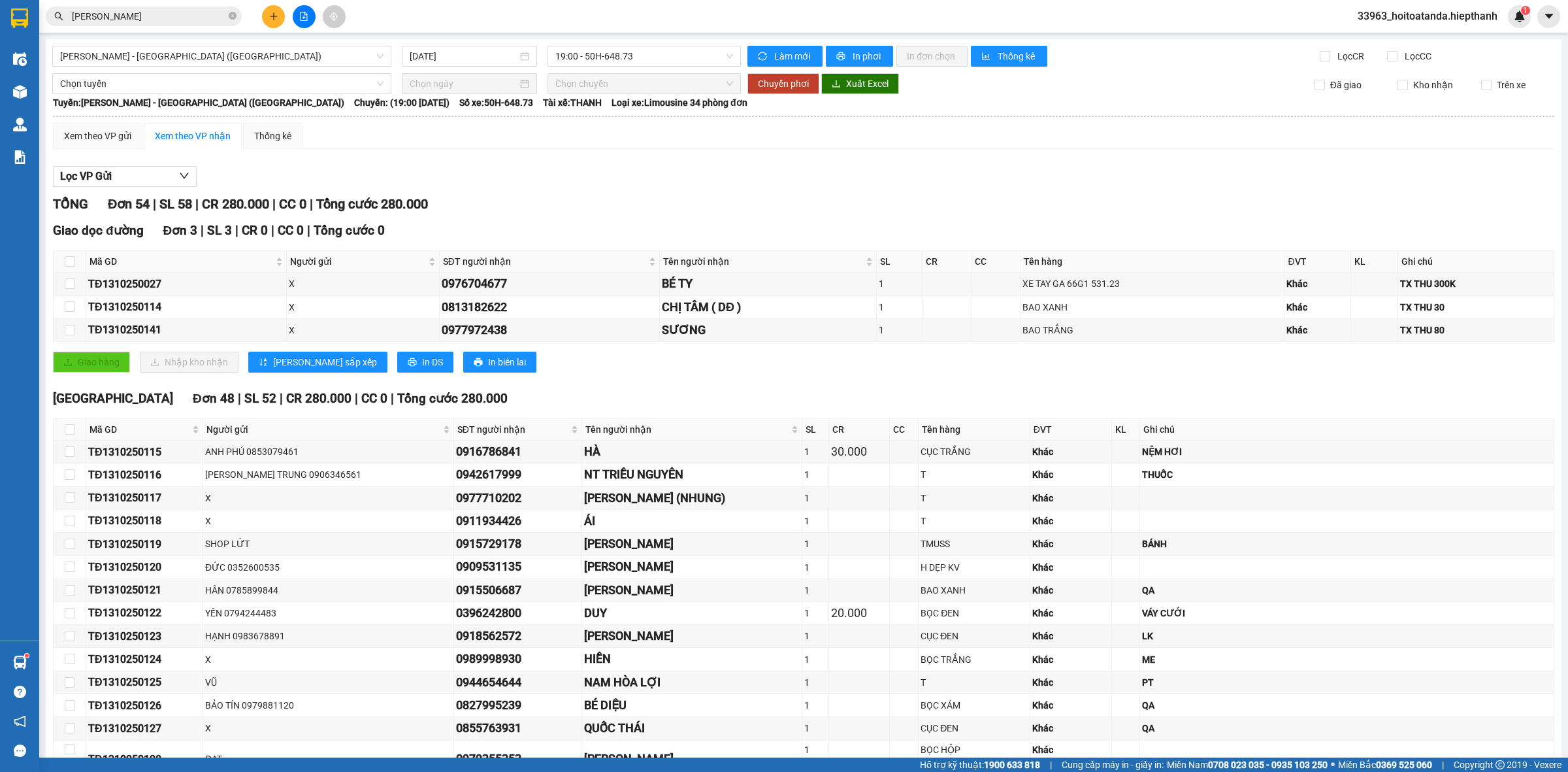
click at [276, 18] on icon "plus" at bounding box center [273, 16] width 9 height 9
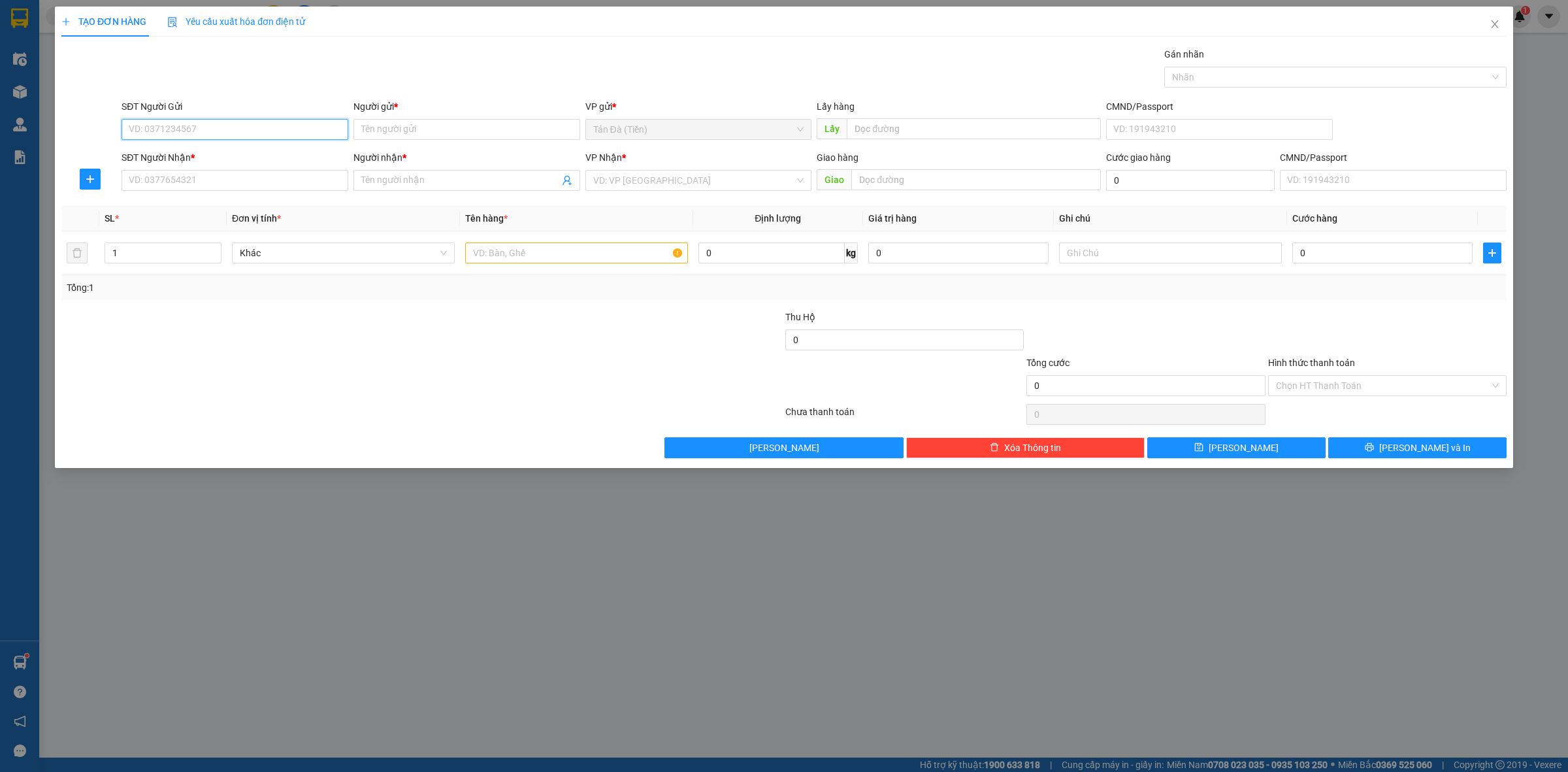
click at [251, 126] on input "SĐT Người Gửi" at bounding box center [234, 129] width 227 height 21
click at [178, 157] on div "0972170762 - TÚ" at bounding box center [234, 156] width 211 height 14
type input "0972170762"
type input "TÚ"
type input "0972170762"
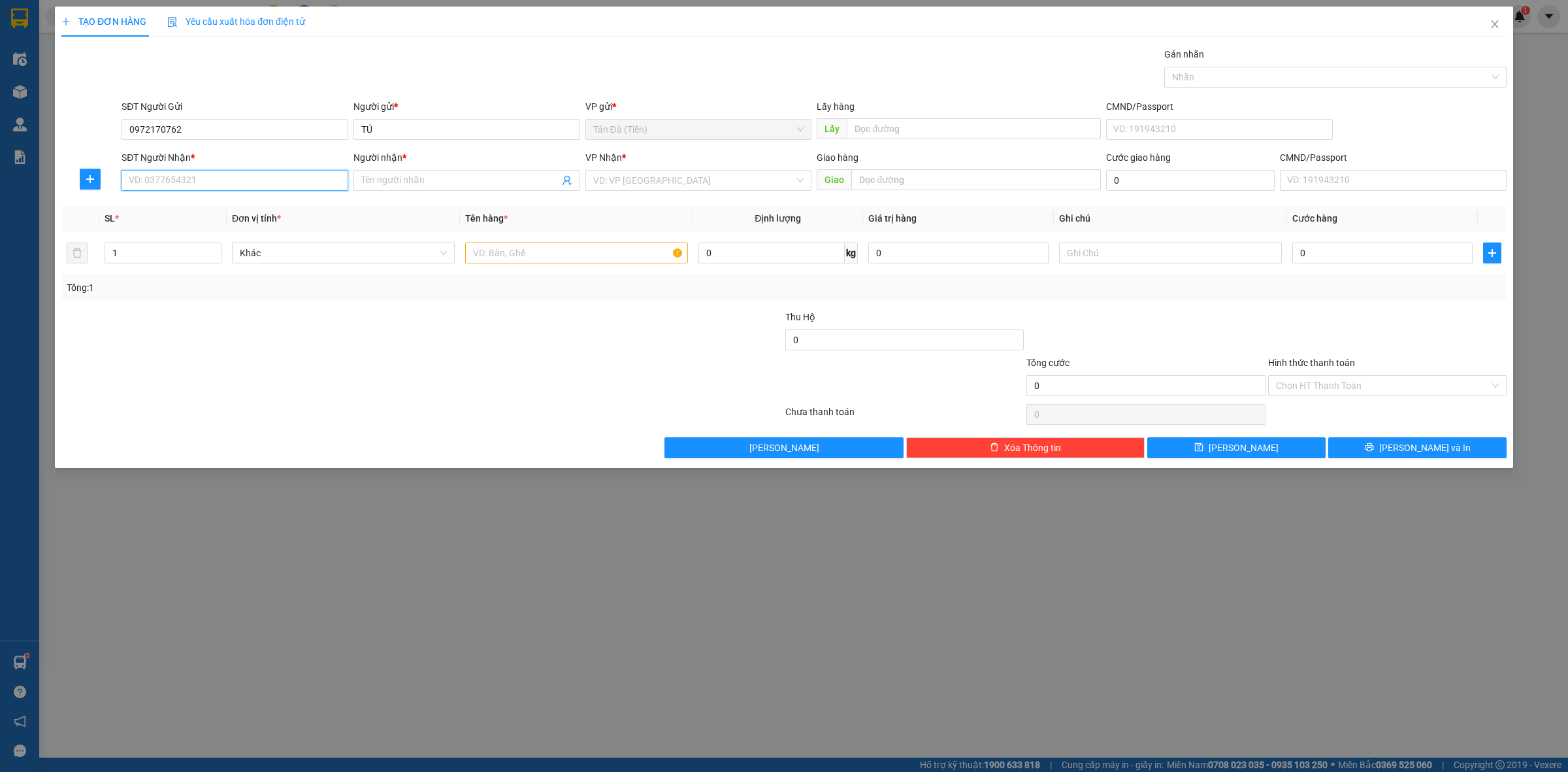
click at [176, 177] on input "SĐT Người Nhận *" at bounding box center [234, 181] width 227 height 21
click at [237, 222] on div "0817338383 - HỒ" at bounding box center [234, 228] width 211 height 14
type input "0817338383"
type input "HỒ"
click at [687, 179] on input "search" at bounding box center [694, 181] width 202 height 20
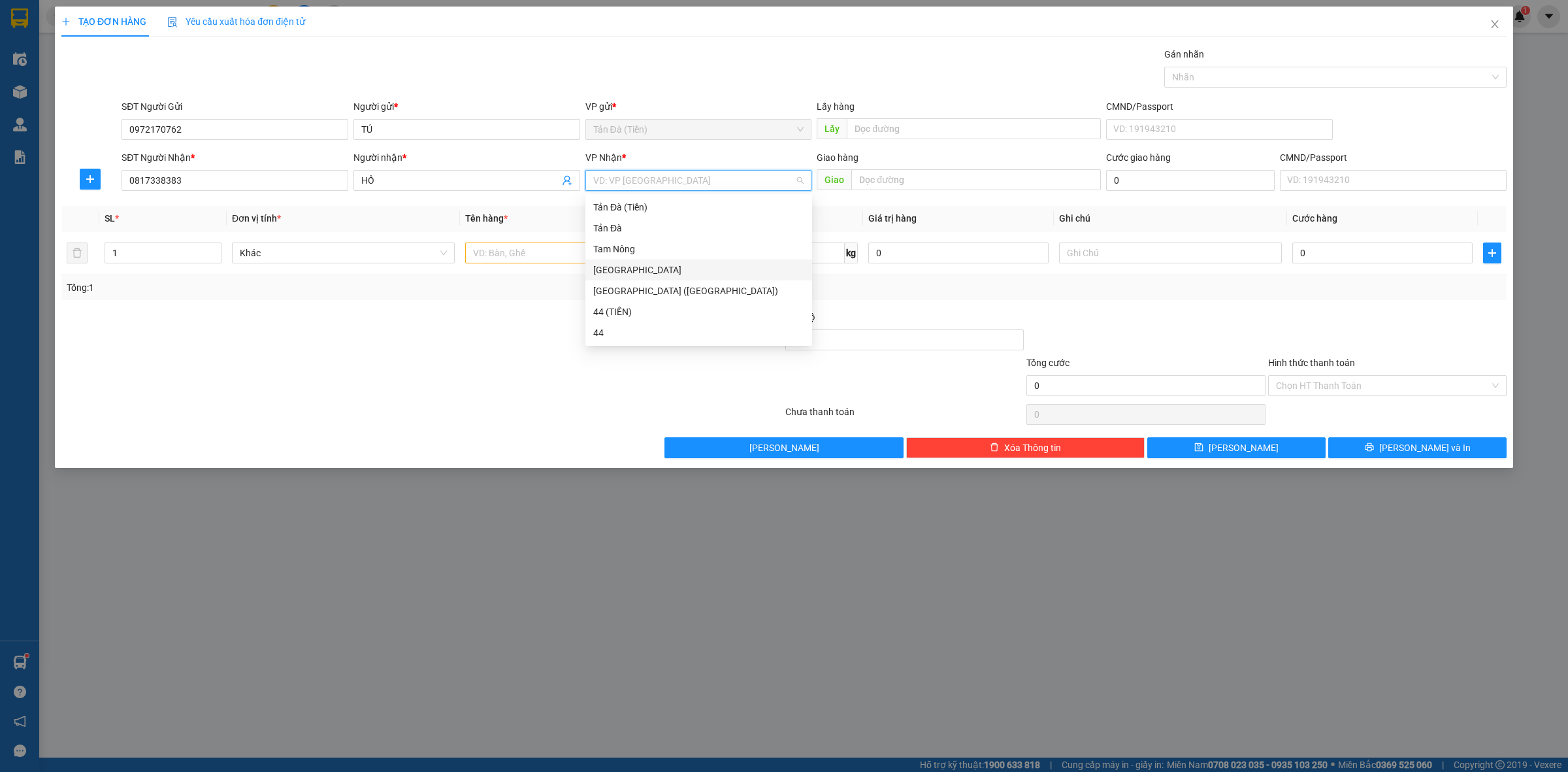
click at [662, 275] on div "[GEOGRAPHIC_DATA]" at bounding box center [698, 270] width 211 height 14
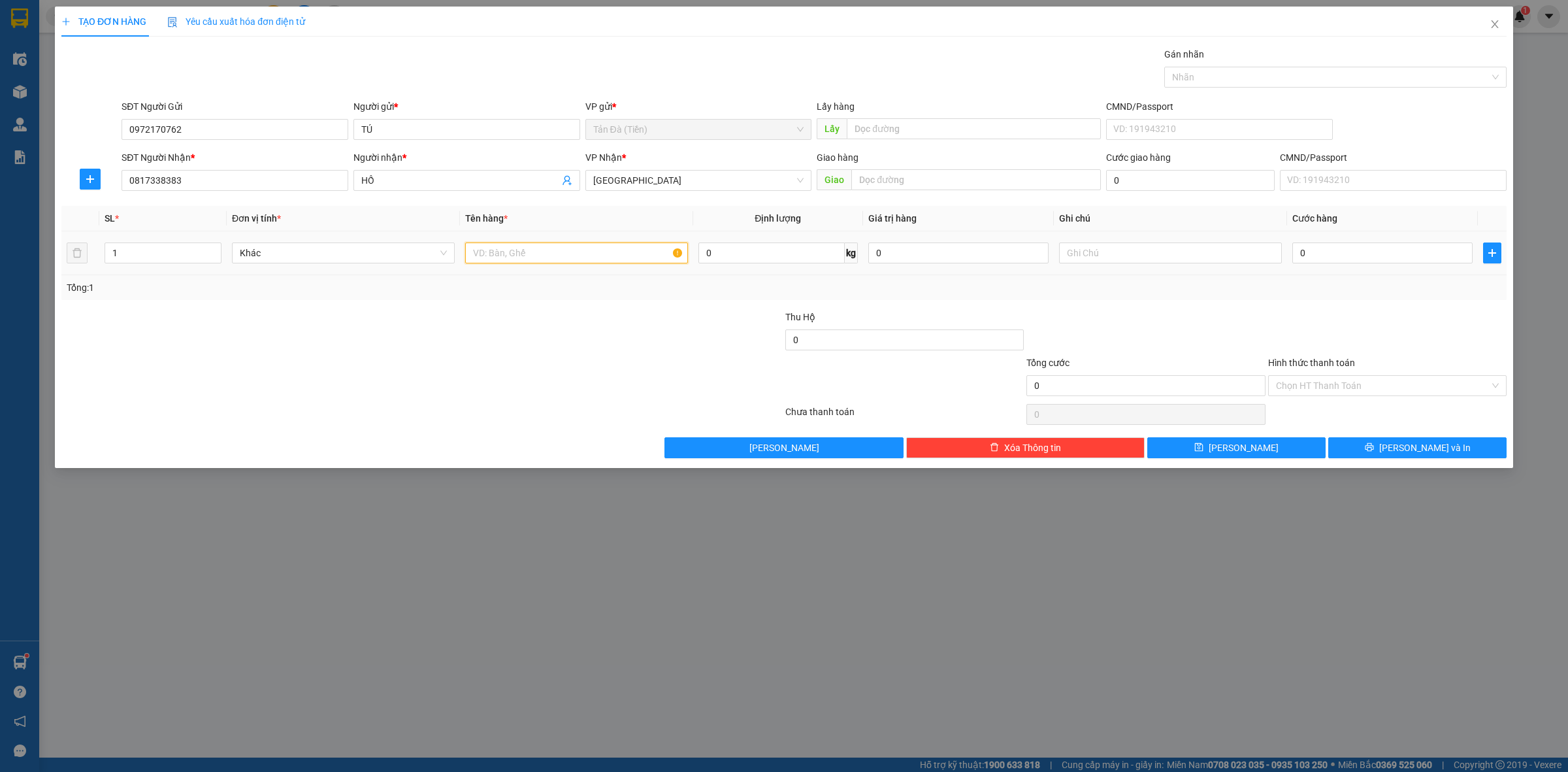
click at [515, 256] on input "text" at bounding box center [577, 253] width 223 height 21
click at [649, 184] on span "[GEOGRAPHIC_DATA]" at bounding box center [698, 181] width 211 height 20
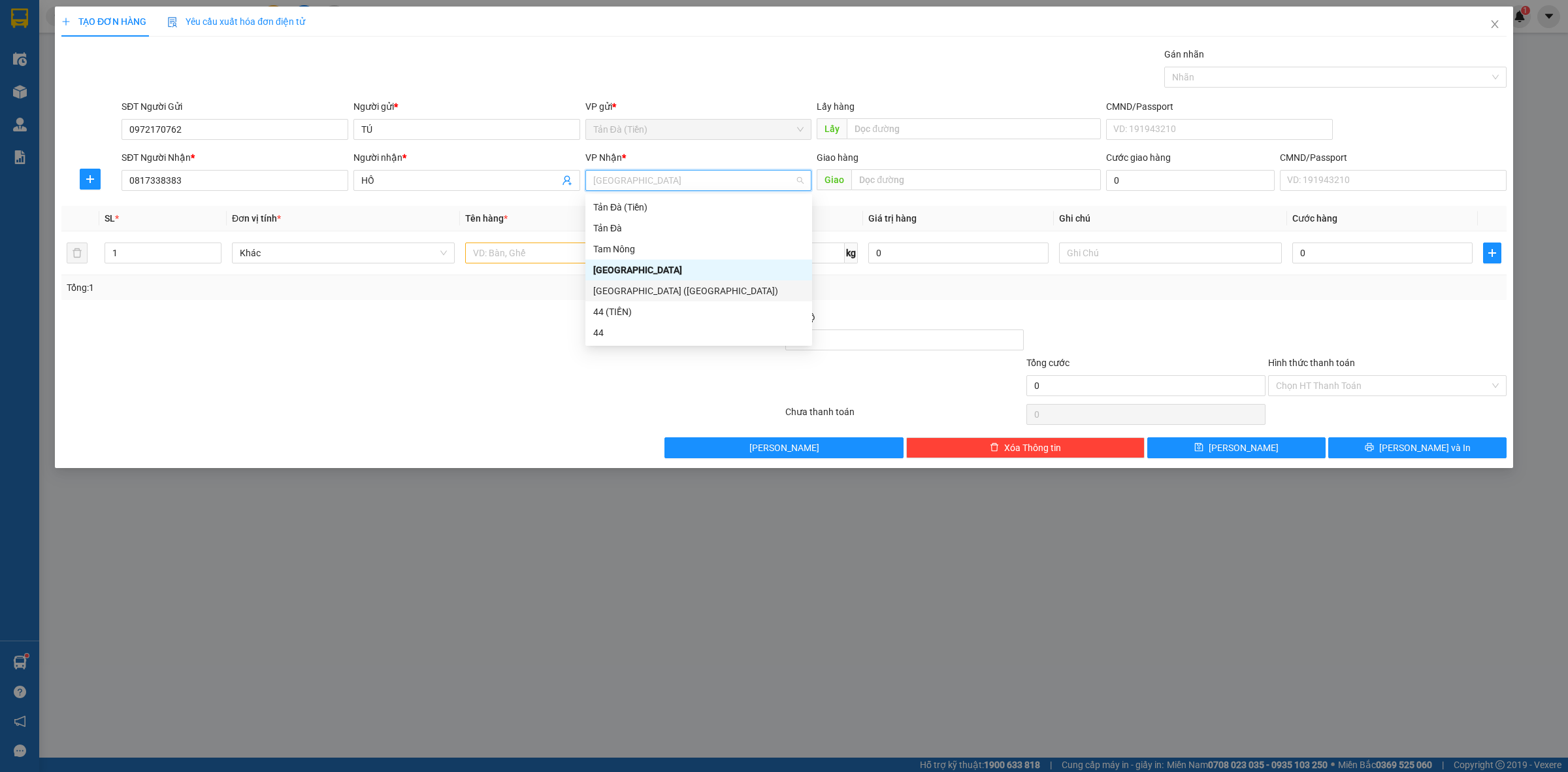
drag, startPoint x: 641, startPoint y: 289, endPoint x: 624, endPoint y: 286, distance: 17.3
click at [641, 290] on div "[GEOGRAPHIC_DATA] ([GEOGRAPHIC_DATA])" at bounding box center [698, 291] width 211 height 14
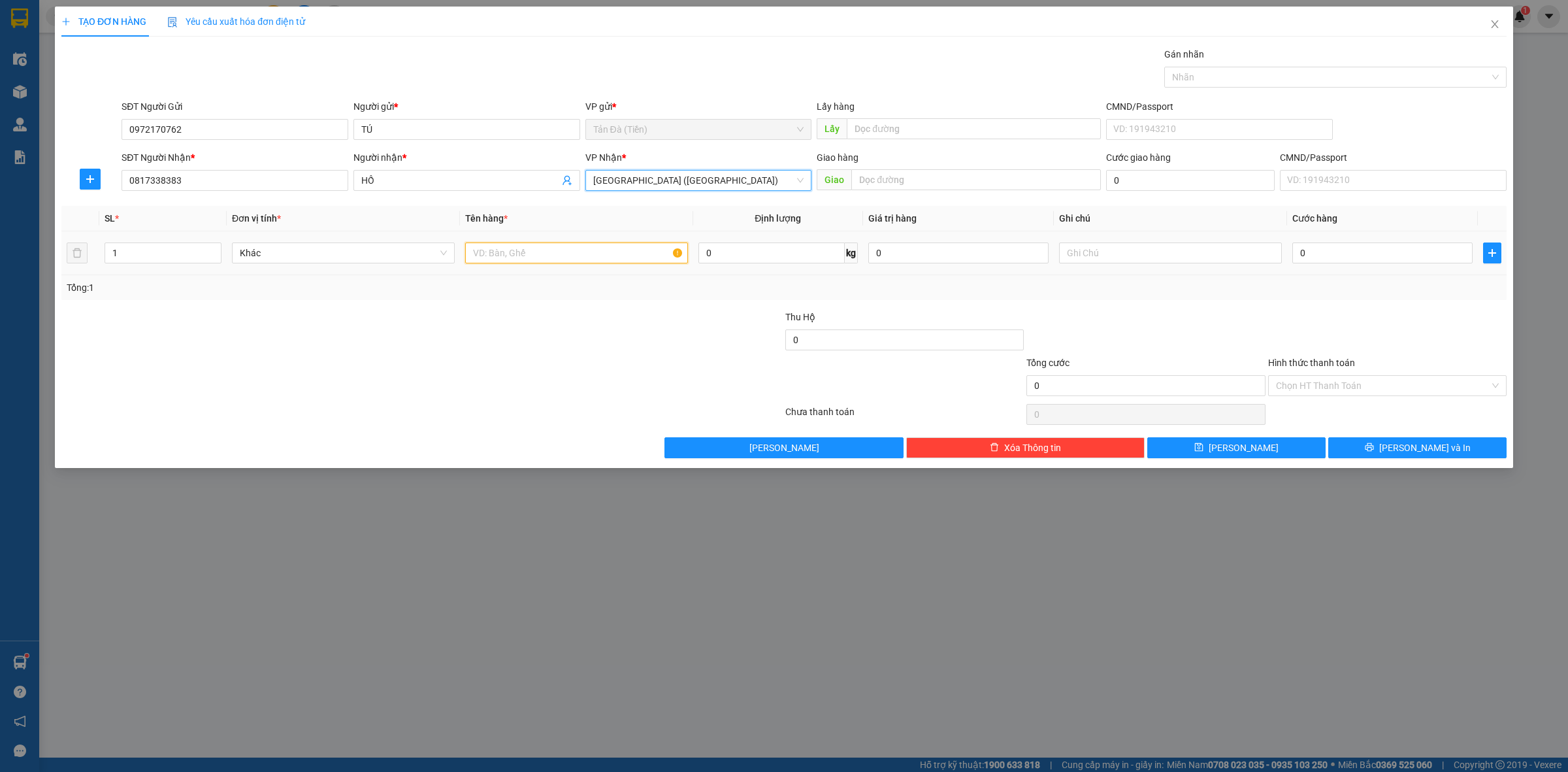
drag, startPoint x: 491, startPoint y: 249, endPoint x: 500, endPoint y: 244, distance: 10.3
click at [494, 247] on input "text" at bounding box center [577, 253] width 223 height 21
type input "BỌC XÁM DTDĐ"
click at [1082, 263] on input "text" at bounding box center [1171, 253] width 223 height 21
click at [959, 255] on input "0" at bounding box center [958, 253] width 180 height 21
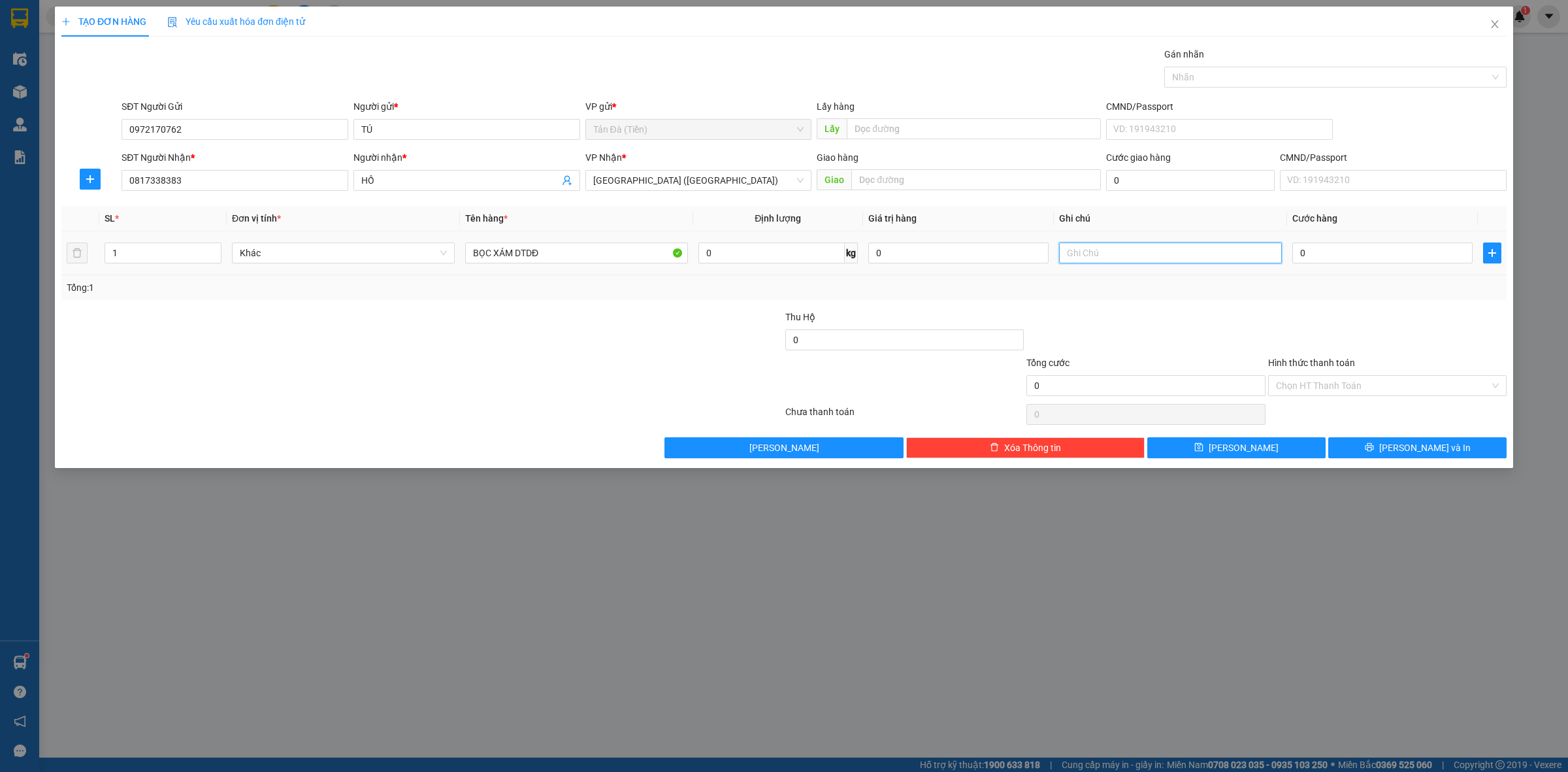
click at [1143, 257] on input "text" at bounding box center [1171, 253] width 223 height 21
type input "DTDD"
click at [1390, 452] on button "[PERSON_NAME] và In" at bounding box center [1417, 448] width 179 height 21
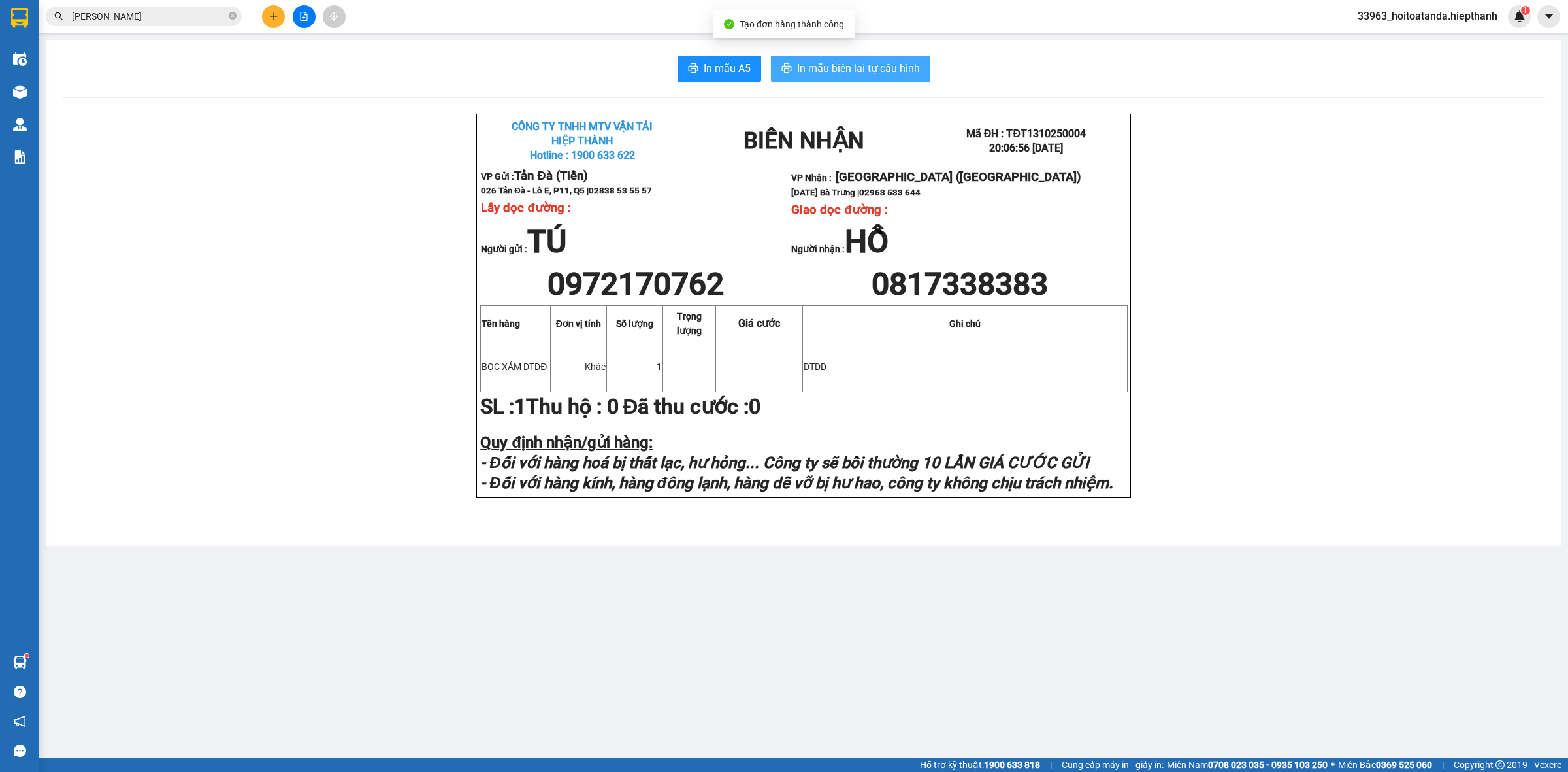
click at [888, 63] on span "In mẫu biên lai tự cấu hình" at bounding box center [858, 68] width 123 height 16
click at [302, 20] on icon "file-add" at bounding box center [304, 16] width 7 height 9
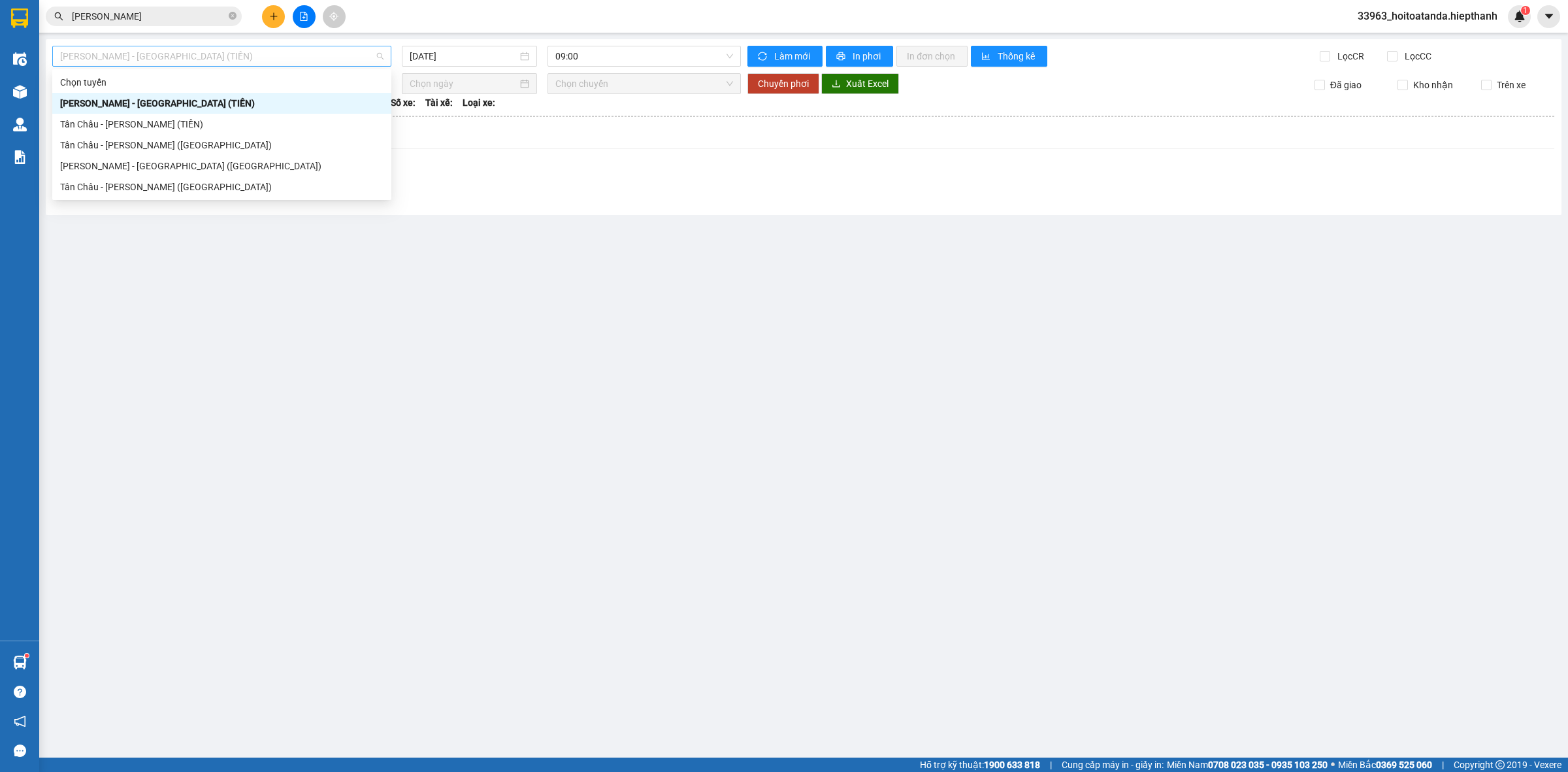
click at [297, 54] on span "[PERSON_NAME] - [GEOGRAPHIC_DATA] (TIỀN)" at bounding box center [222, 57] width 323 height 20
click at [240, 188] on div "Tân Châu - [PERSON_NAME] ([GEOGRAPHIC_DATA])" at bounding box center [222, 186] width 323 height 14
type input "[DATE]"
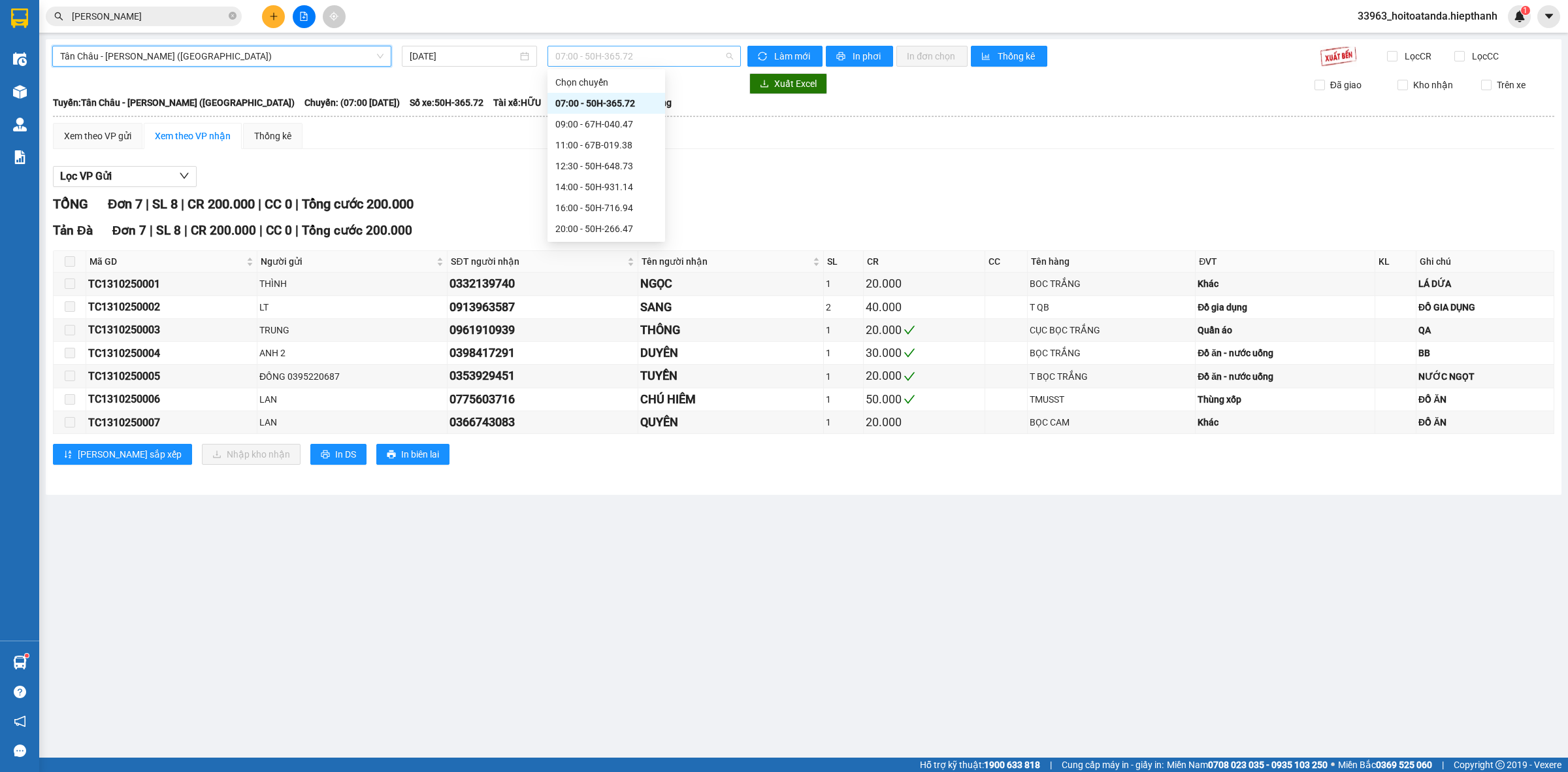
click at [660, 56] on span "07:00 - 50H-365.72" at bounding box center [645, 57] width 178 height 20
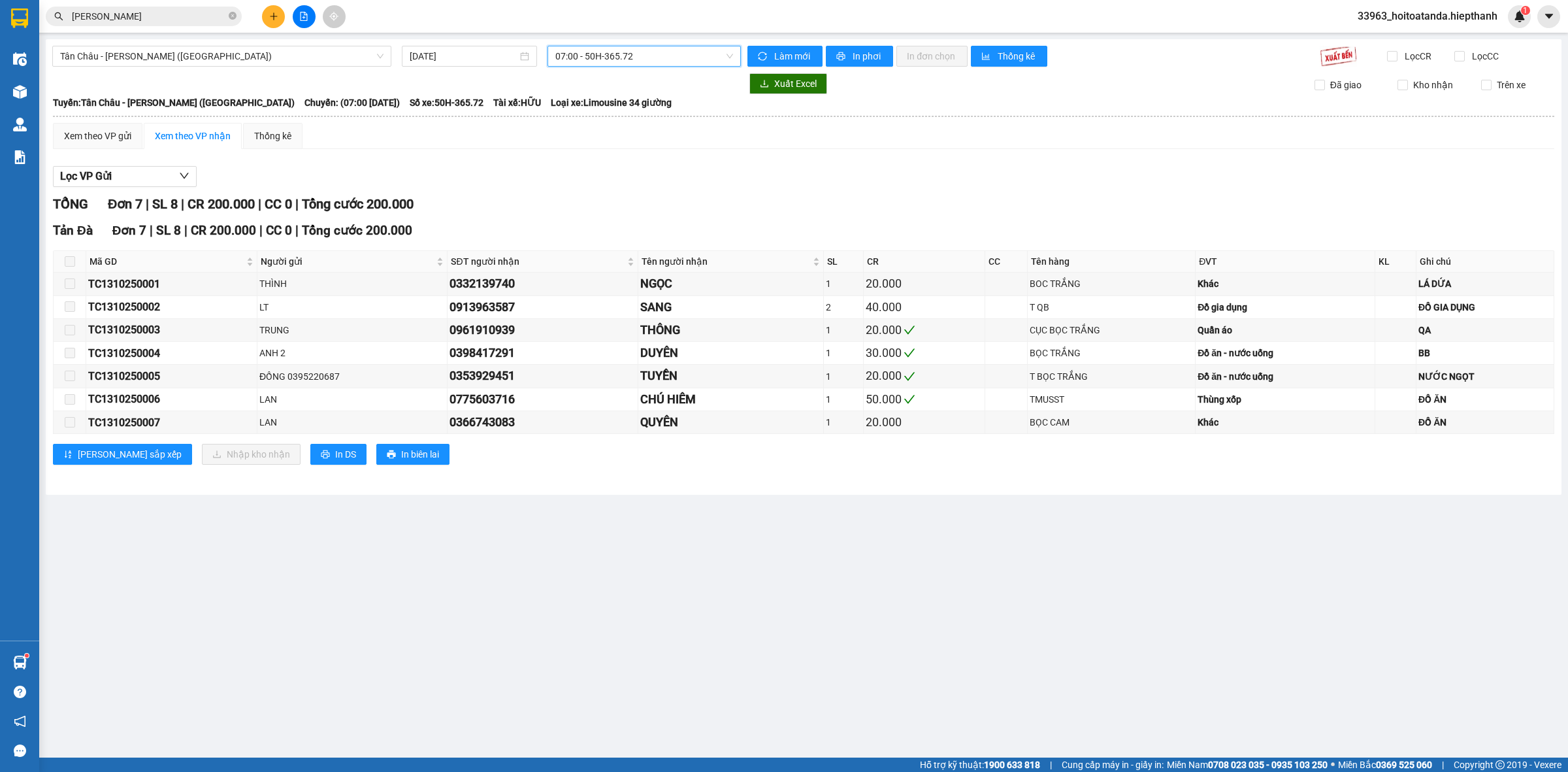
click at [650, 63] on span "07:00 - 50H-365.72" at bounding box center [645, 57] width 178 height 20
click at [609, 206] on div "16:00 - 50H-716.94" at bounding box center [606, 208] width 102 height 14
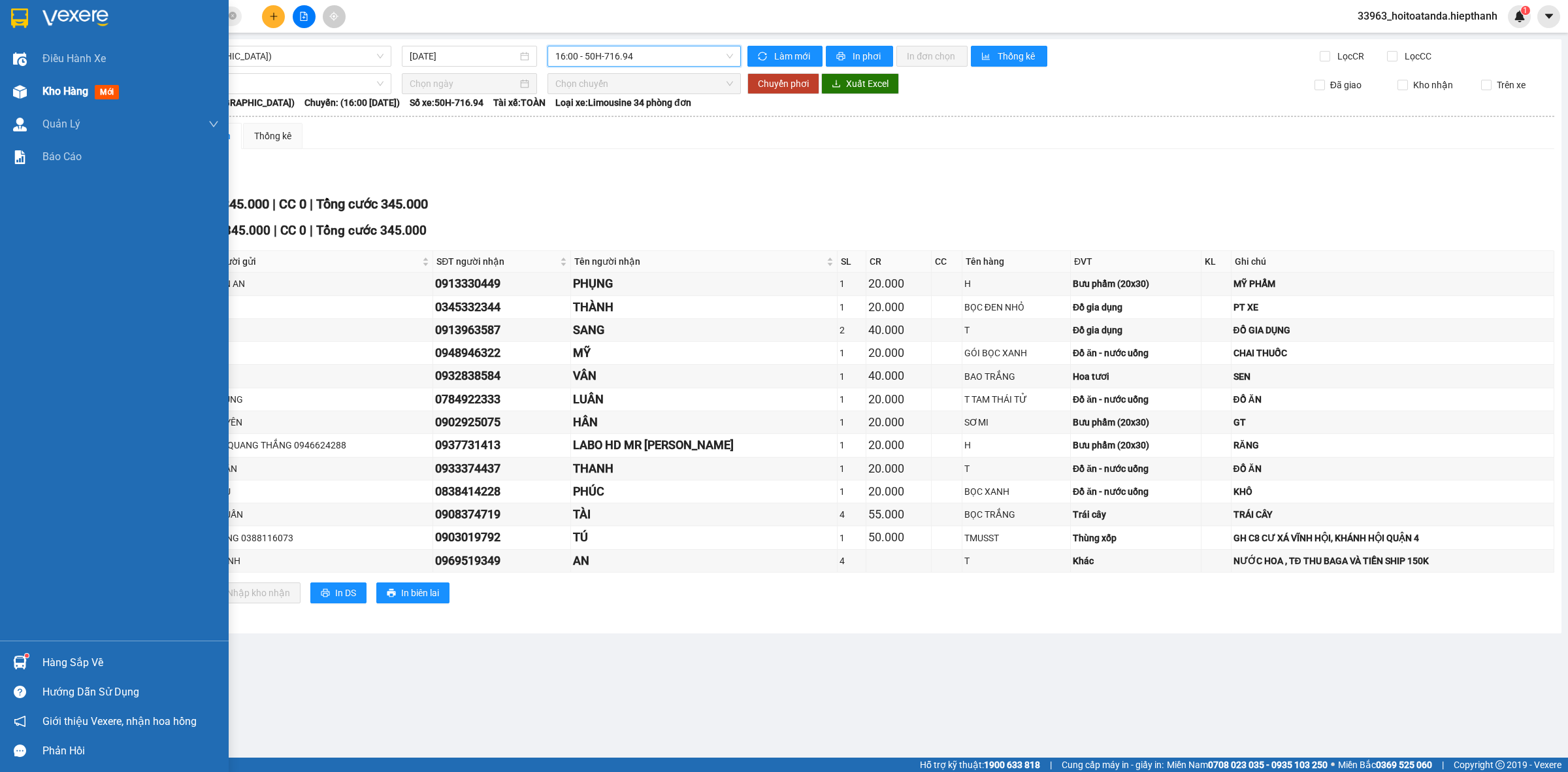
click at [28, 95] on div at bounding box center [20, 92] width 23 height 23
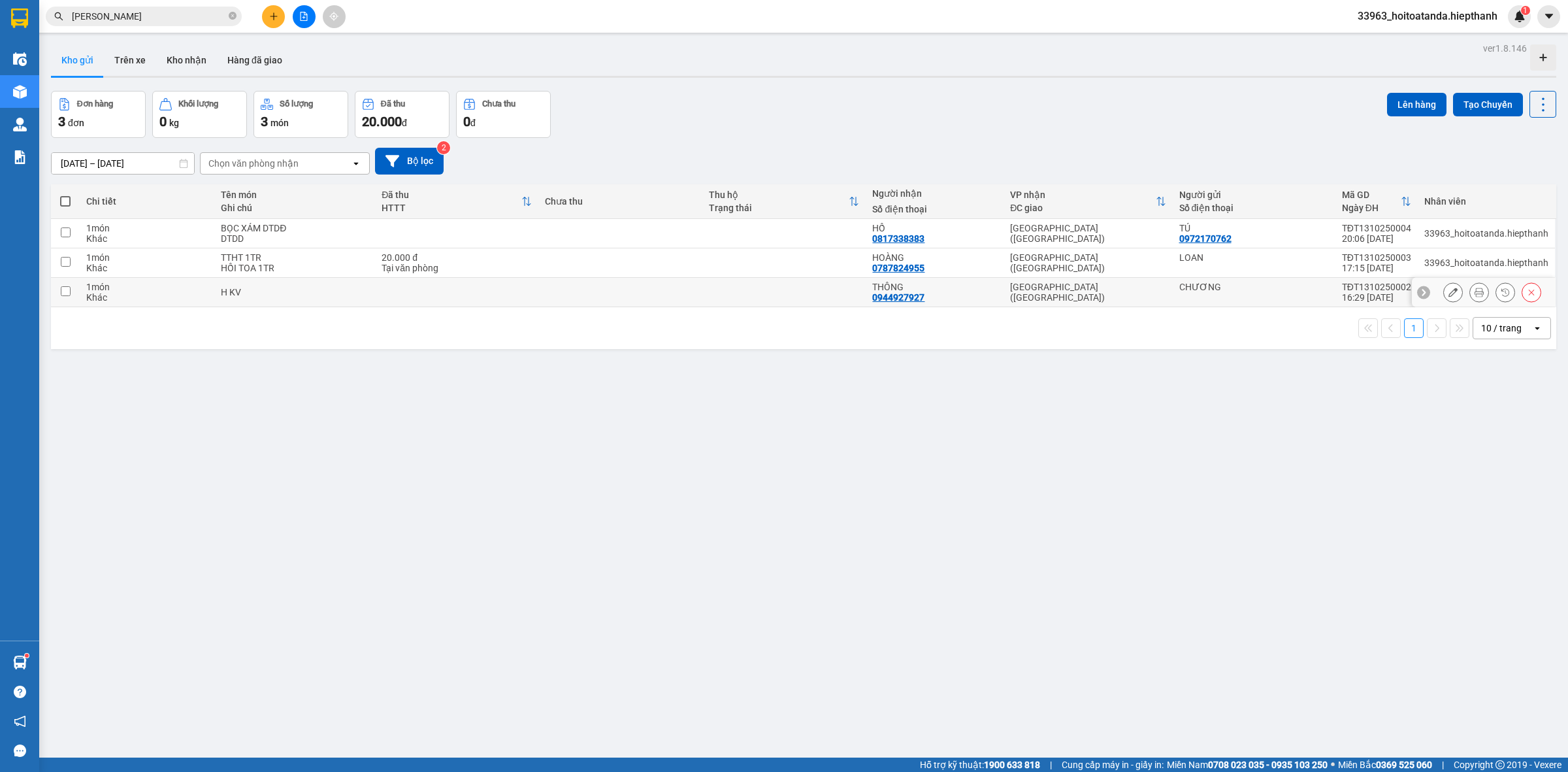
click at [407, 286] on td at bounding box center [456, 292] width 162 height 30
checkbox input "true"
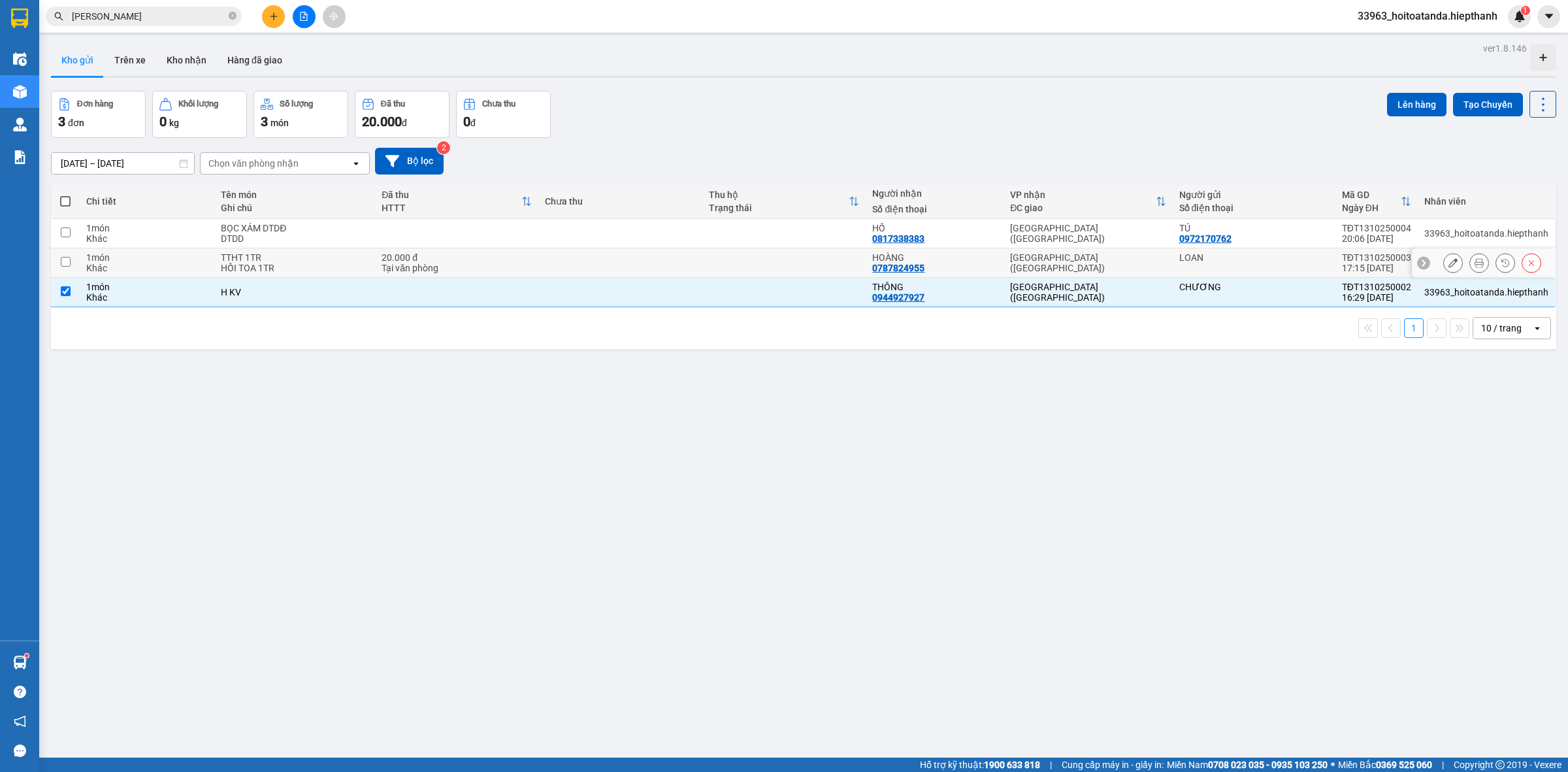
click at [542, 271] on td at bounding box center [620, 263] width 164 height 30
checkbox input "true"
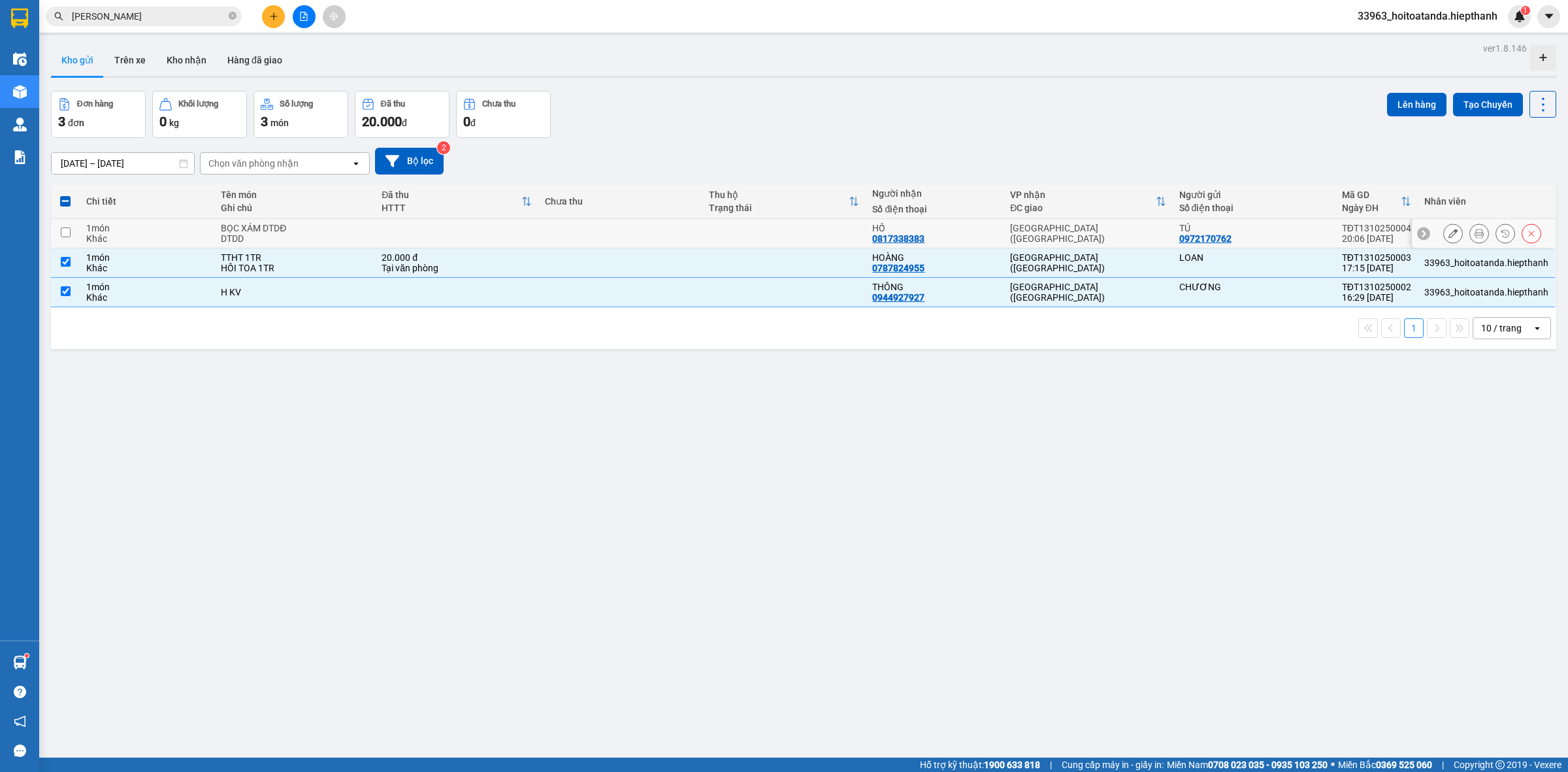
click at [552, 235] on td at bounding box center [620, 234] width 164 height 30
checkbox input "true"
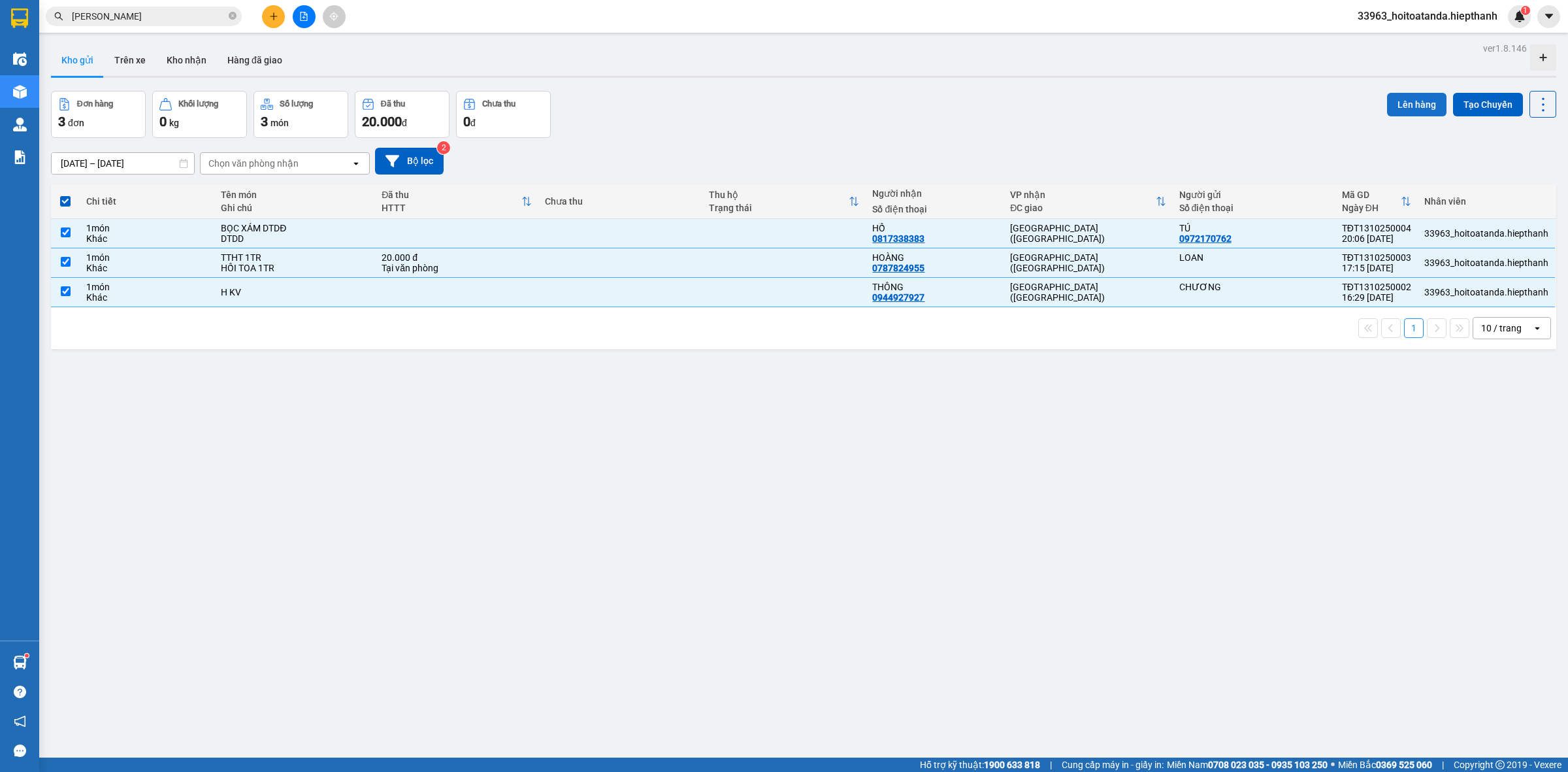
click at [1405, 105] on button "Lên hàng" at bounding box center [1417, 104] width 59 height 23
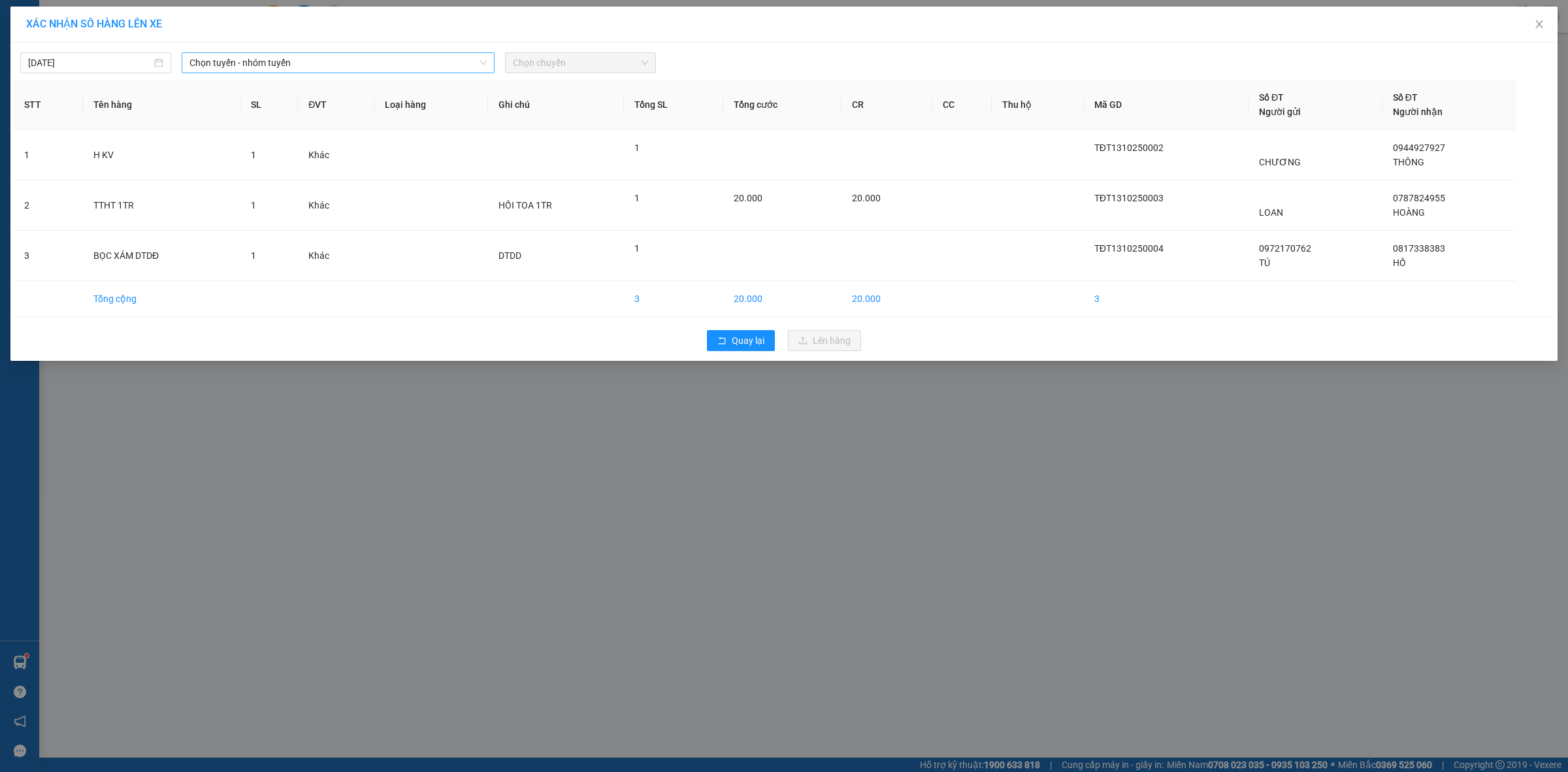
click at [331, 60] on span "Chọn tuyến - nhóm tuyến" at bounding box center [337, 63] width 297 height 20
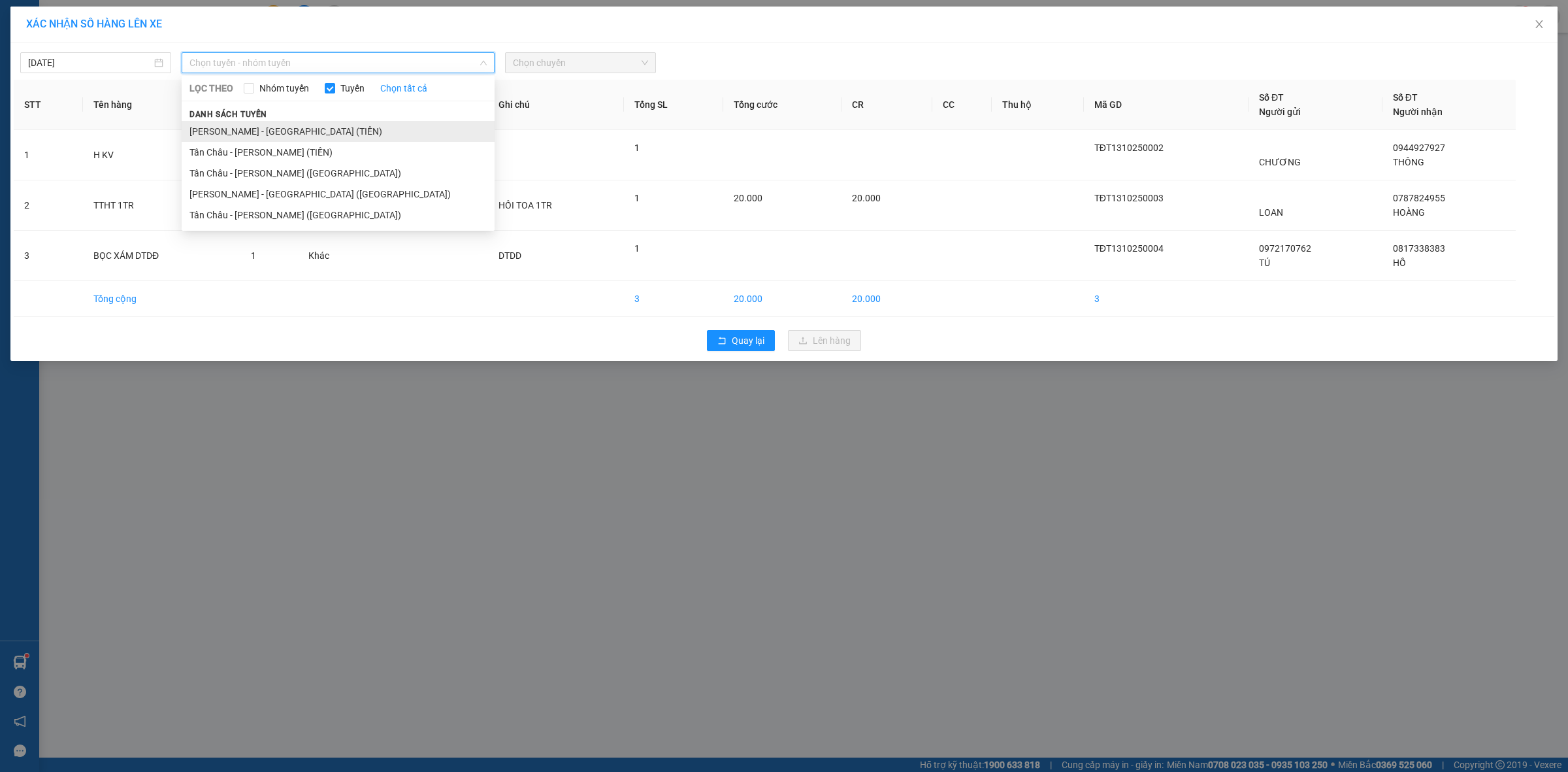
drag, startPoint x: 306, startPoint y: 133, endPoint x: 397, endPoint y: 97, distance: 97.9
click at [307, 132] on li "[PERSON_NAME] - [GEOGRAPHIC_DATA] (TIỀN)" at bounding box center [337, 131] width 313 height 21
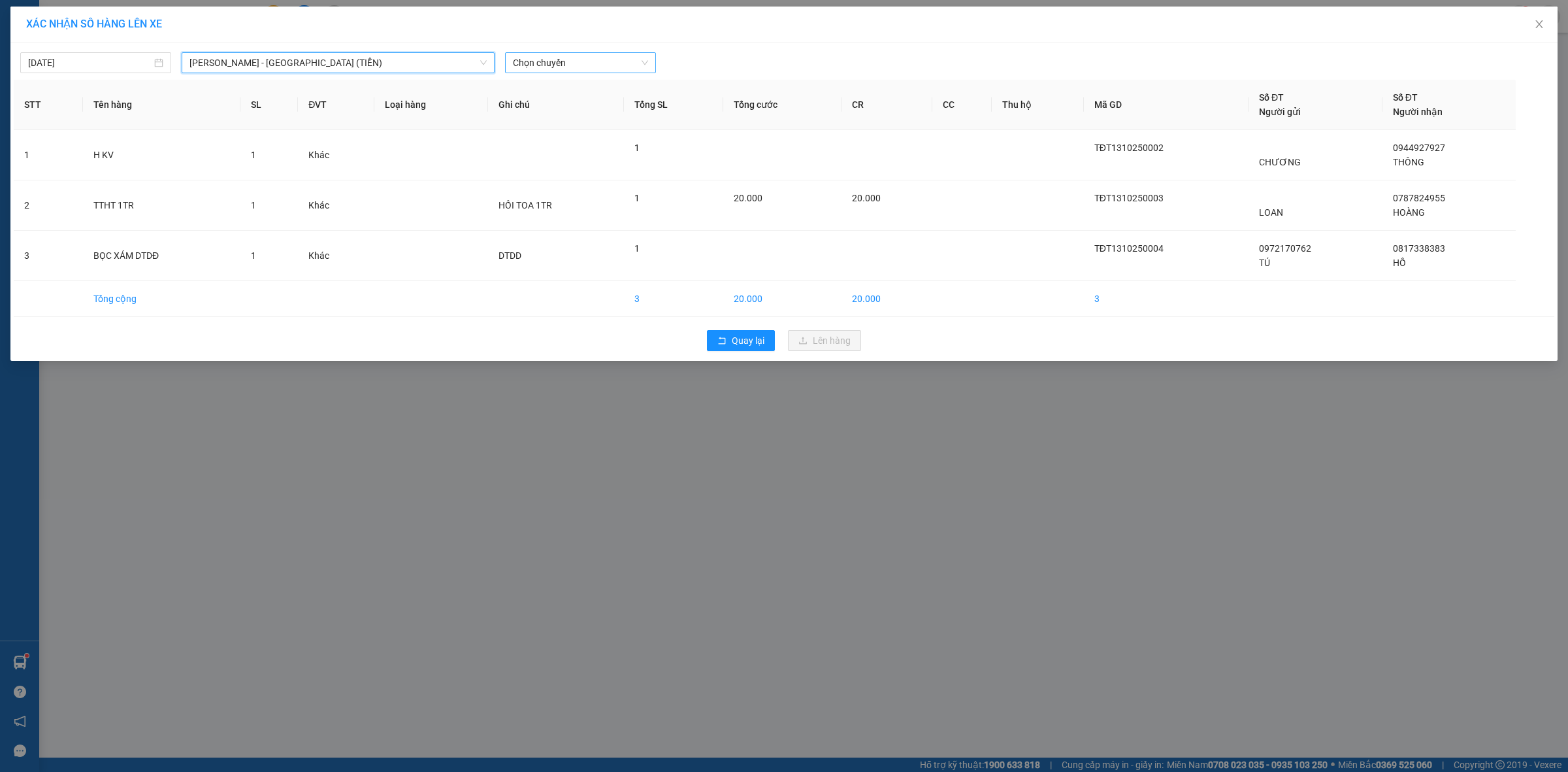
click at [544, 64] on span "Chọn chuyến" at bounding box center [580, 63] width 136 height 20
click at [554, 148] on div "21:00" at bounding box center [563, 152] width 102 height 14
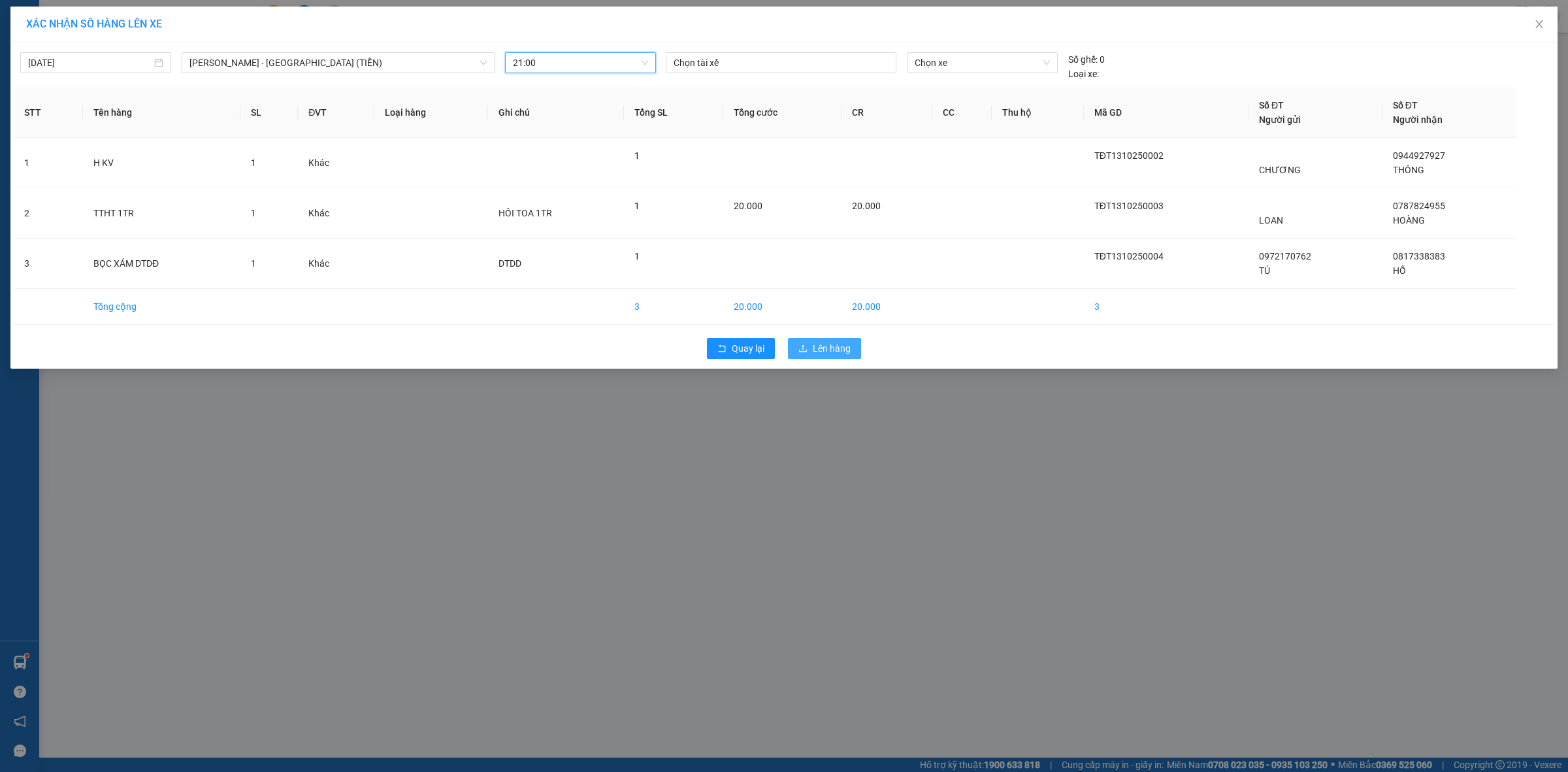
click at [827, 351] on span "Lên hàng" at bounding box center [832, 348] width 38 height 14
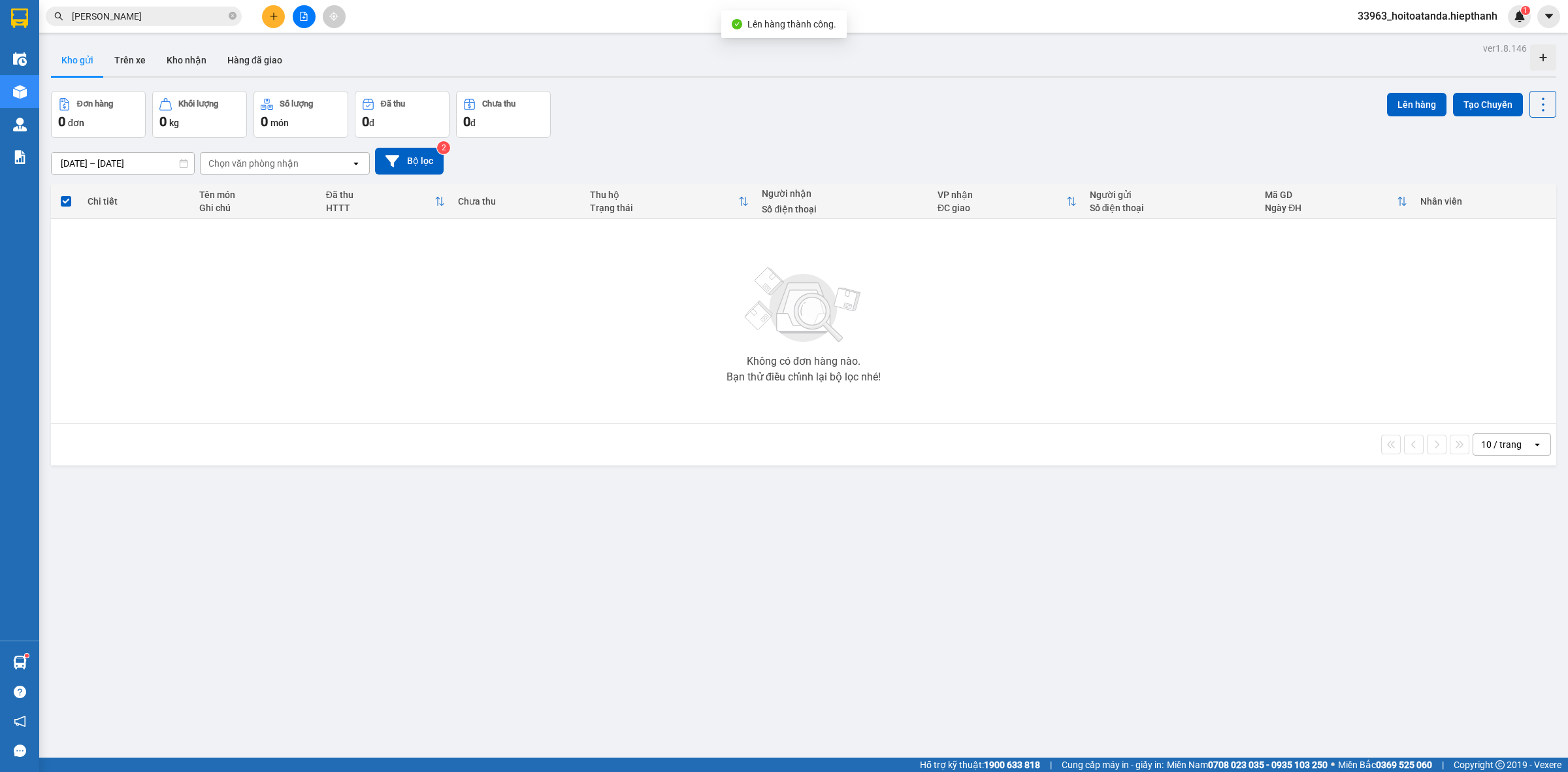
click at [837, 111] on div "Đơn hàng 0 đơn Khối lượng 0 kg Số lượng 0 món Đã thu 0 đ Chưa thu 0 đ Lên hàng …" at bounding box center [803, 114] width 1505 height 47
click at [295, 12] on button at bounding box center [304, 16] width 23 height 23
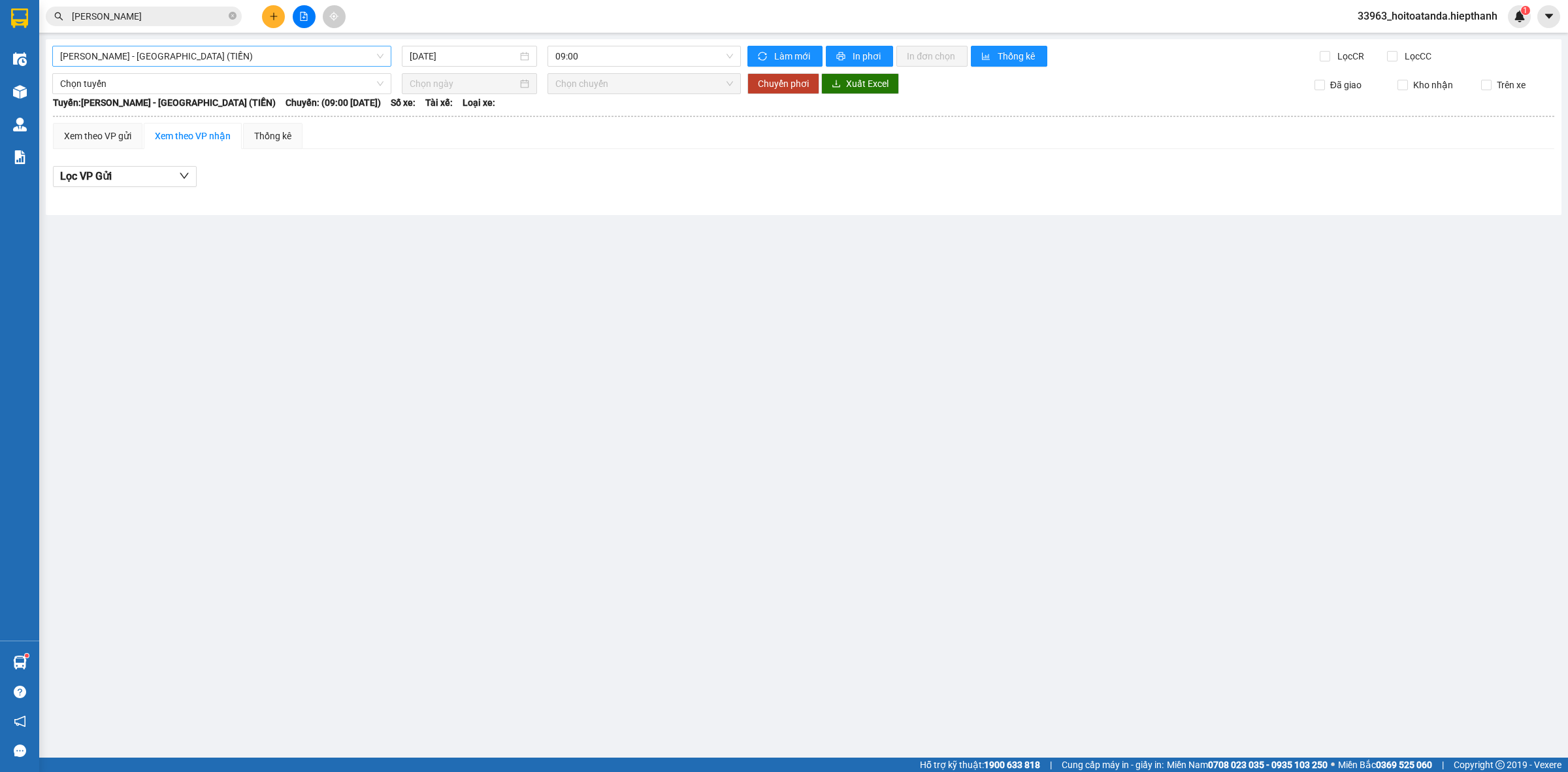
click at [283, 49] on span "[PERSON_NAME] - [GEOGRAPHIC_DATA] (TIỀN)" at bounding box center [222, 57] width 323 height 20
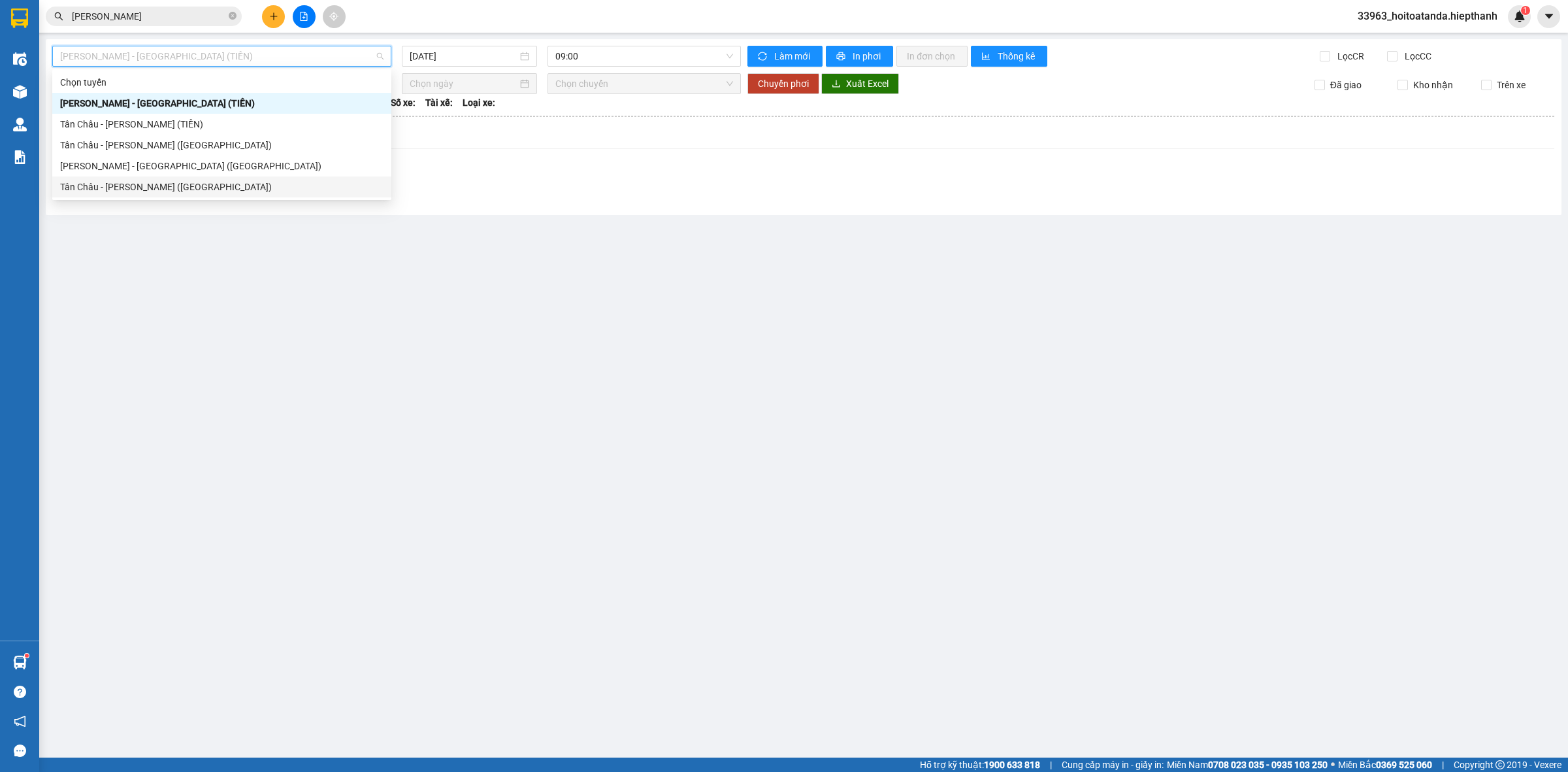
click at [204, 191] on div "Tân Châu - [PERSON_NAME] ([GEOGRAPHIC_DATA])" at bounding box center [222, 186] width 323 height 14
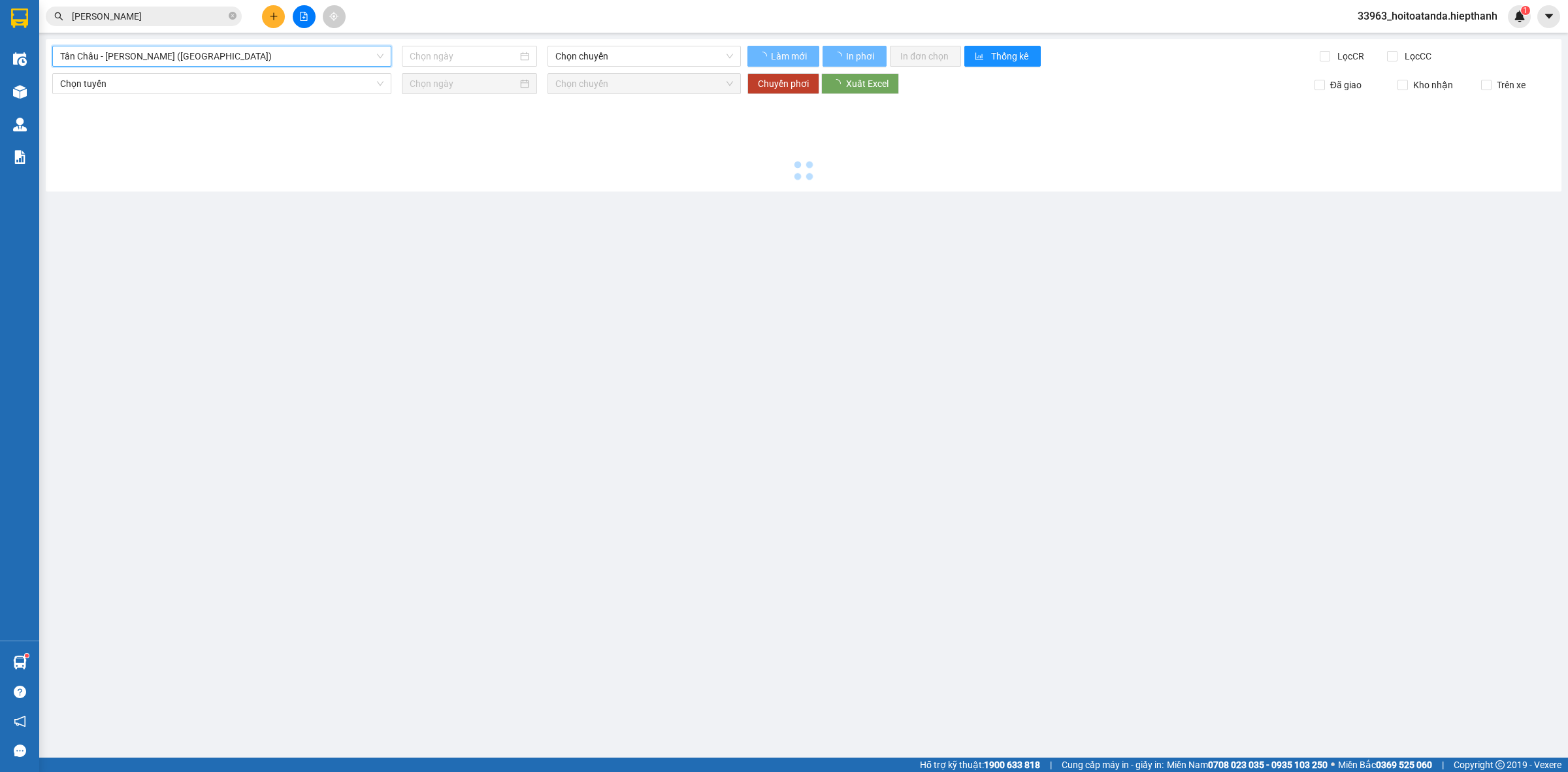
type input "[DATE]"
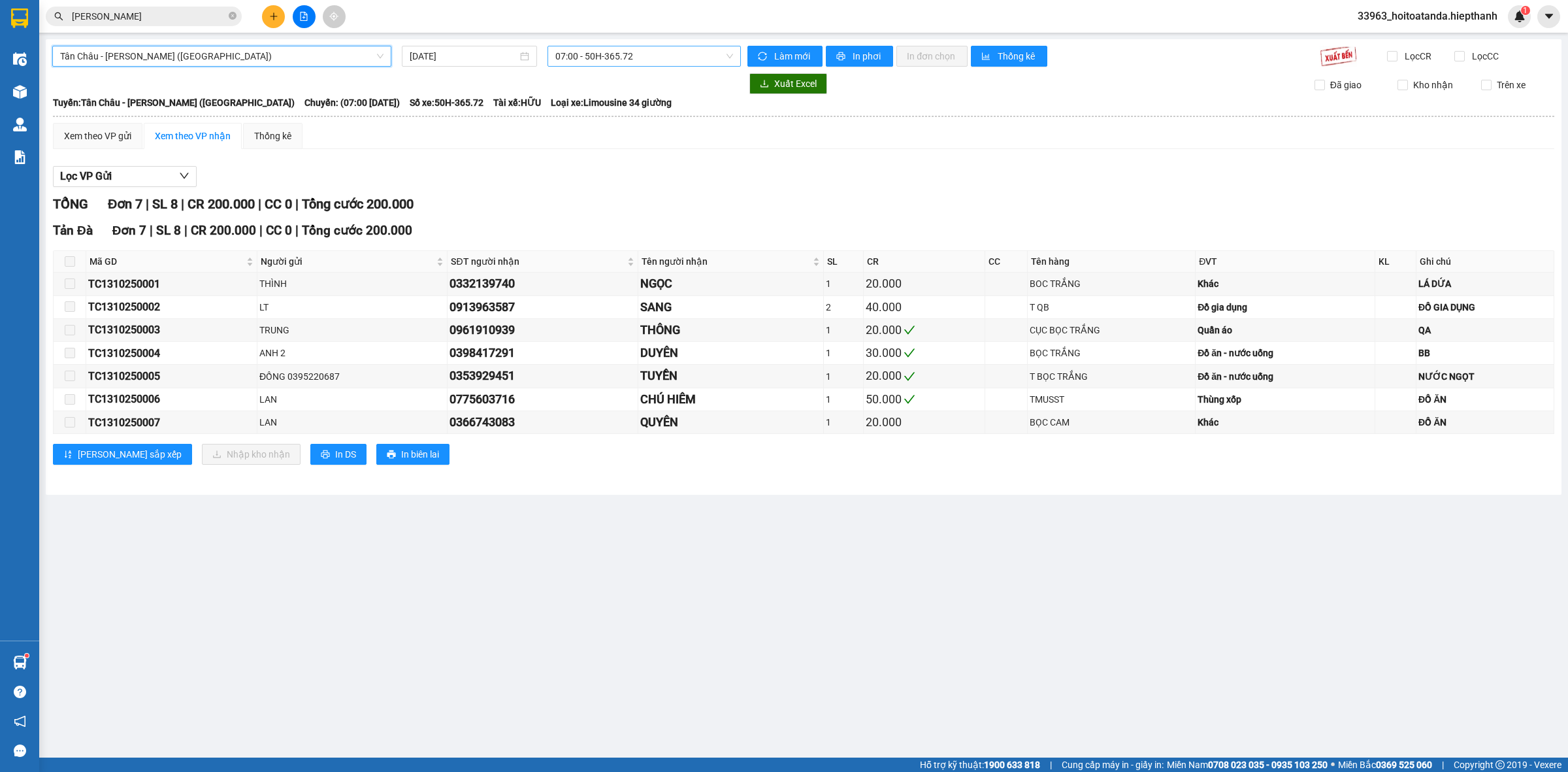
click at [580, 53] on span "07:00 - 50H-365.72" at bounding box center [645, 57] width 178 height 20
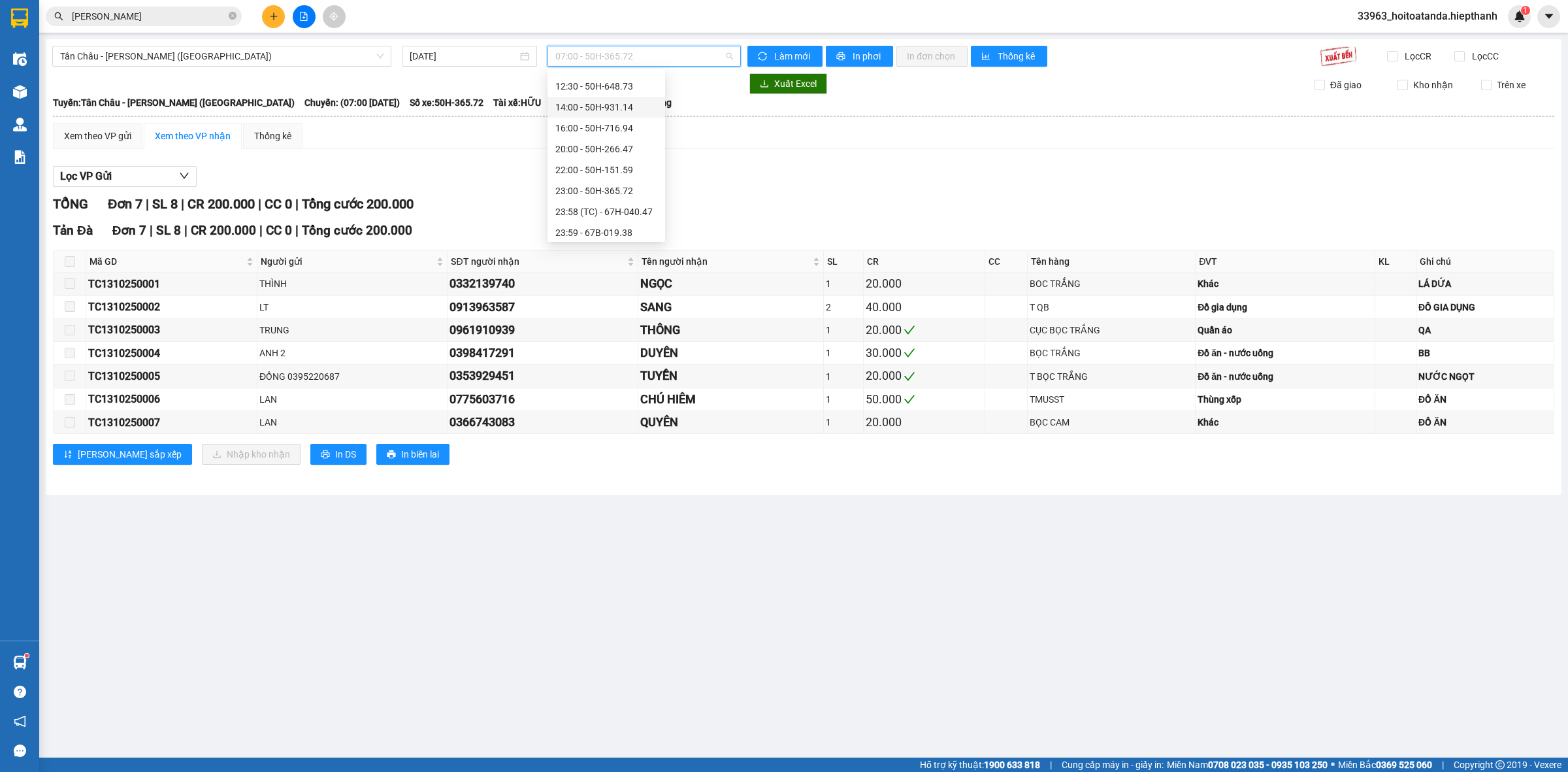
scroll to position [83, 0]
click at [596, 124] on div "16:00 - 50H-716.94" at bounding box center [606, 125] width 102 height 14
